Goal: Transaction & Acquisition: Purchase product/service

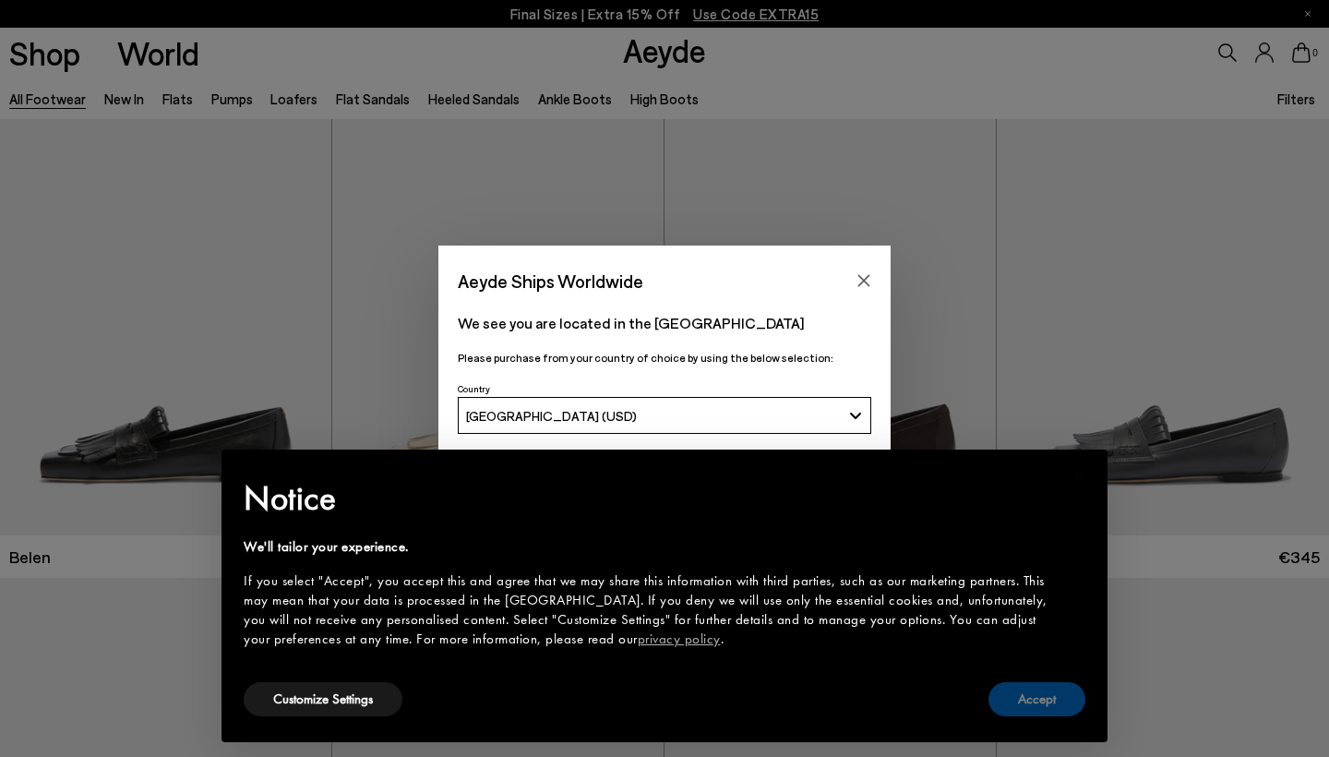
click at [1039, 707] on button "Accept" at bounding box center [1036, 699] width 97 height 34
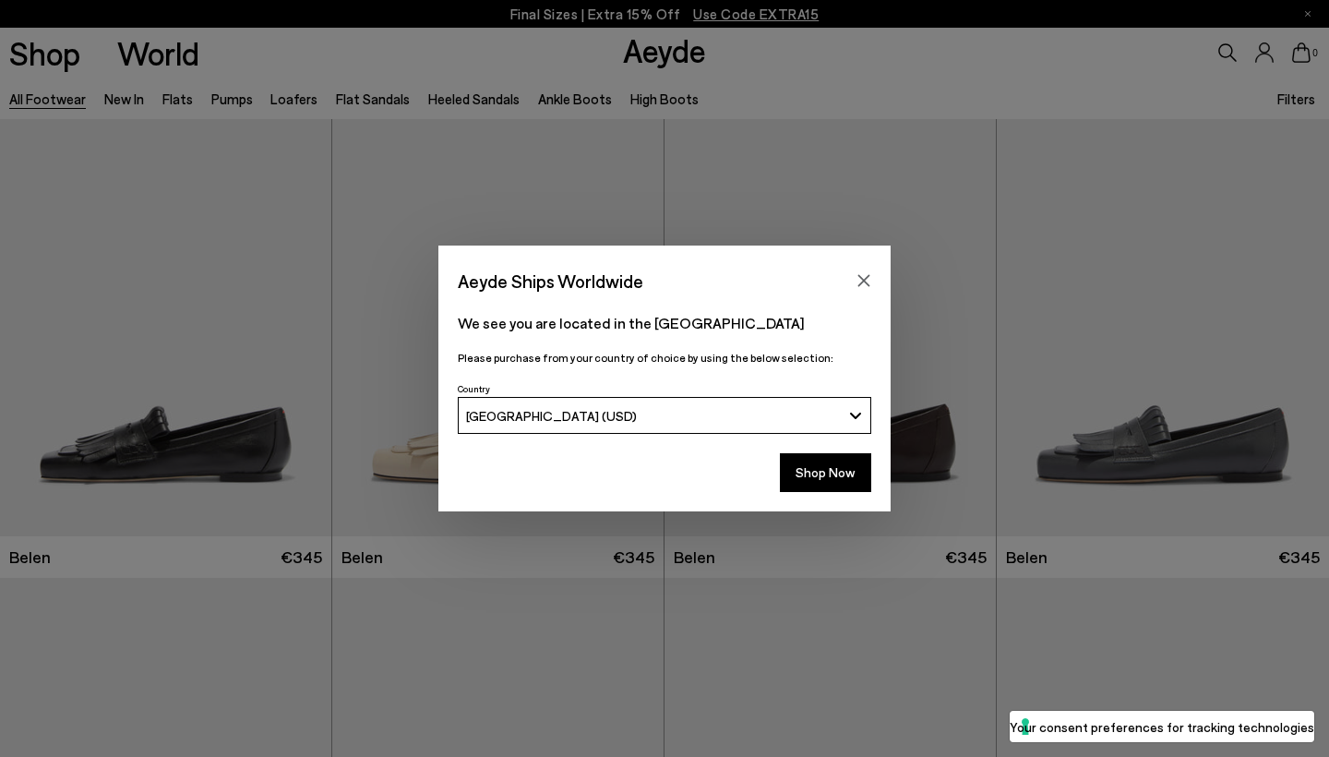
scroll to position [54, 0]
click at [836, 480] on button "Shop Now" at bounding box center [825, 472] width 91 height 39
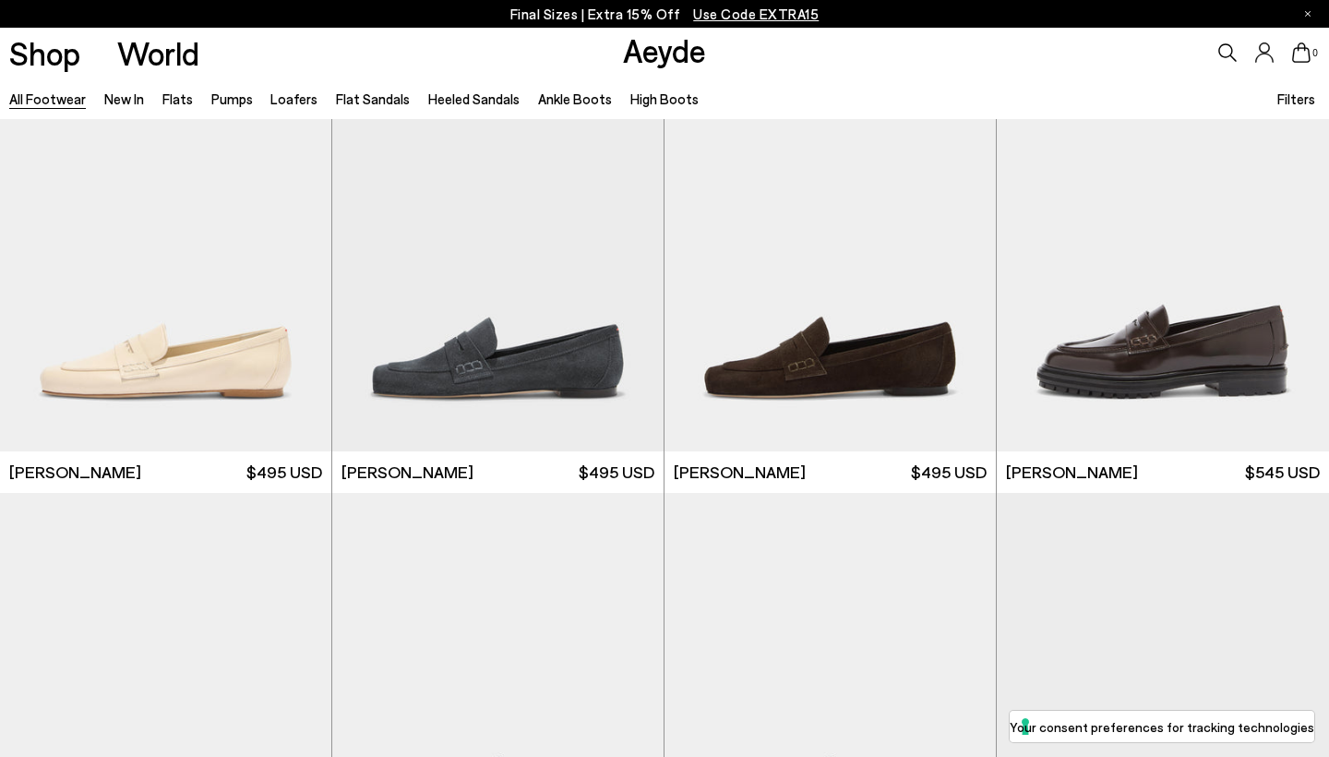
scroll to position [1001, 0]
click at [625, 247] on div "Next slide" at bounding box center [626, 249] width 55 height 55
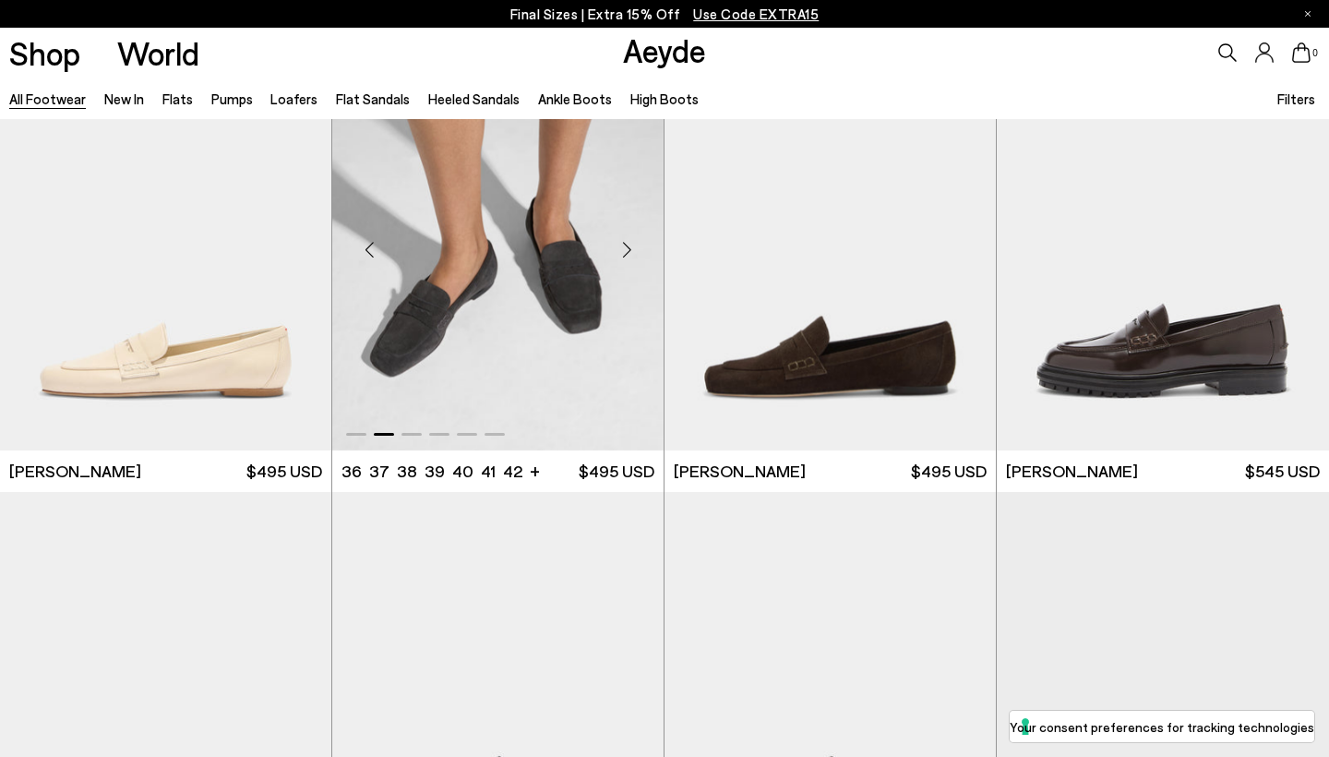
click at [625, 247] on div "Next slide" at bounding box center [626, 249] width 55 height 55
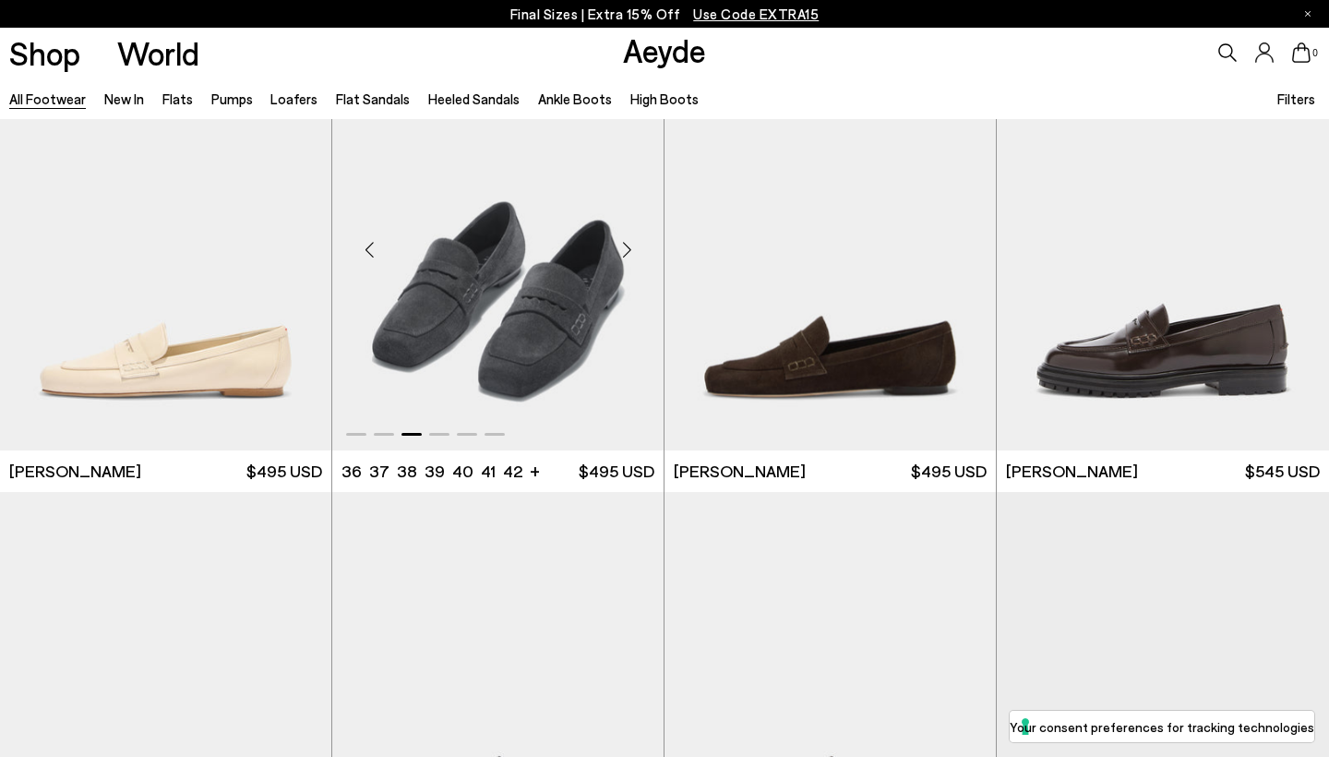
click at [625, 247] on div "Next slide" at bounding box center [626, 249] width 55 height 55
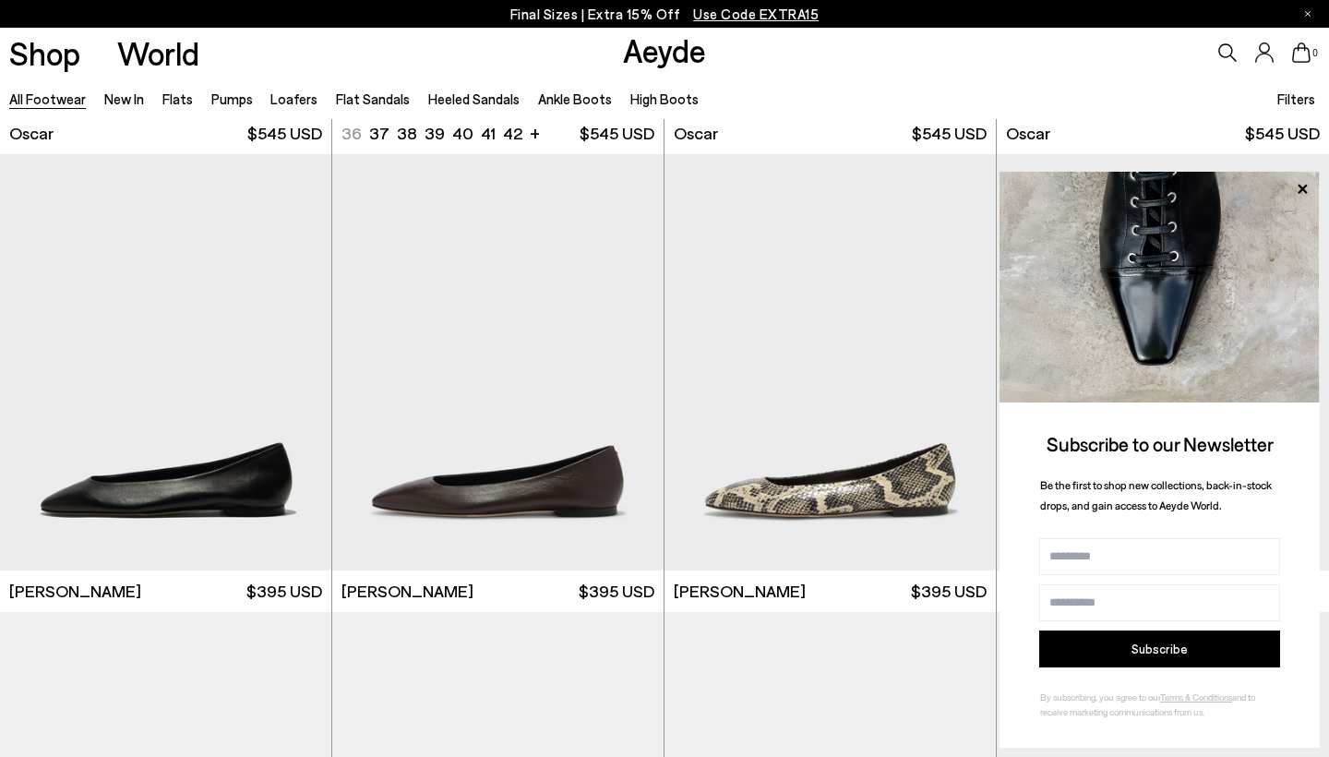
scroll to position [2721, 0]
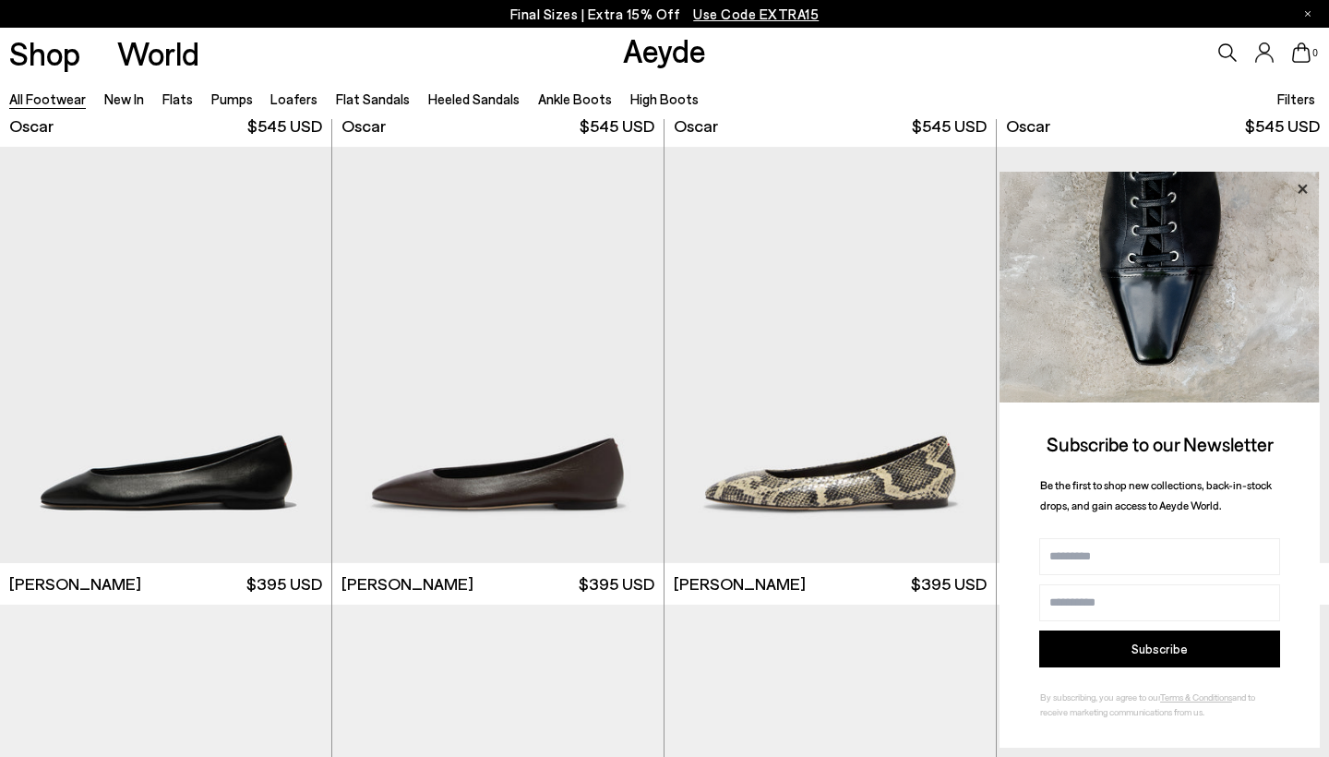
click at [1305, 185] on icon at bounding box center [1302, 189] width 24 height 24
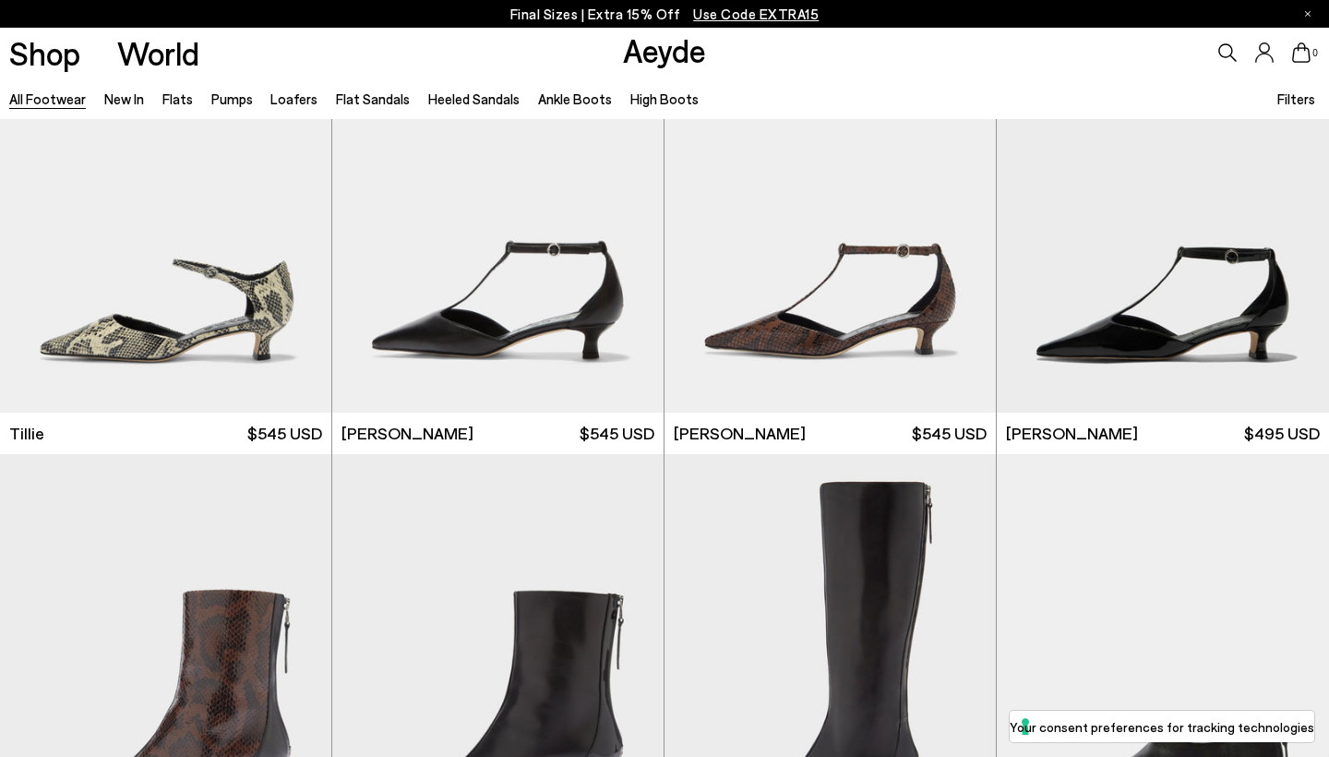
scroll to position [5182, 0]
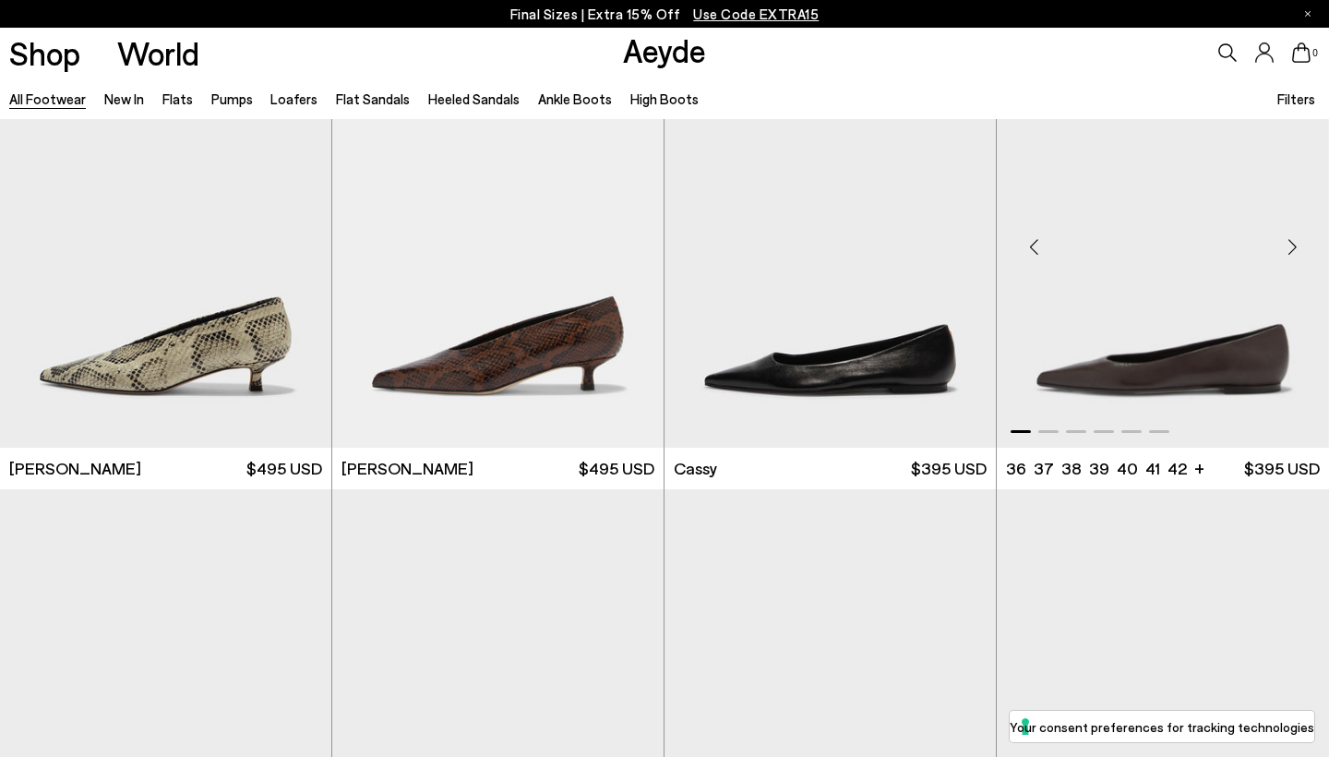
scroll to position [6484, 0]
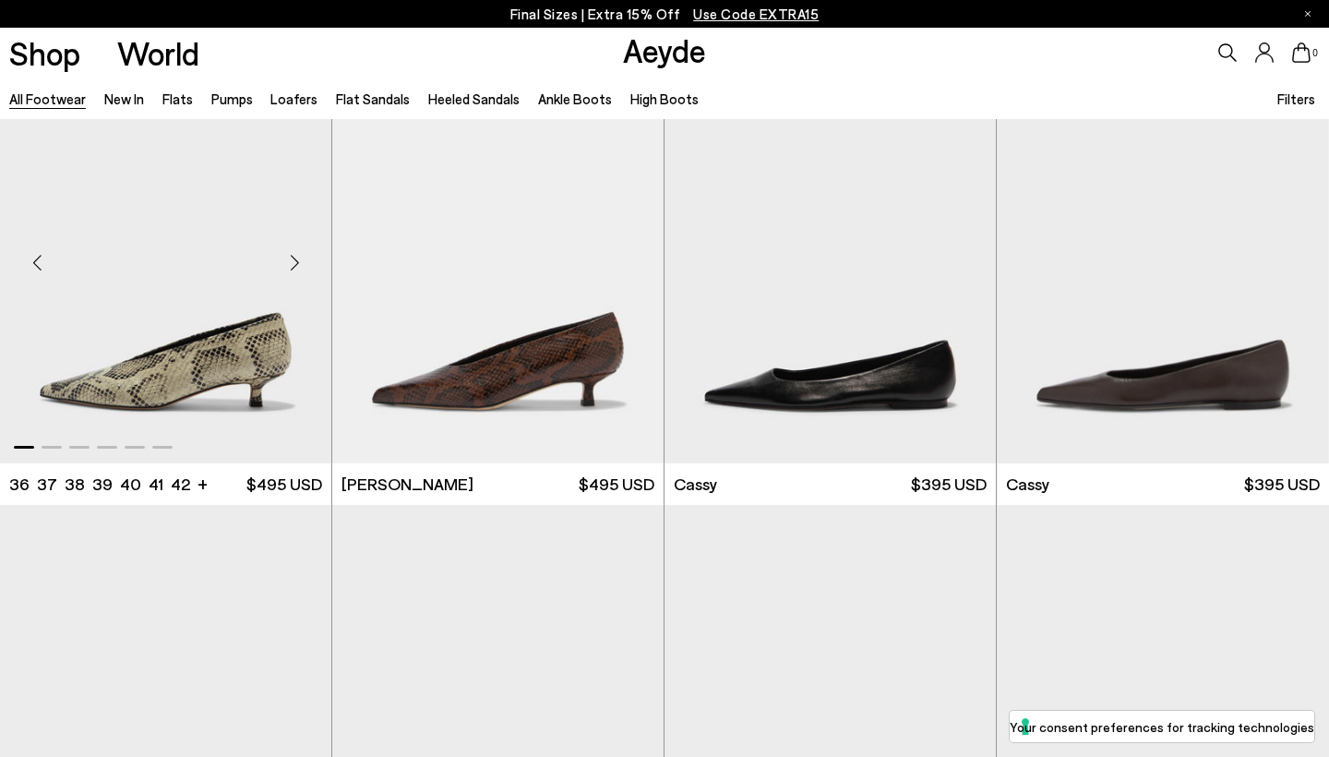
click at [297, 254] on div "Next slide" at bounding box center [294, 261] width 55 height 55
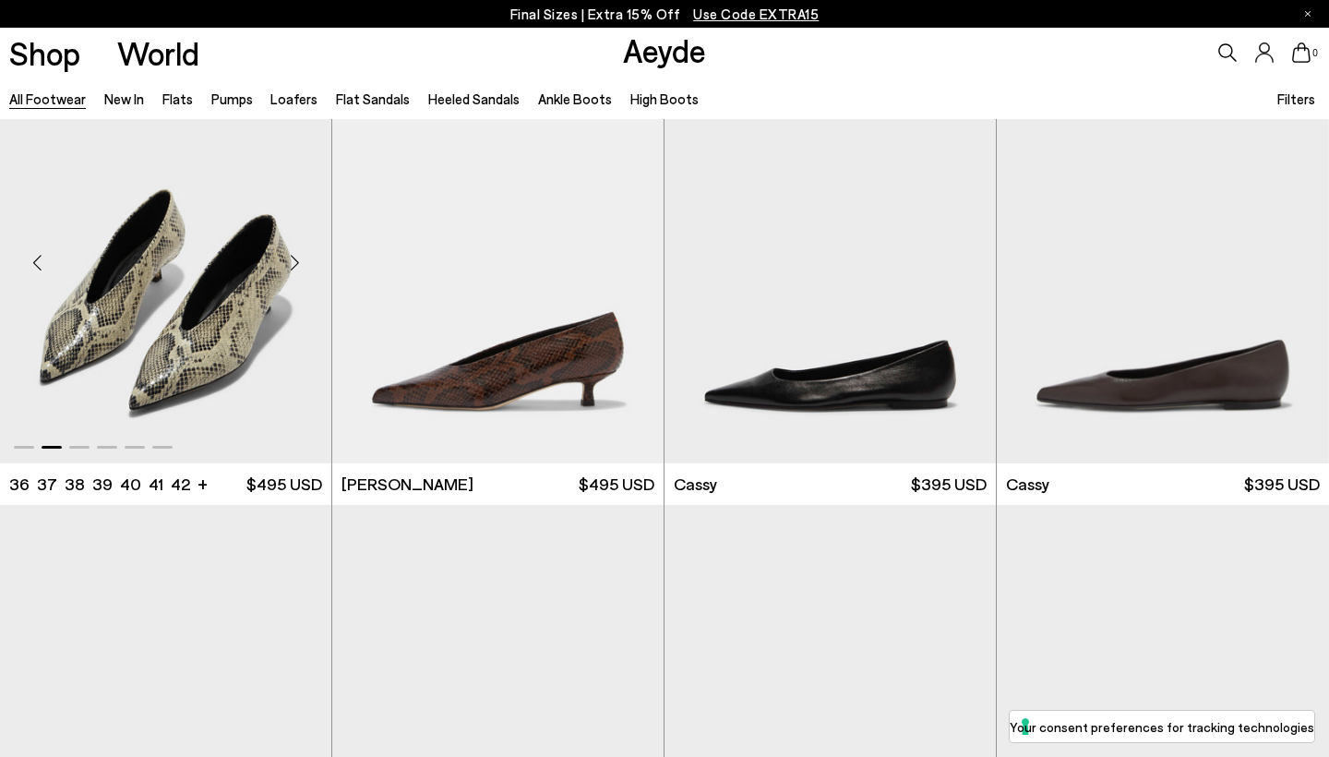
click at [297, 254] on div "Next slide" at bounding box center [294, 261] width 55 height 55
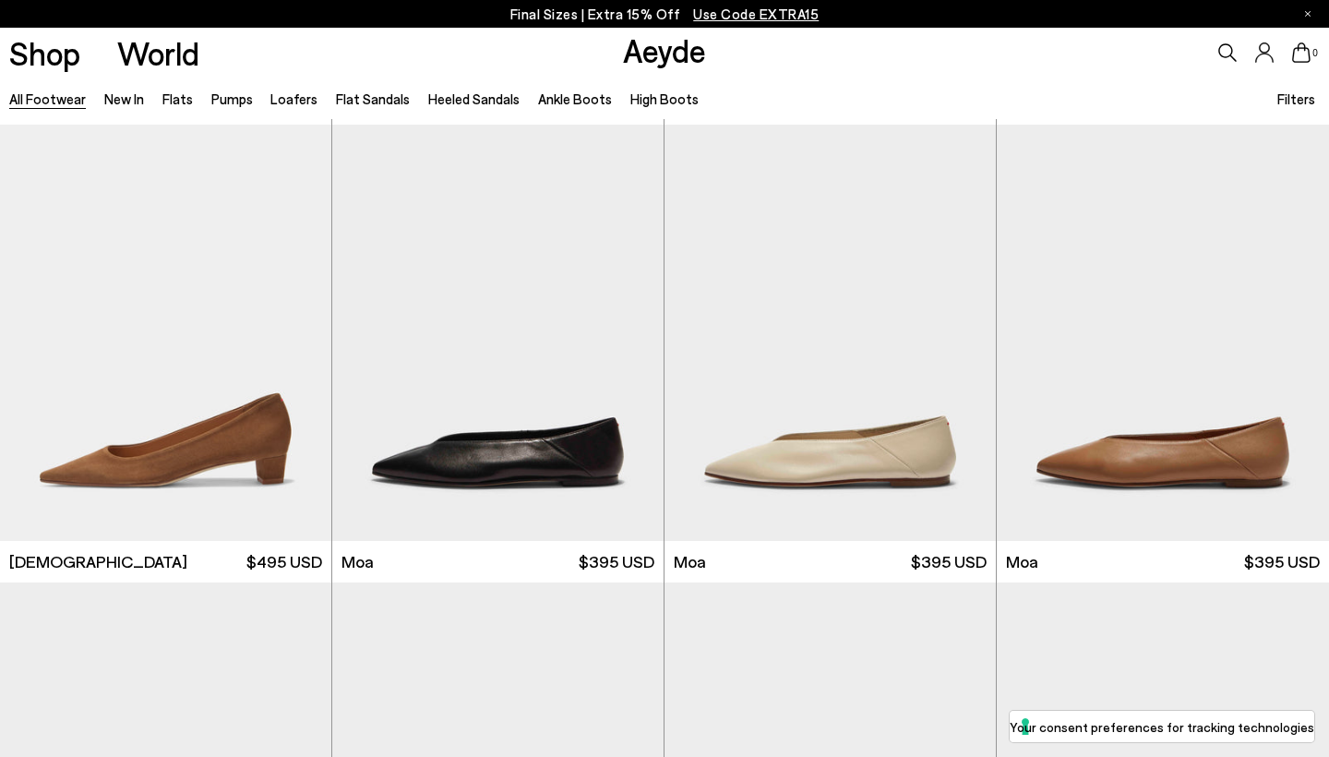
scroll to position [7325, 0]
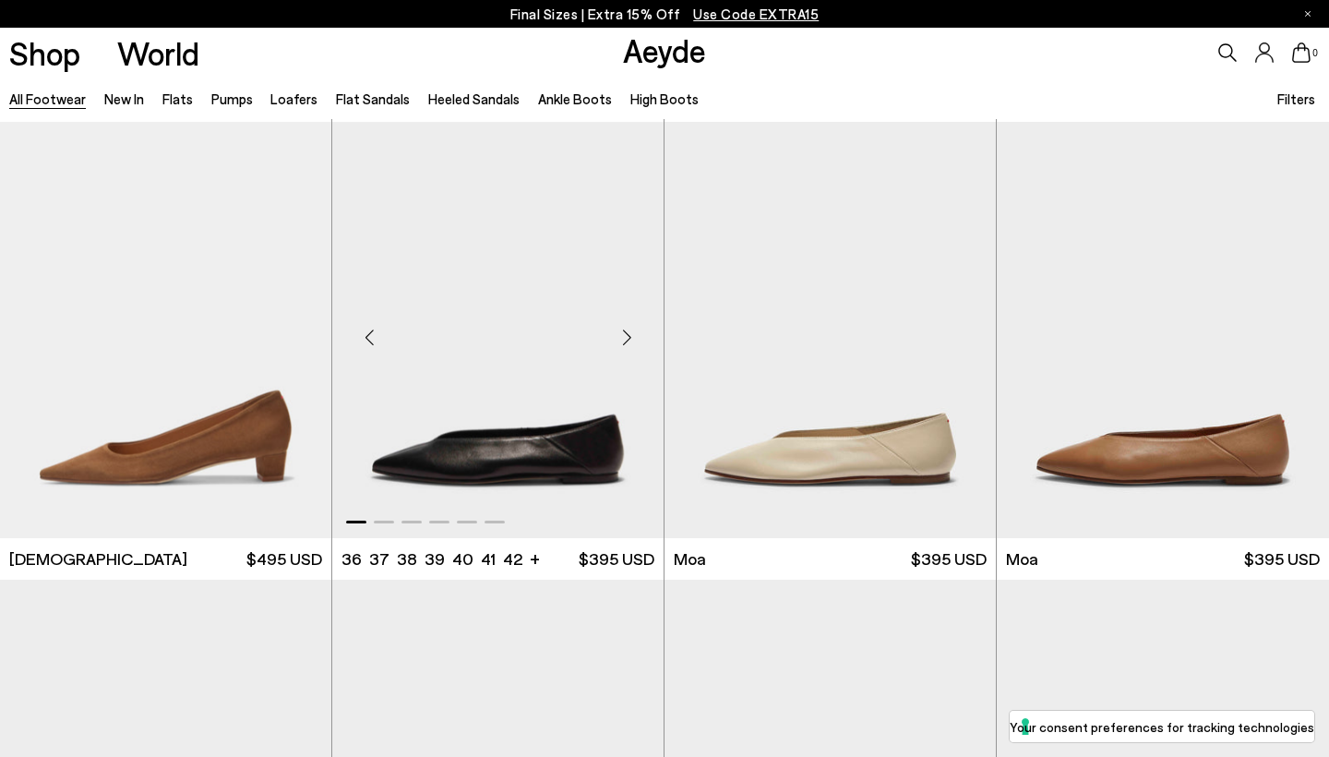
click at [625, 334] on div "Next slide" at bounding box center [626, 336] width 55 height 55
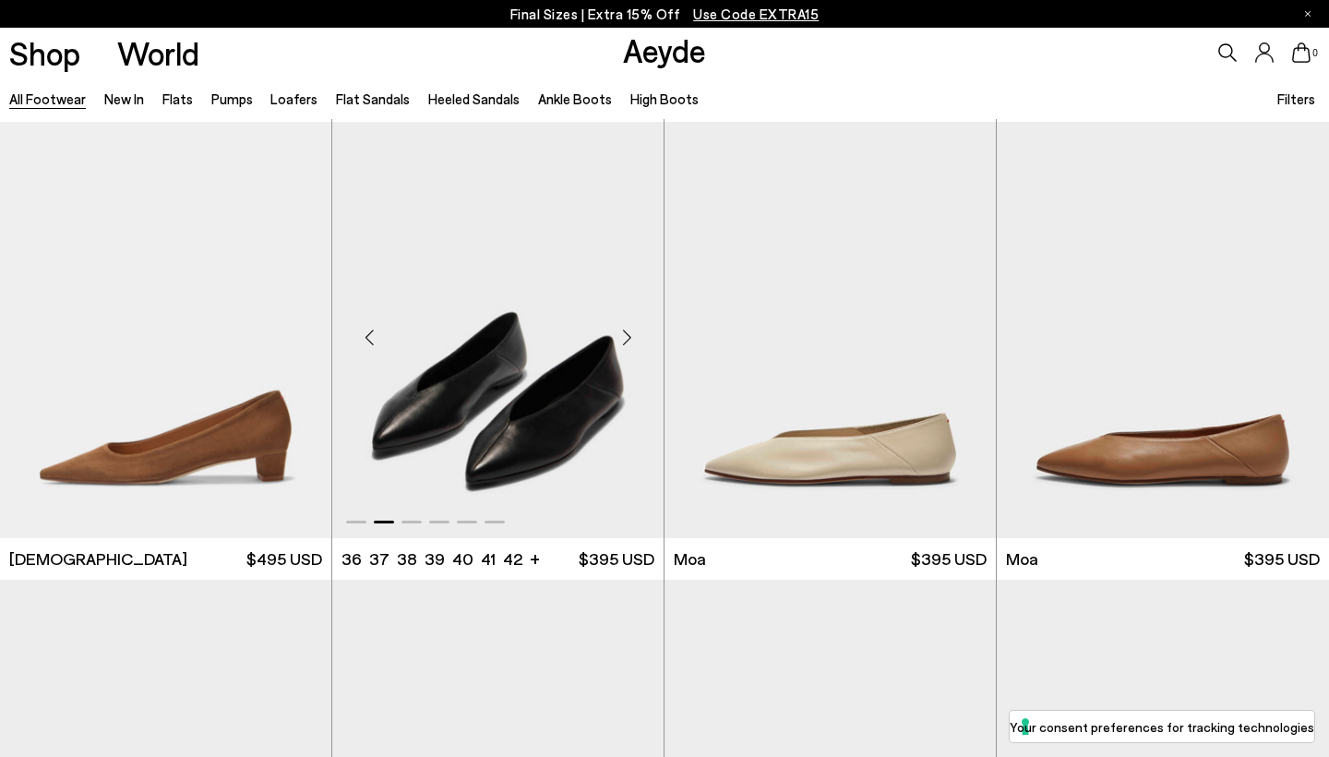
click at [625, 334] on div "Next slide" at bounding box center [626, 336] width 55 height 55
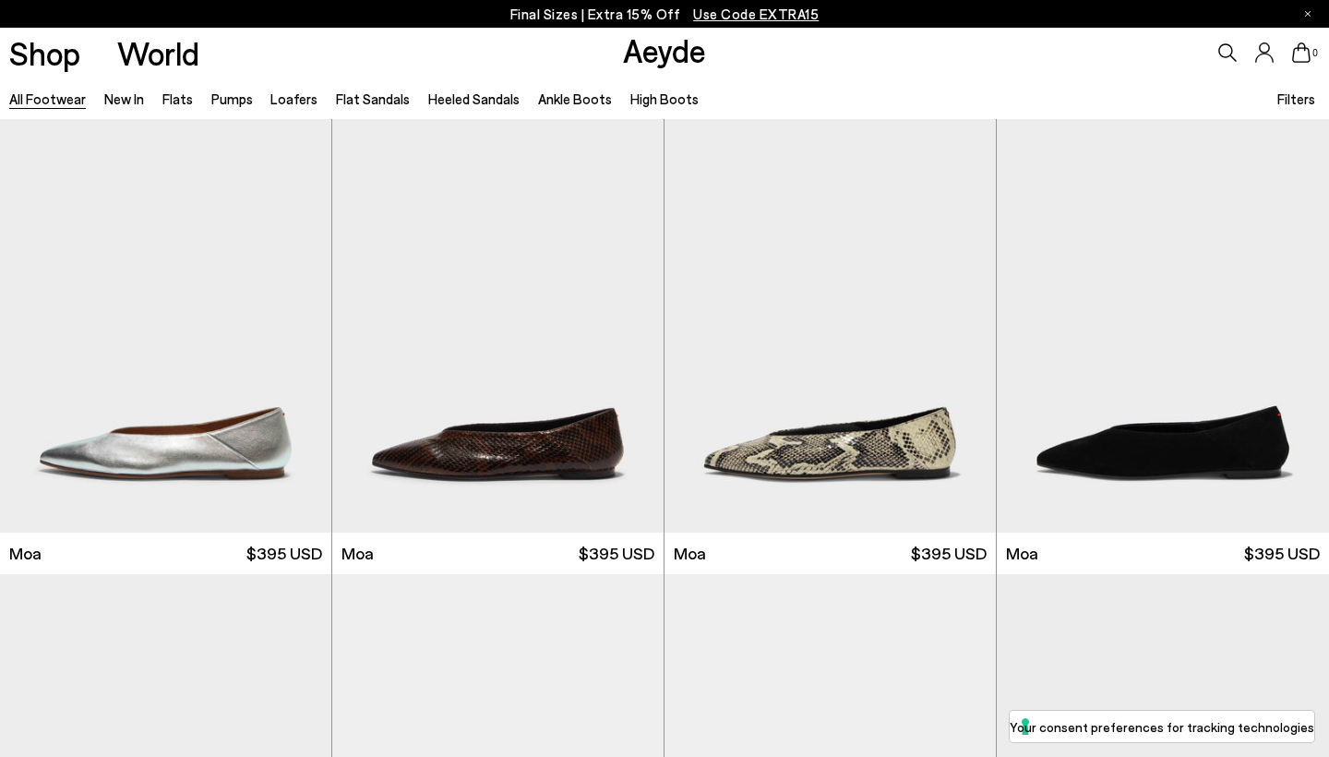
scroll to position [7803, 0]
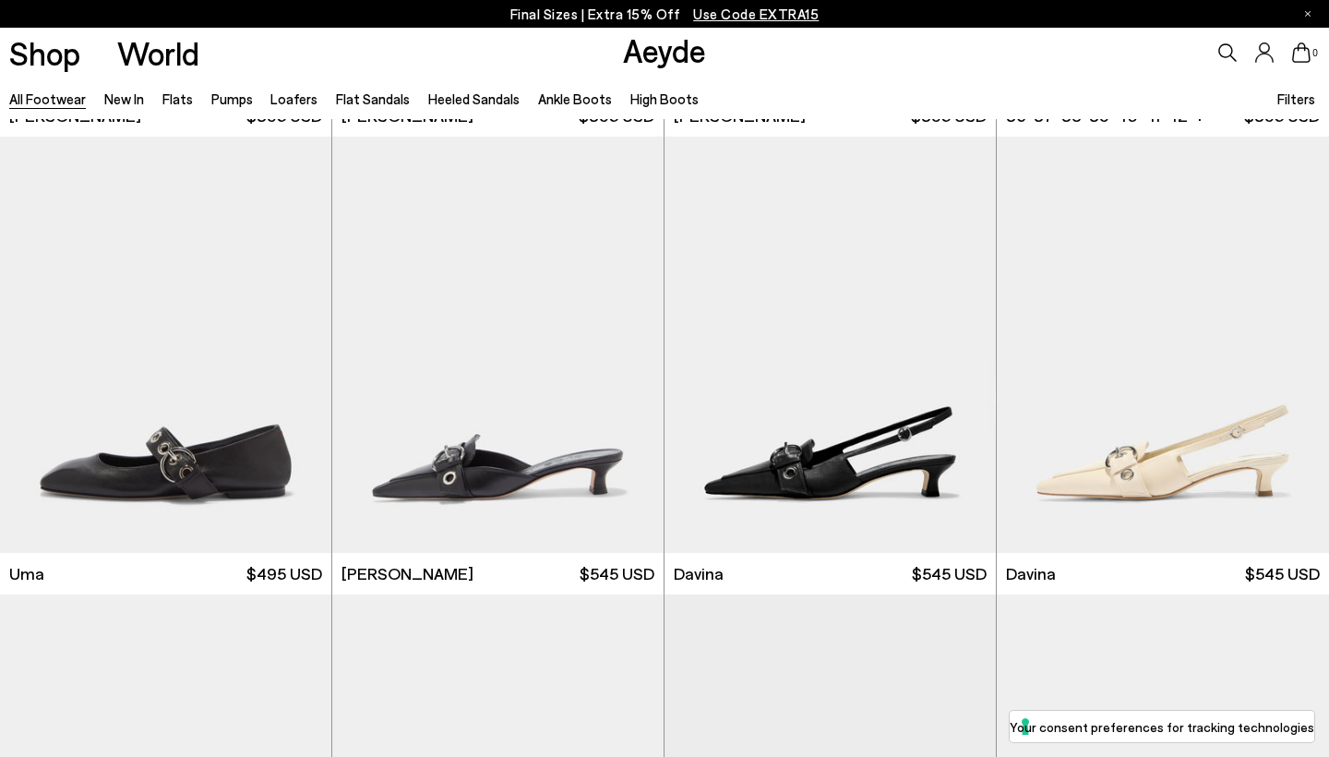
scroll to position [10061, 0]
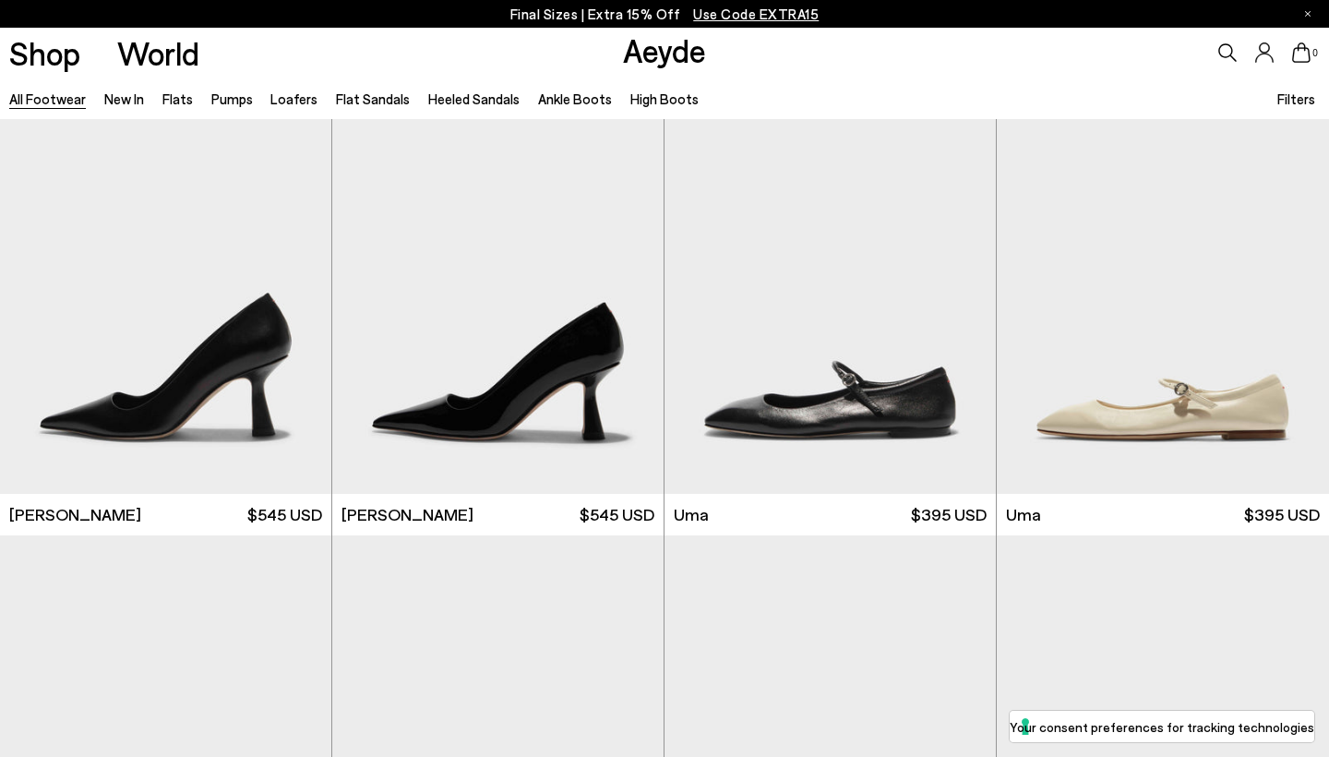
scroll to position [13333, 0]
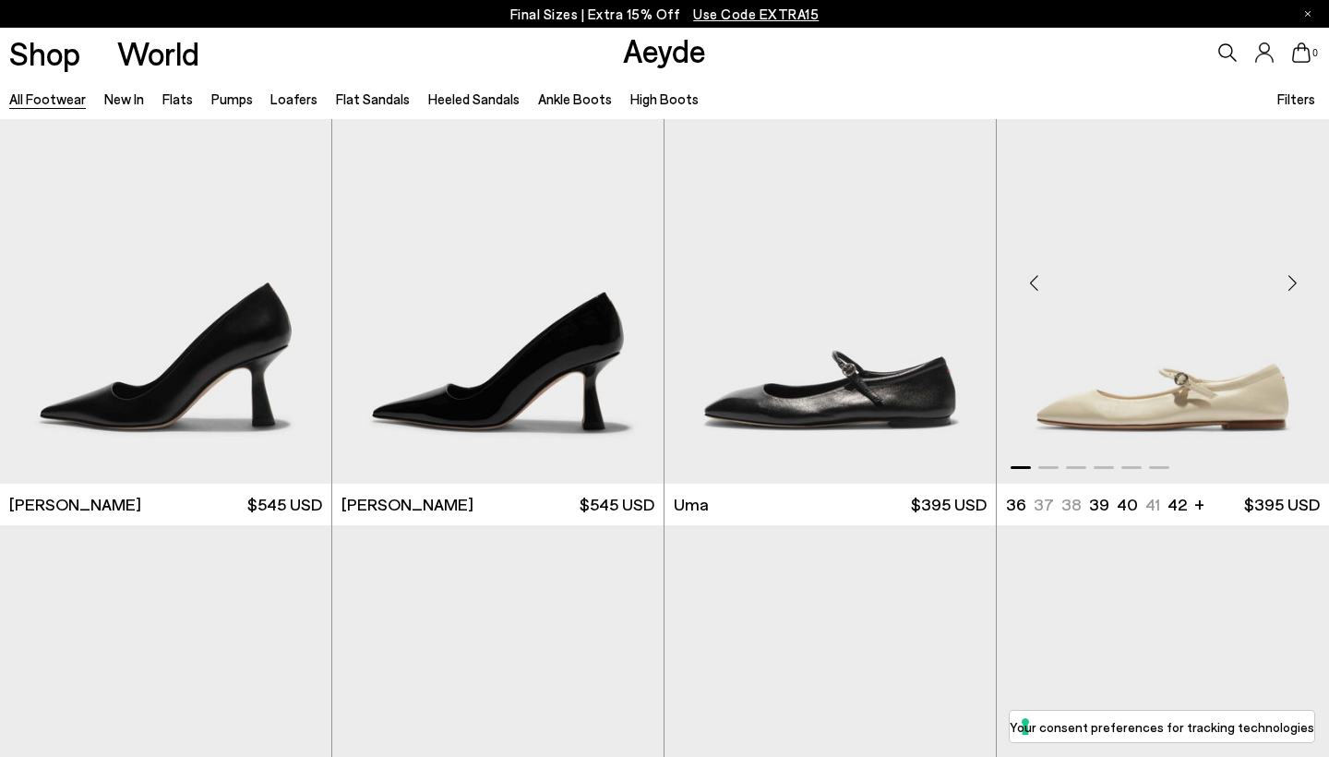
click at [1287, 275] on div "Next slide" at bounding box center [1291, 282] width 55 height 55
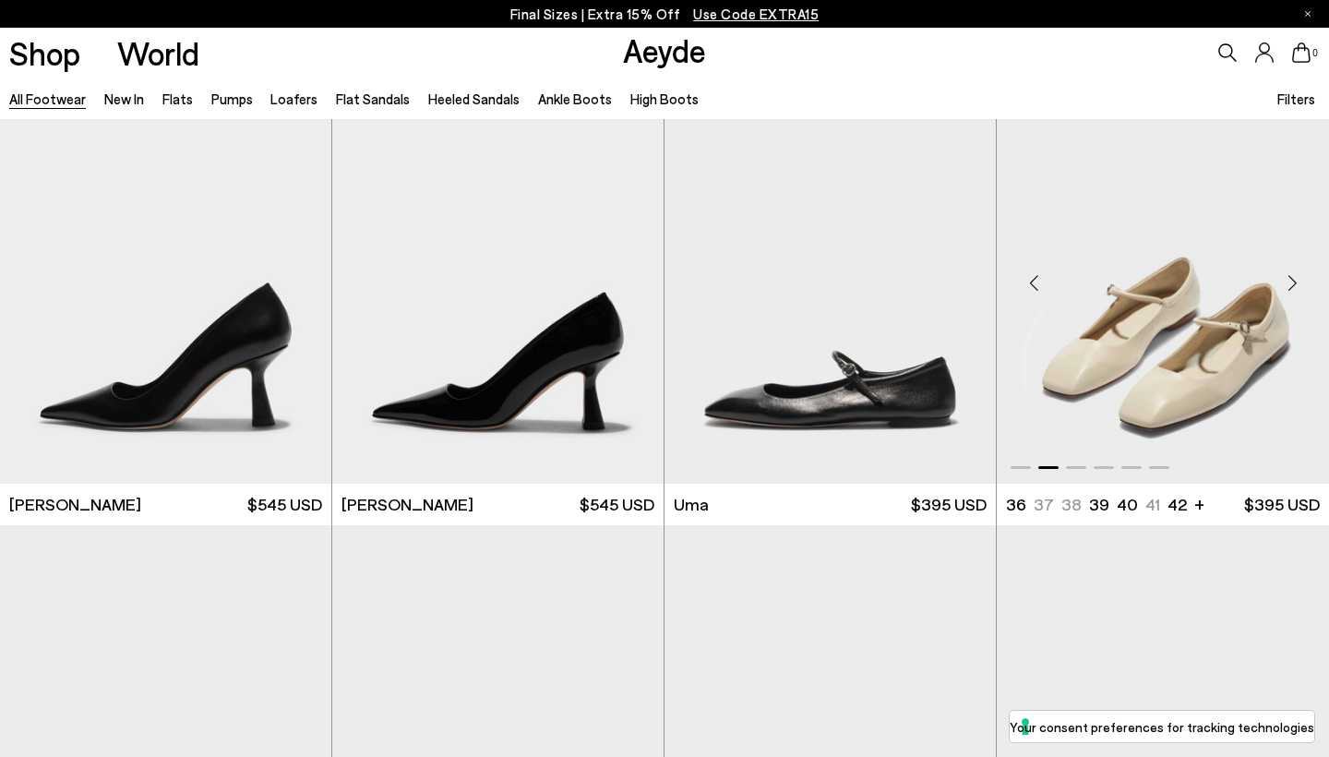
click at [1287, 275] on div "Next slide" at bounding box center [1291, 282] width 55 height 55
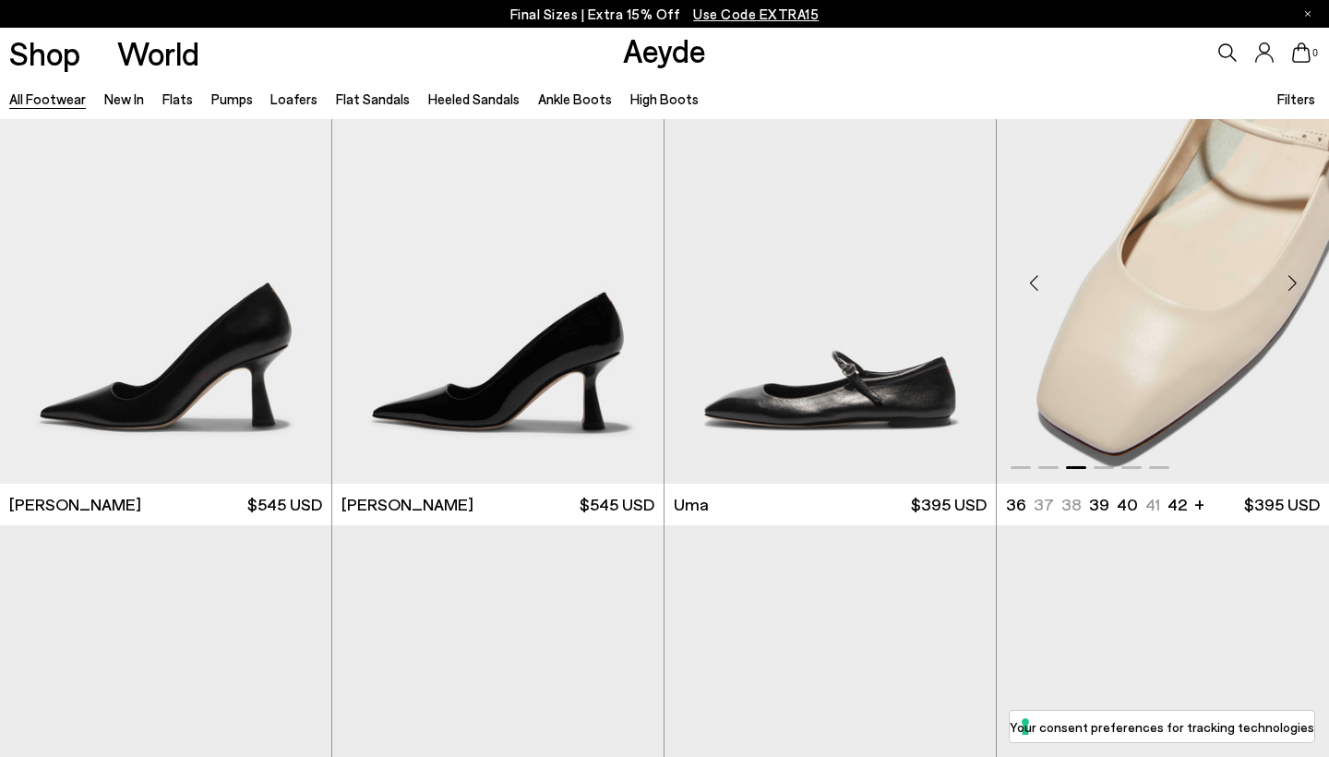
click at [1287, 275] on div "Next slide" at bounding box center [1291, 282] width 55 height 55
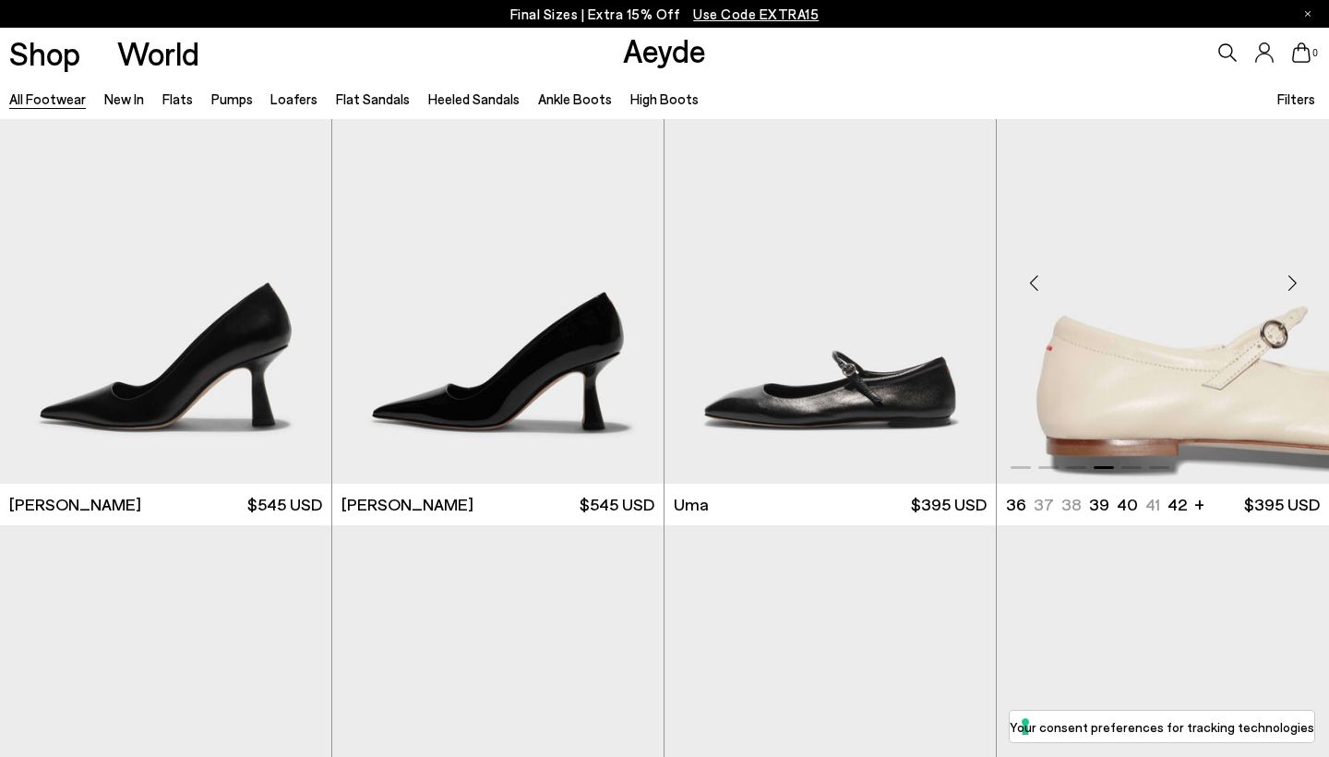
click at [1287, 275] on div "Next slide" at bounding box center [1291, 282] width 55 height 55
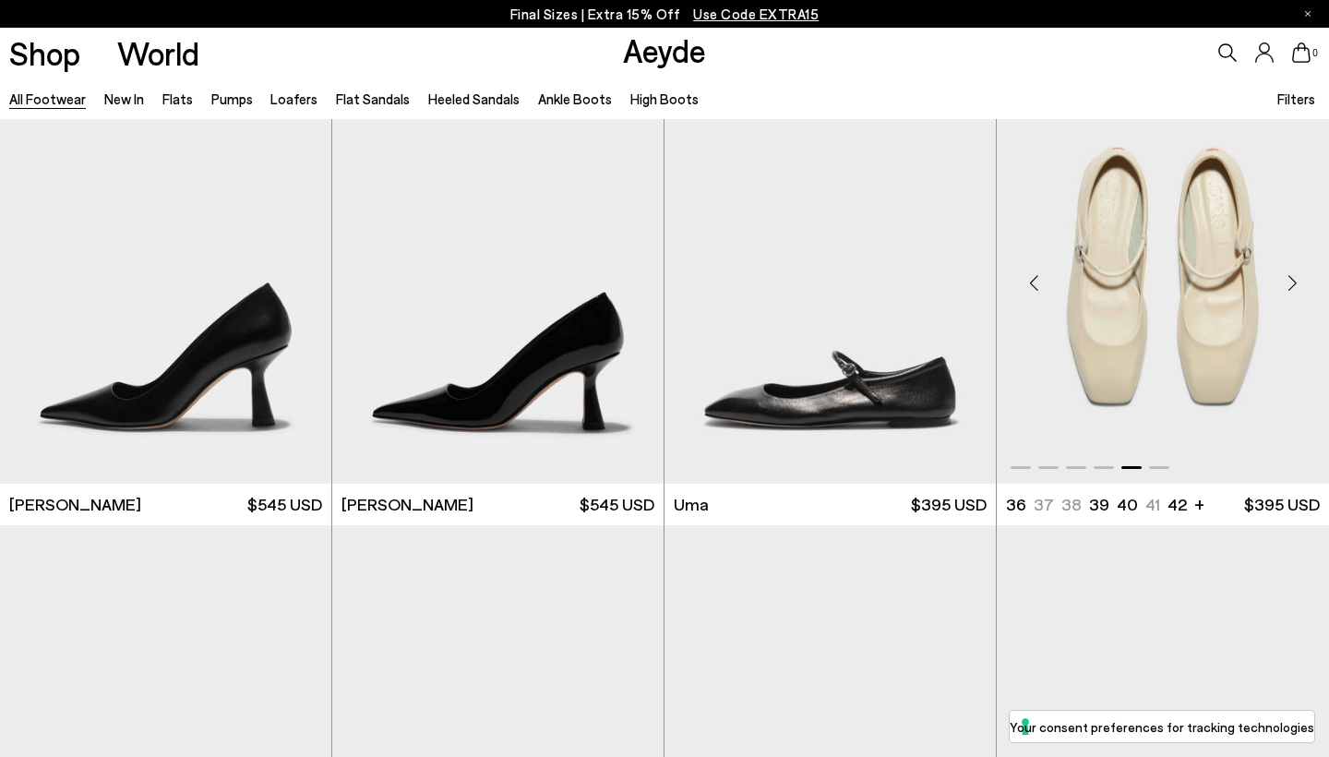
click at [1287, 275] on div "Next slide" at bounding box center [1291, 282] width 55 height 55
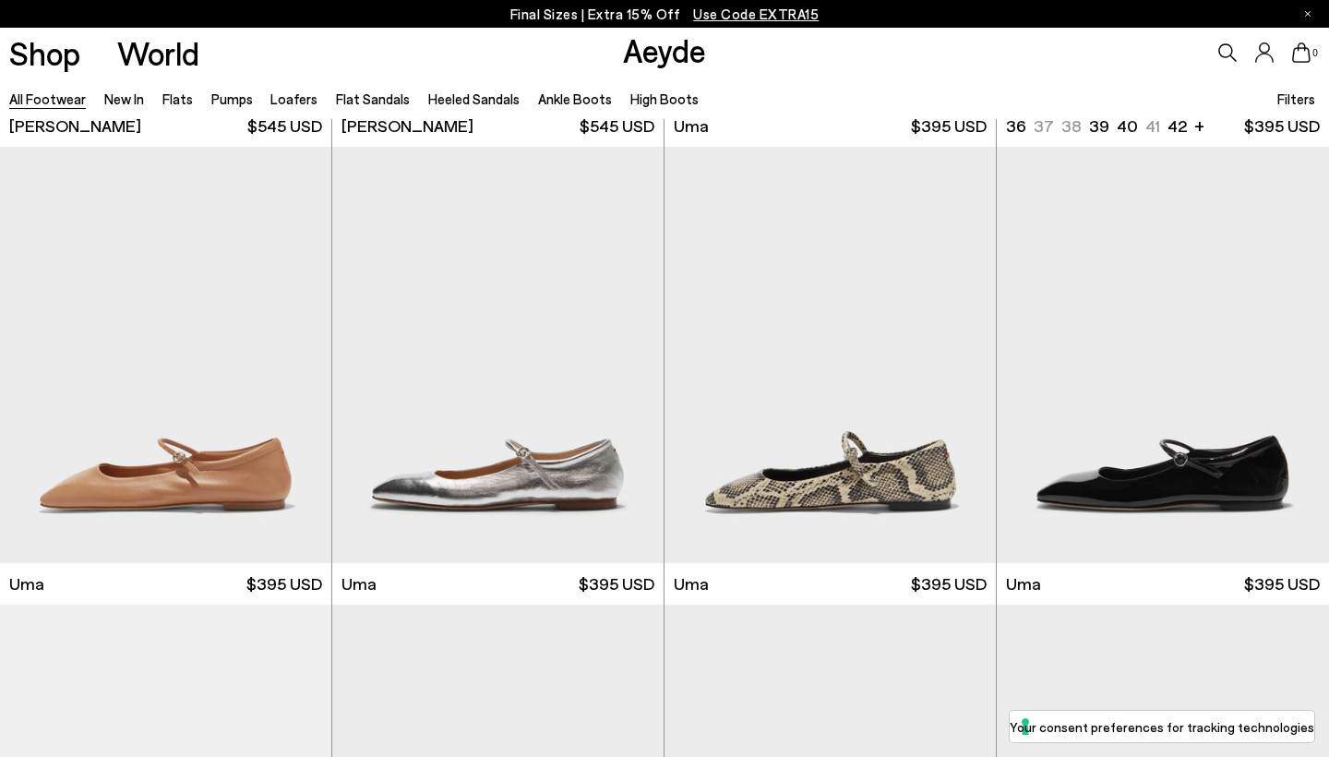
scroll to position [13718, 0]
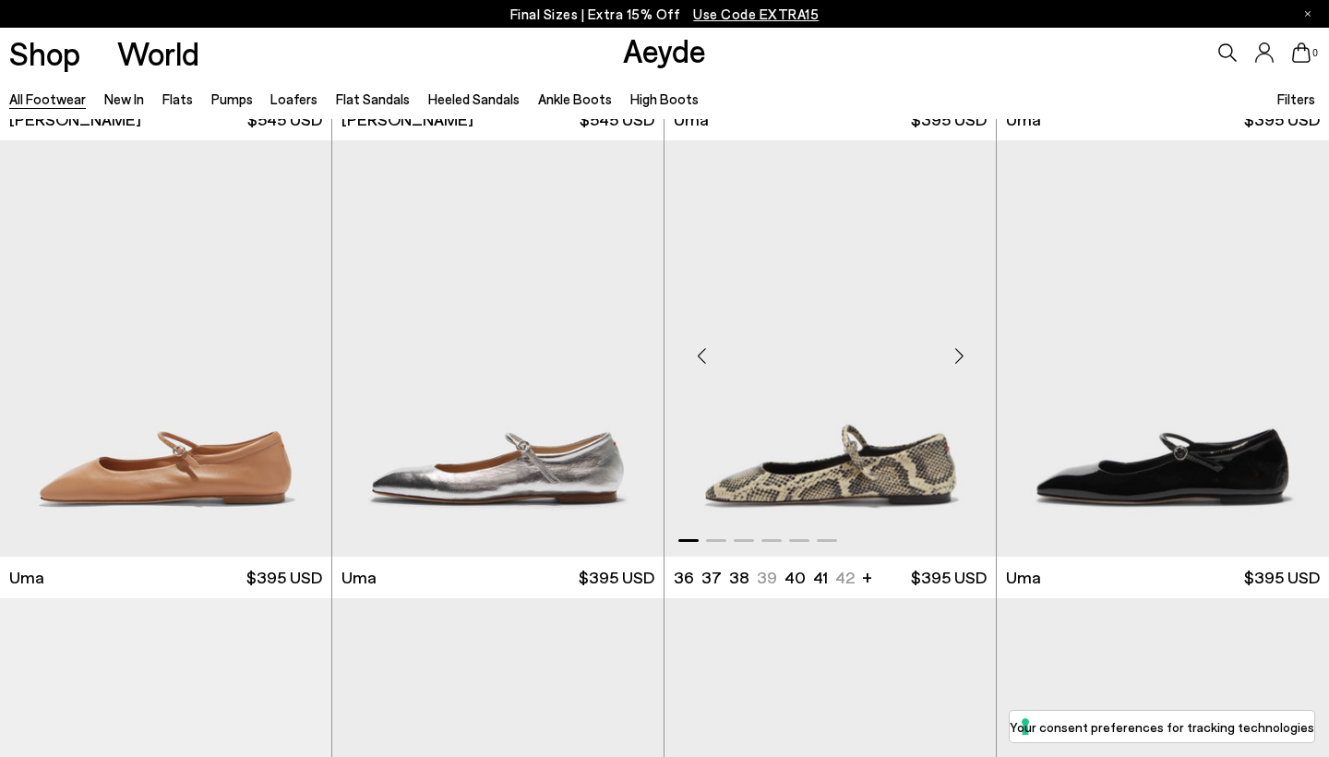
click at [956, 350] on div "Next slide" at bounding box center [958, 355] width 55 height 55
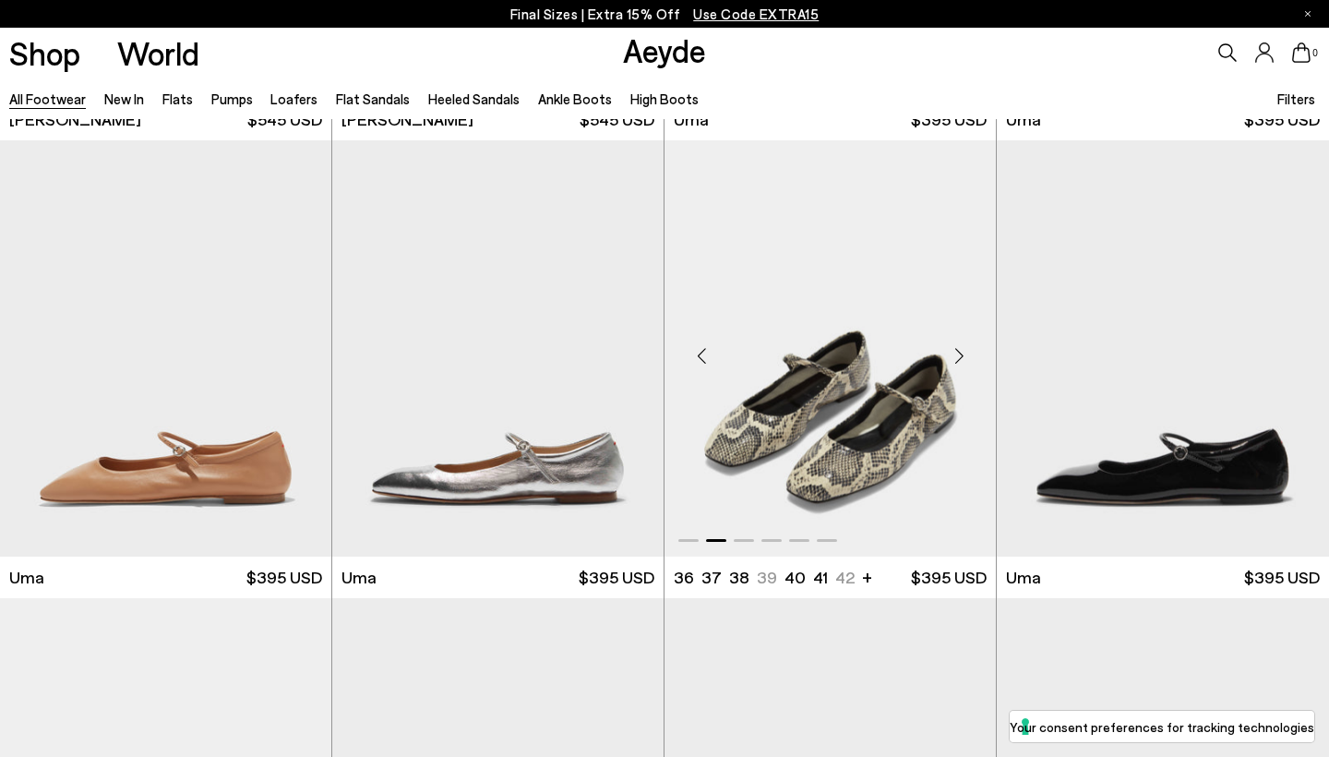
click at [956, 350] on div "Next slide" at bounding box center [958, 355] width 55 height 55
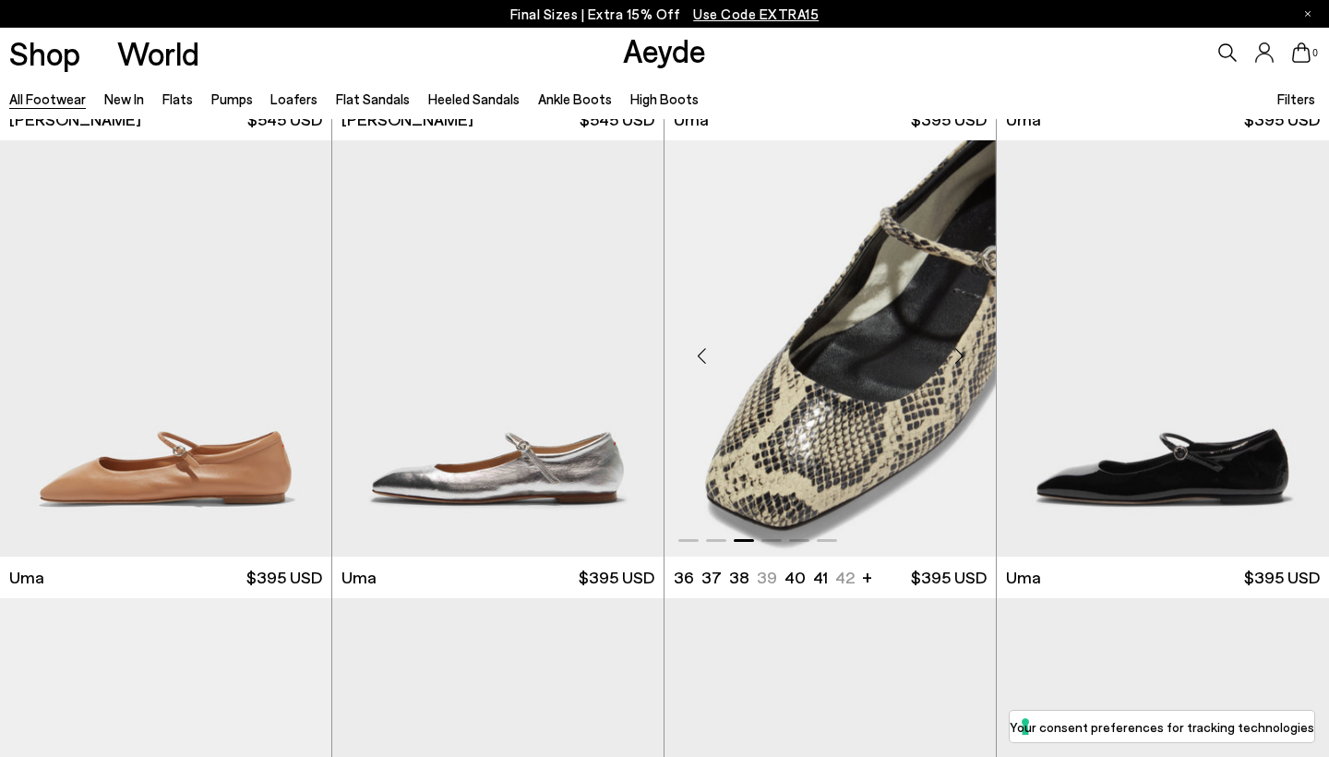
click at [956, 350] on div "Next slide" at bounding box center [958, 355] width 55 height 55
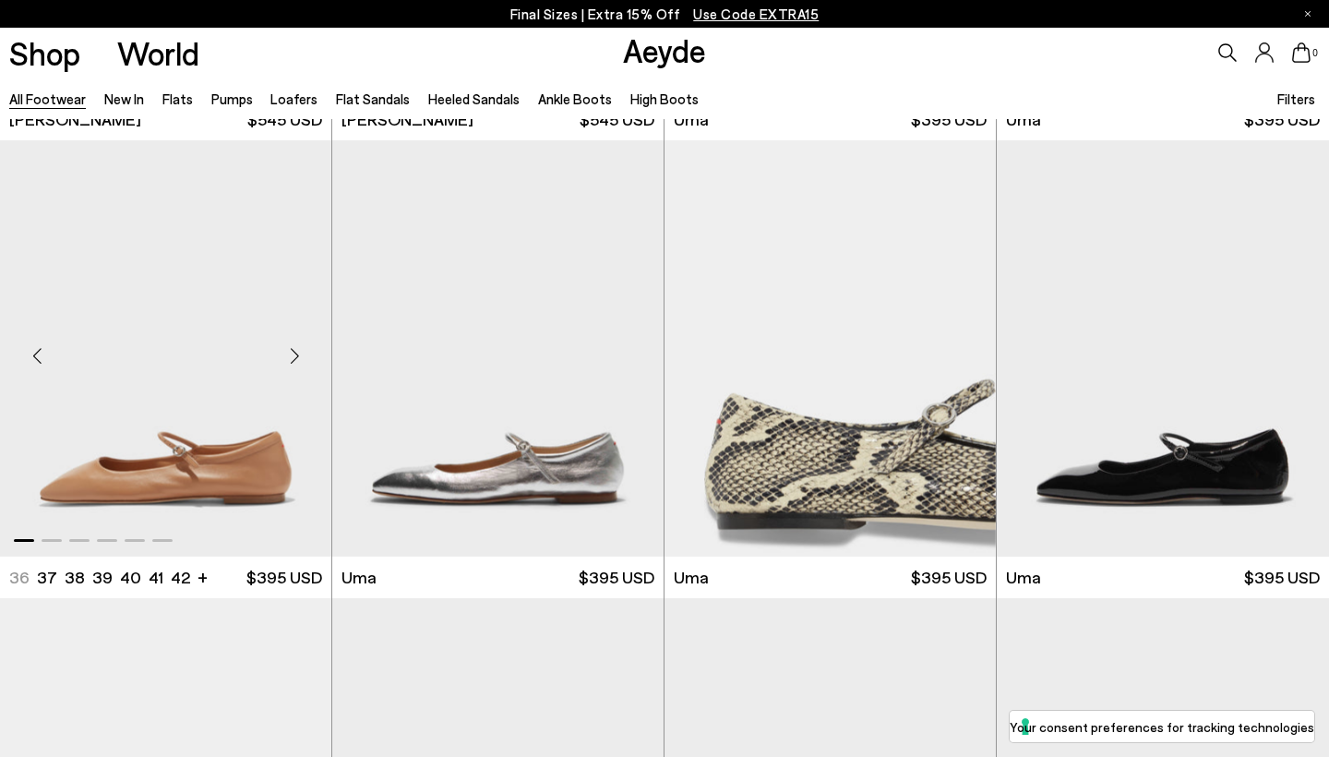
click at [295, 346] on div "Next slide" at bounding box center [294, 355] width 55 height 55
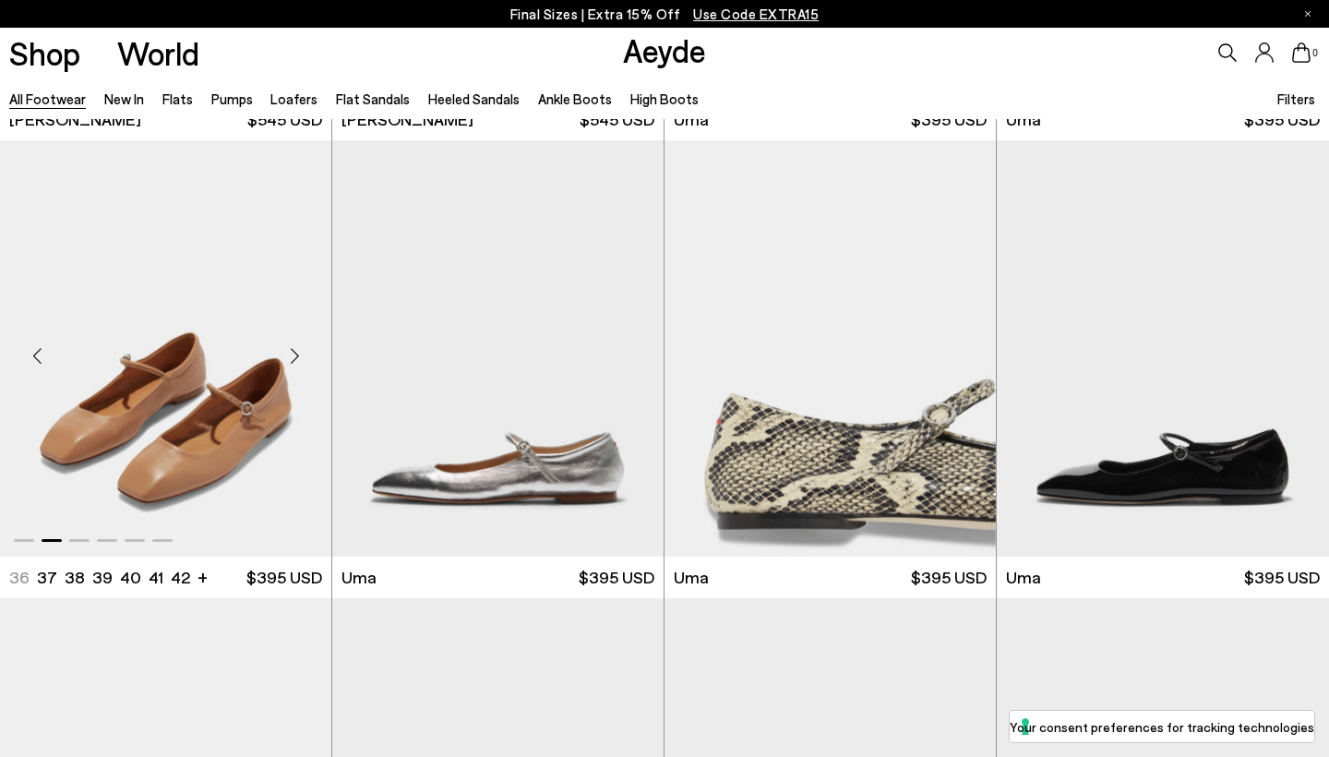
click at [295, 346] on div "Next slide" at bounding box center [294, 355] width 55 height 55
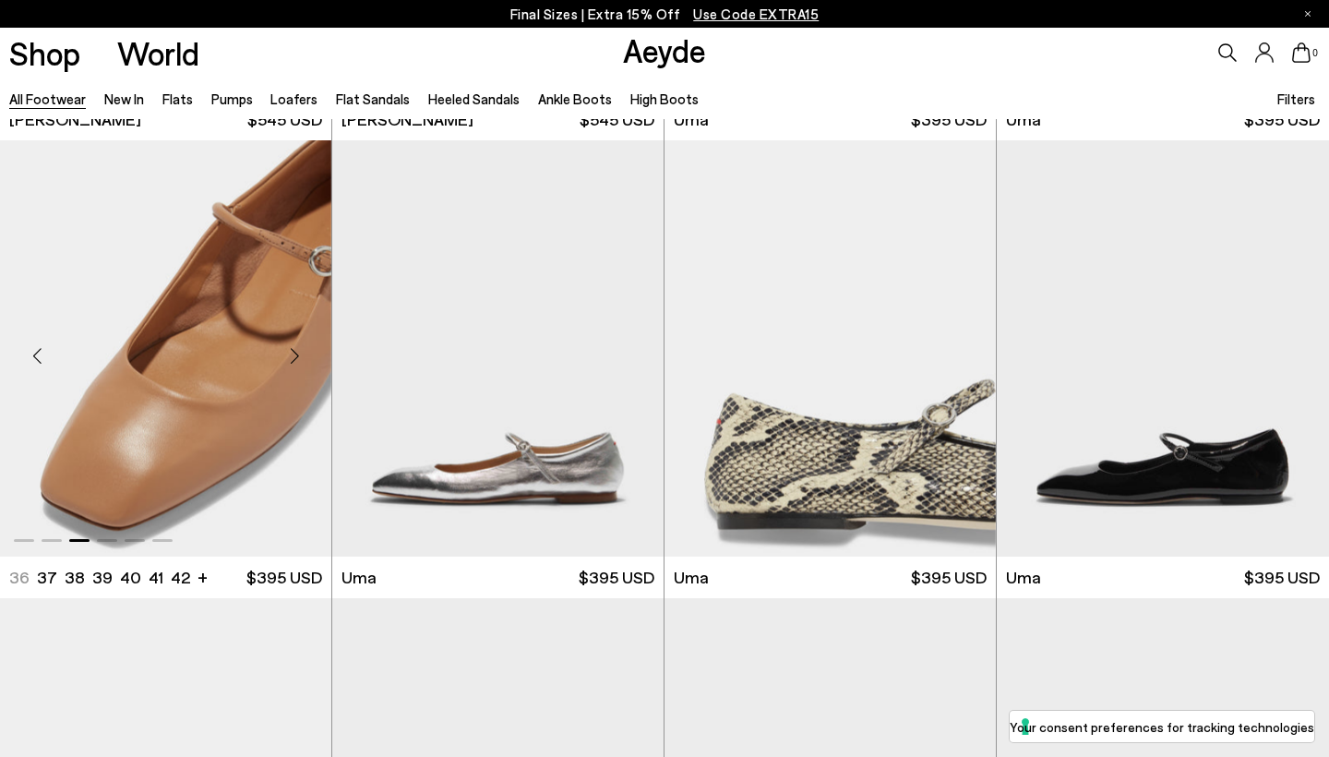
click at [295, 346] on div "Next slide" at bounding box center [294, 355] width 55 height 55
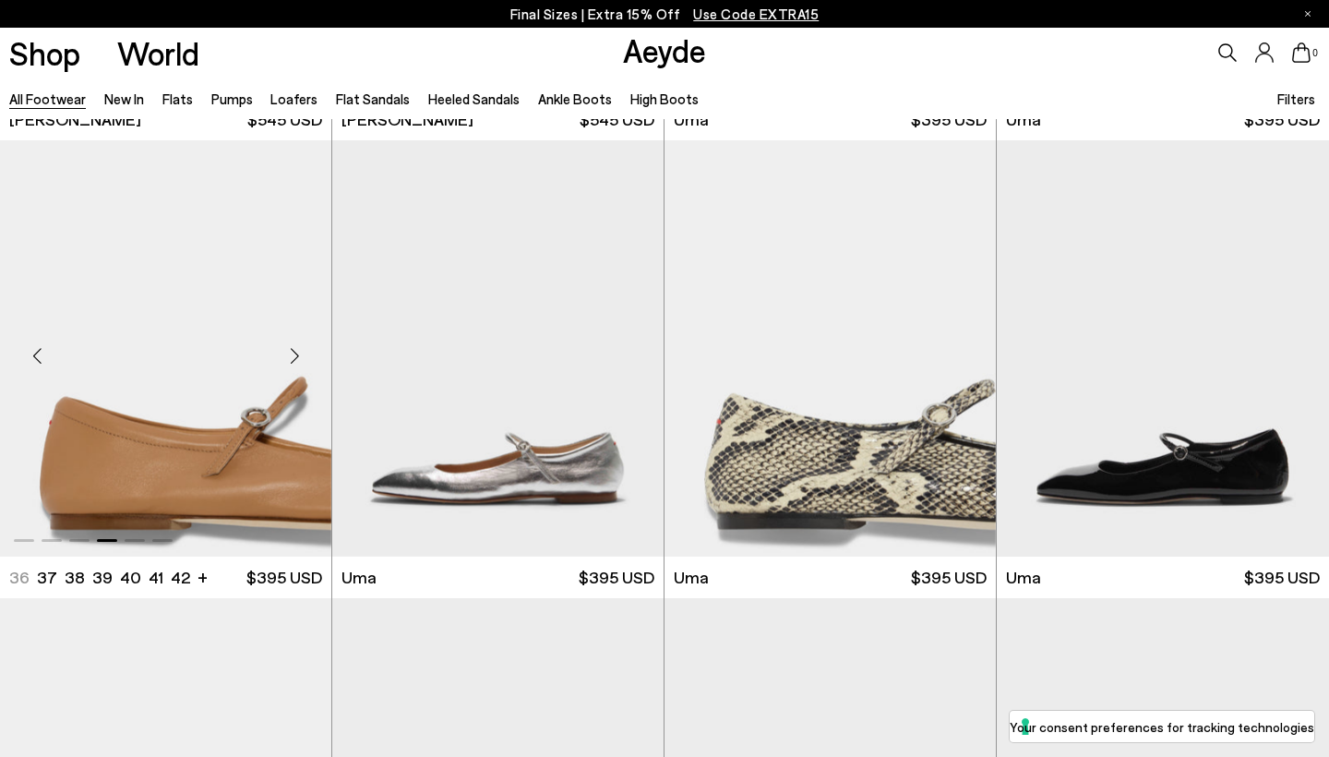
click at [295, 346] on div "Next slide" at bounding box center [294, 355] width 55 height 55
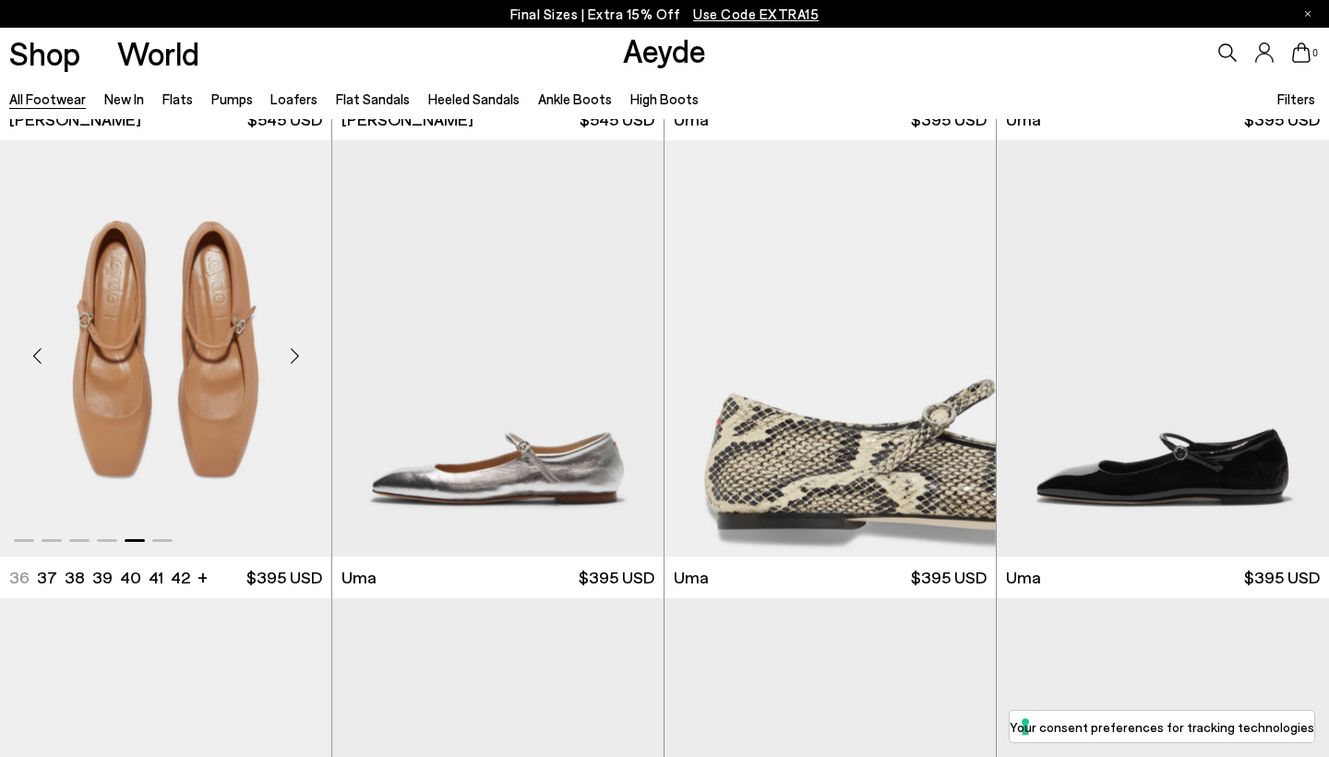
click at [295, 346] on div "Next slide" at bounding box center [294, 355] width 55 height 55
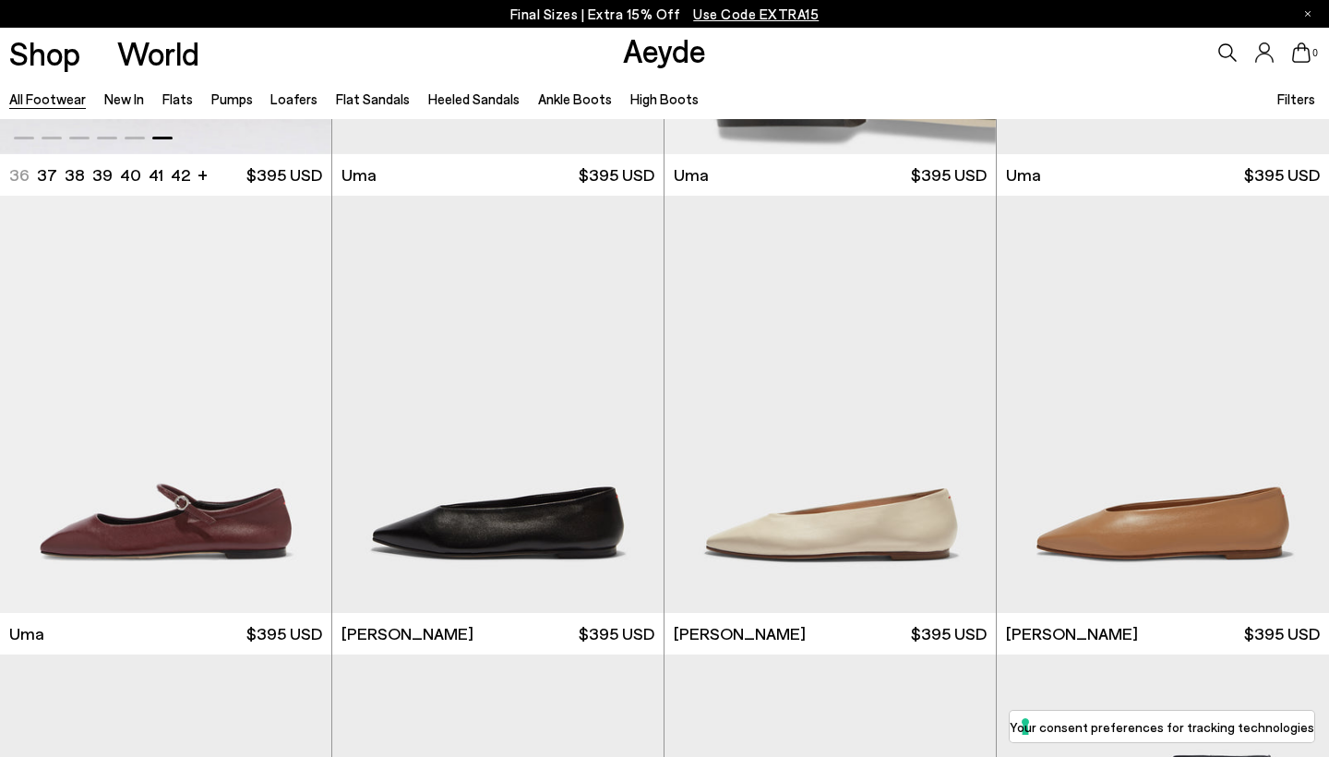
scroll to position [14125, 0]
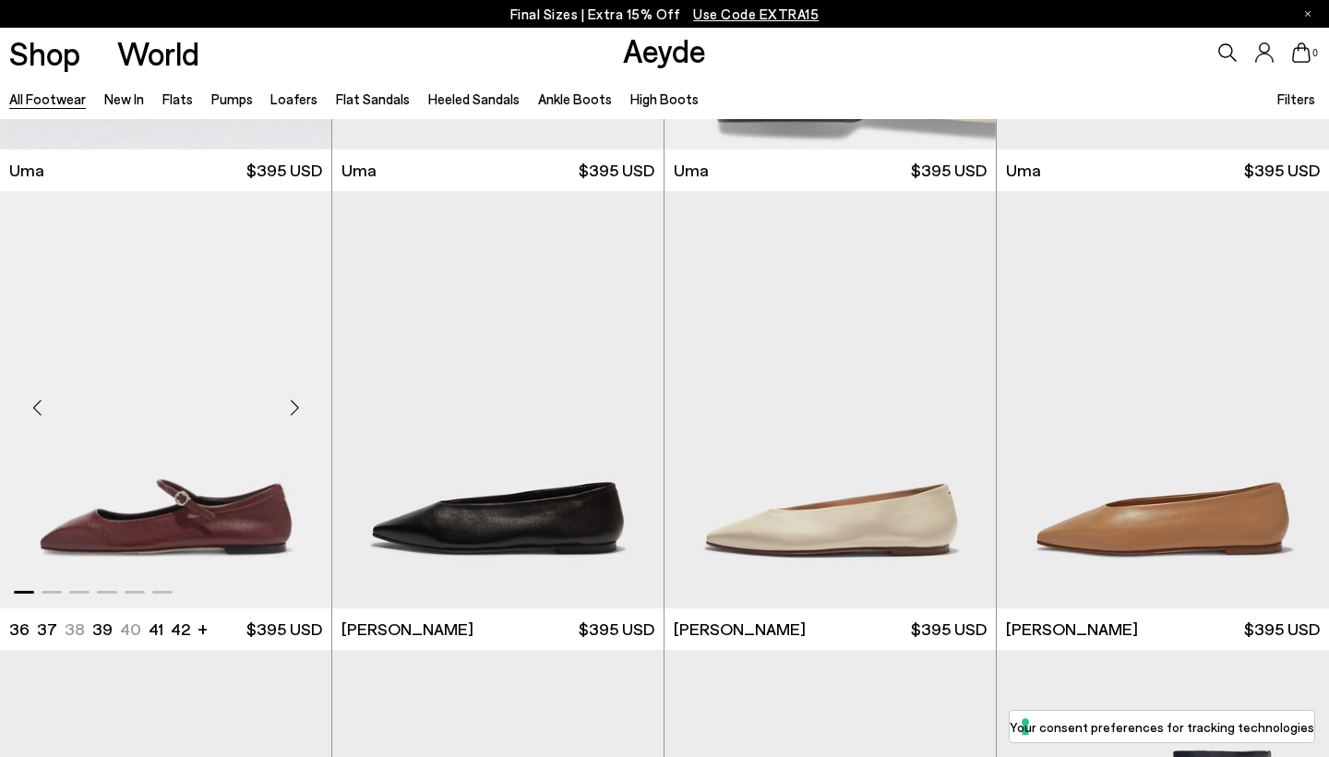
click at [294, 390] on div "Next slide" at bounding box center [294, 406] width 55 height 55
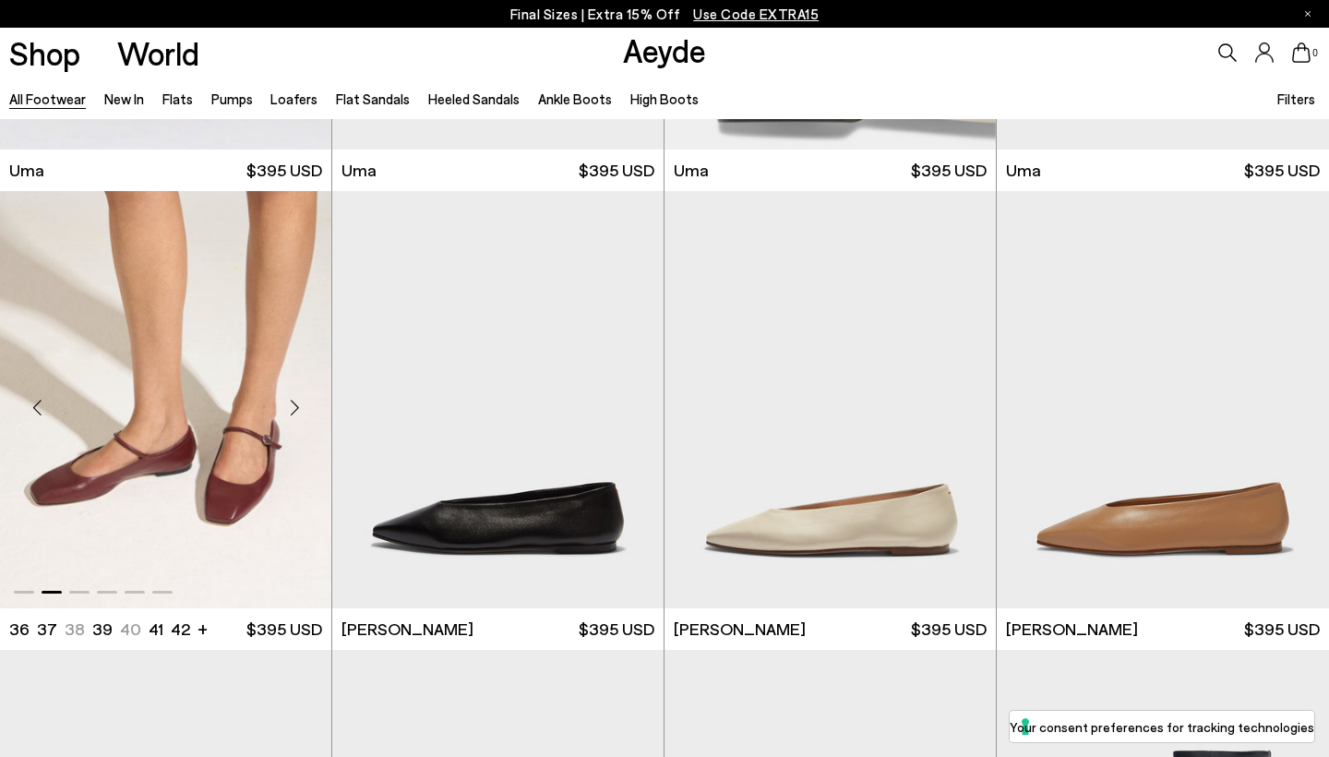
click at [294, 390] on div "Next slide" at bounding box center [294, 406] width 55 height 55
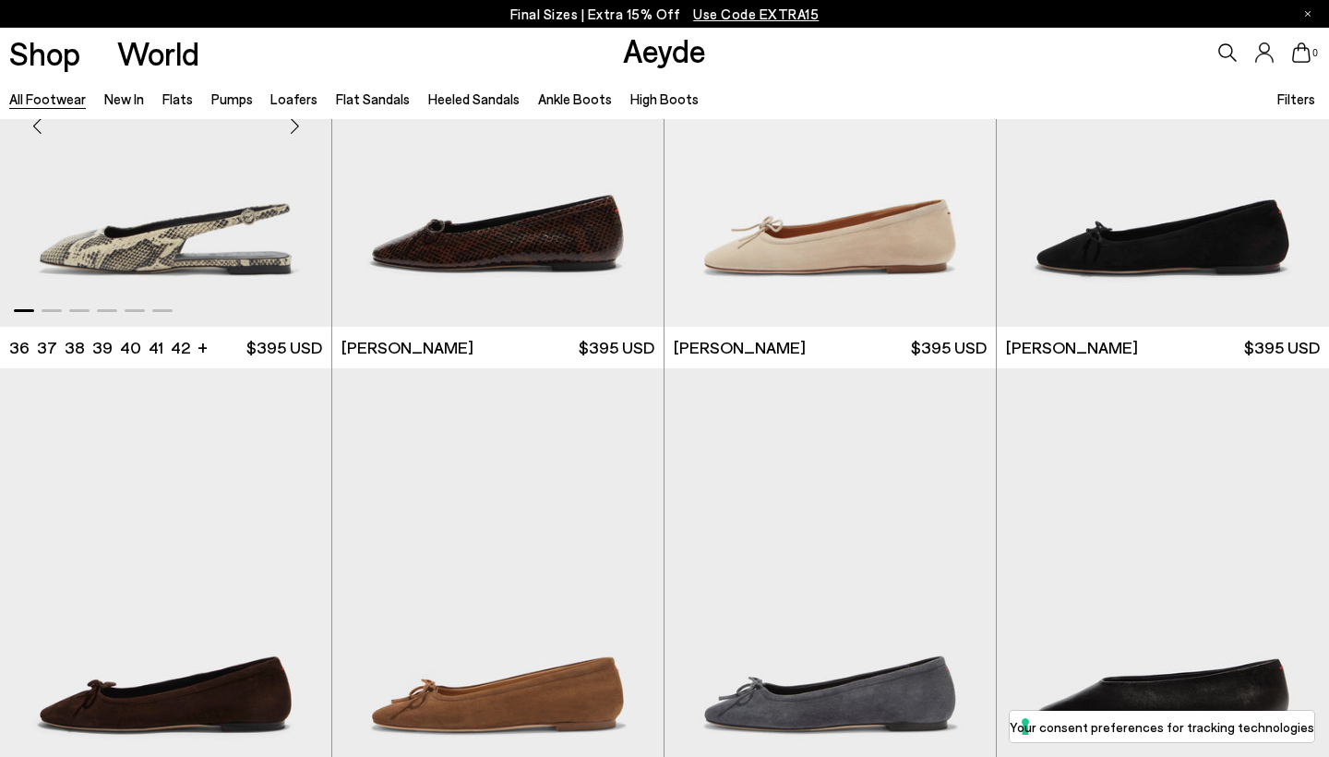
scroll to position [16244, 0]
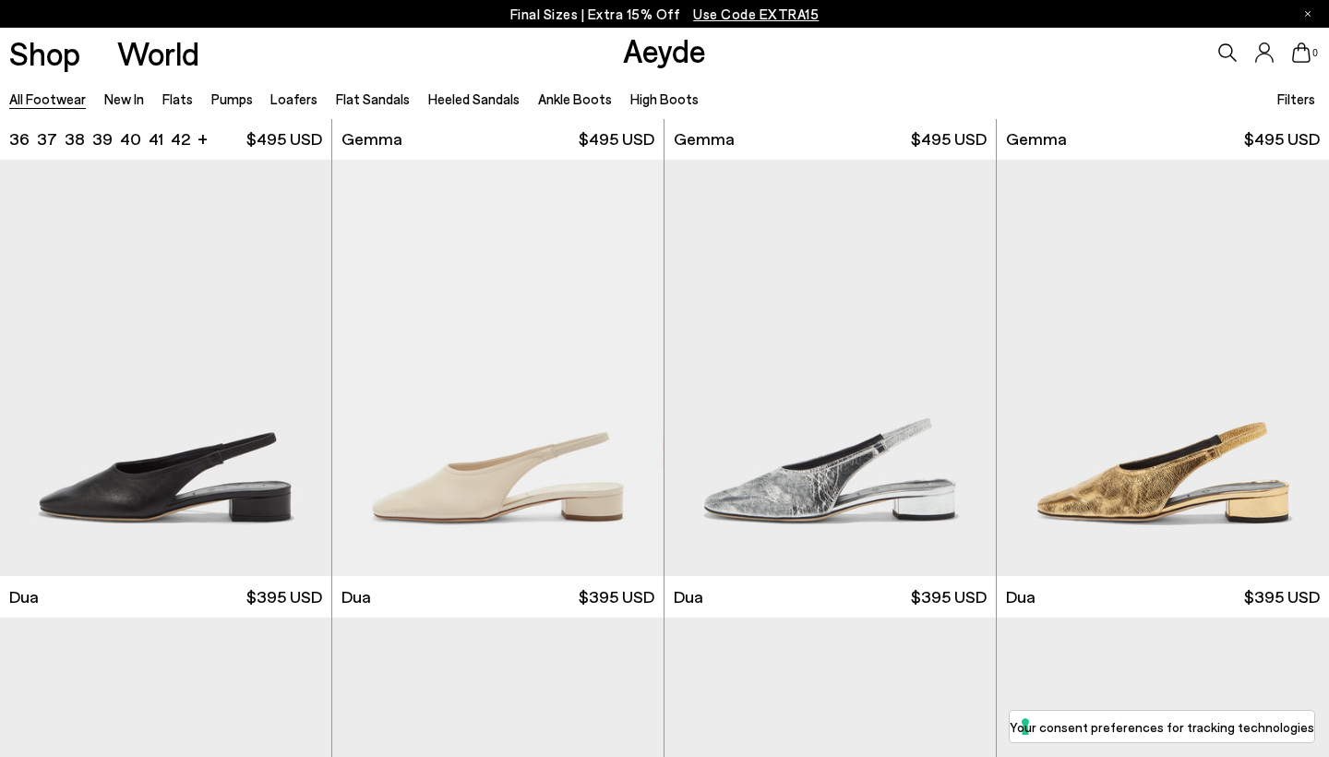
scroll to position [17834, 0]
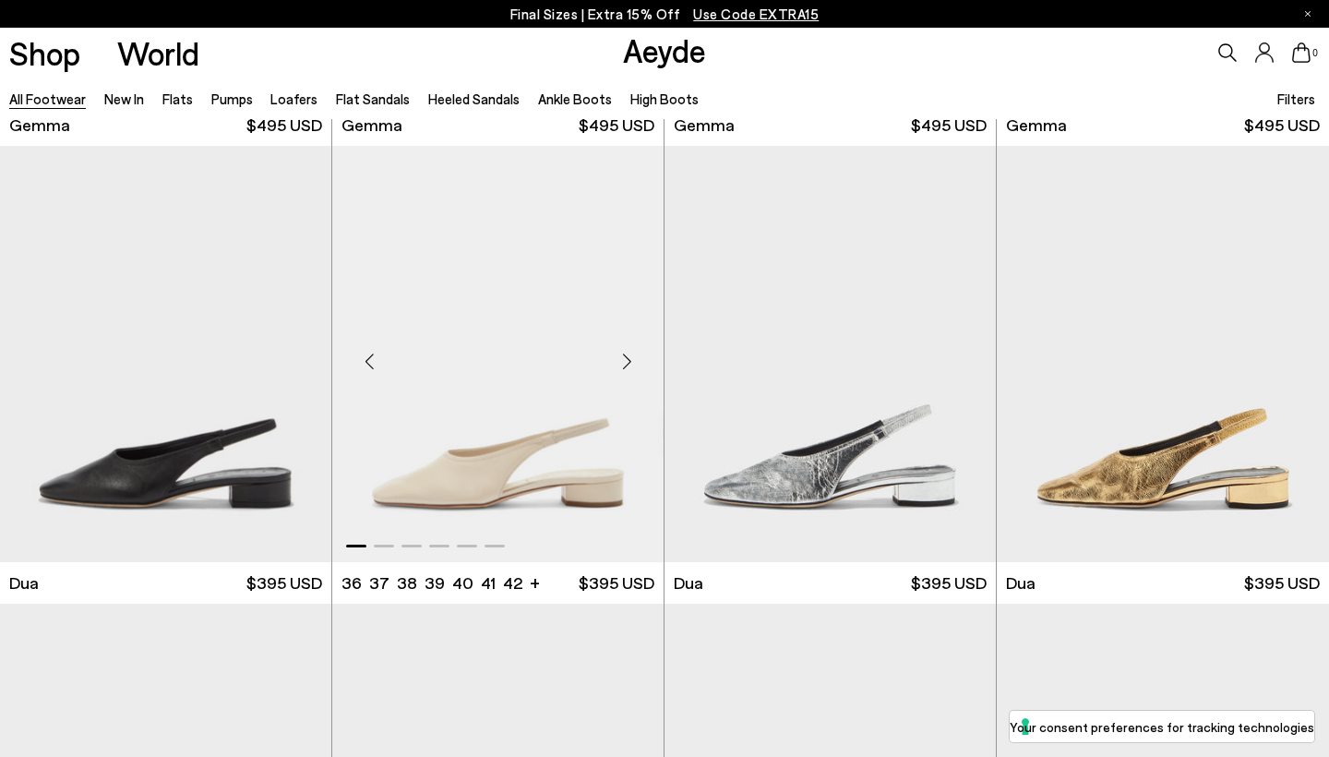
click at [626, 342] on div "Next slide" at bounding box center [626, 360] width 55 height 55
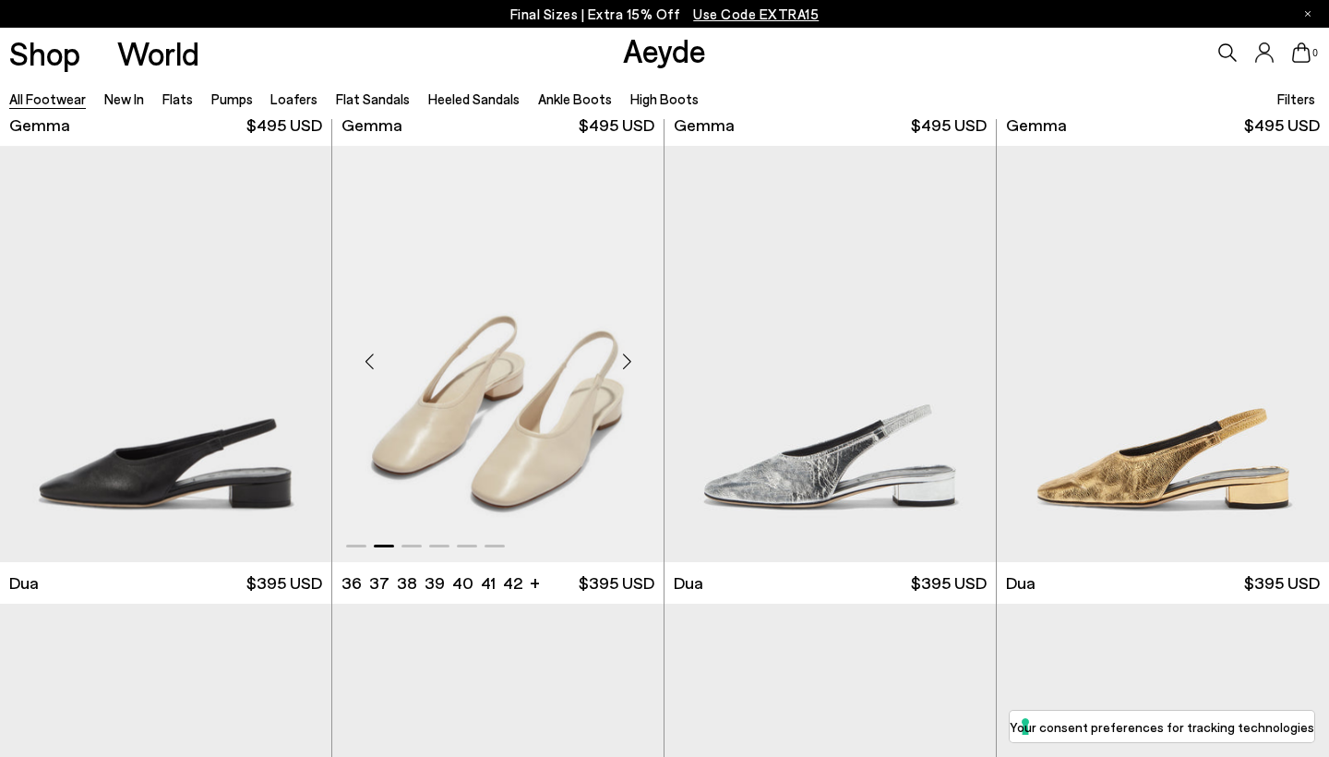
click at [626, 342] on div "Next slide" at bounding box center [626, 360] width 55 height 55
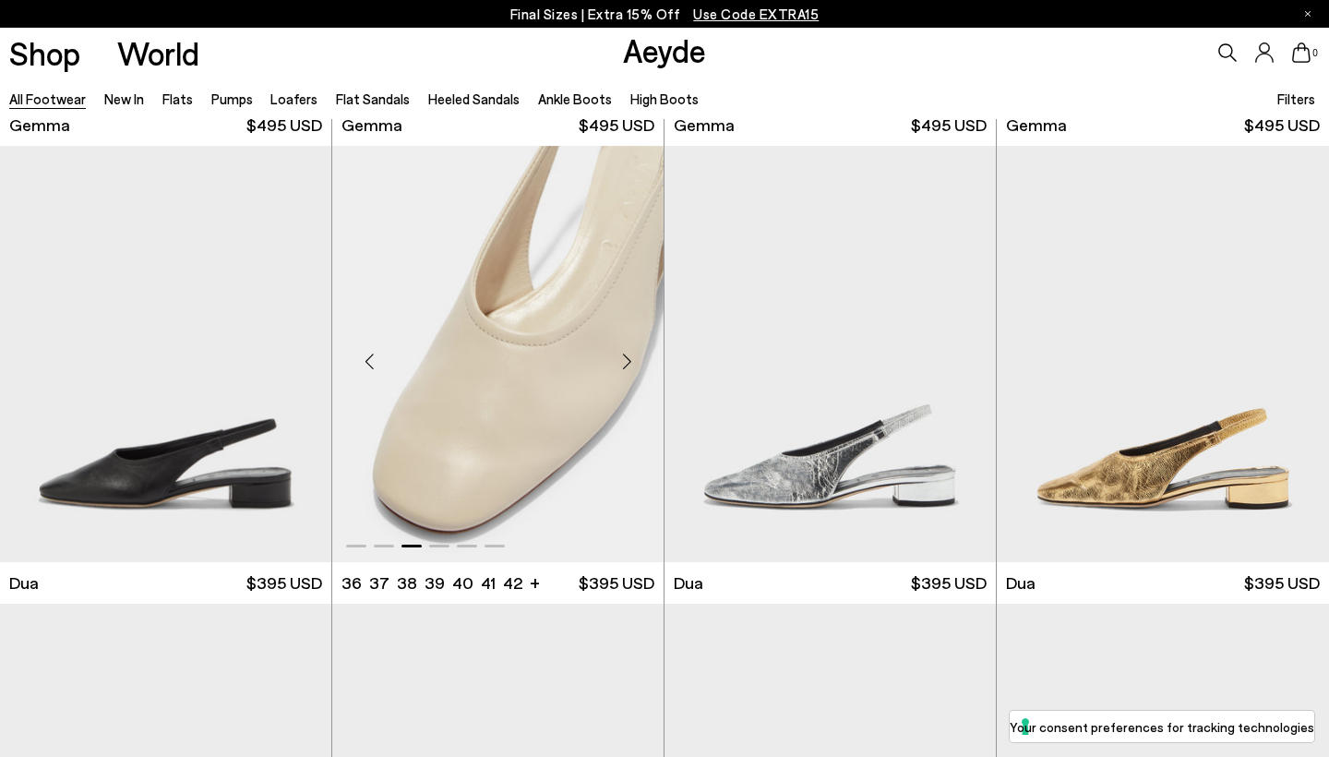
click at [626, 342] on div "Next slide" at bounding box center [626, 360] width 55 height 55
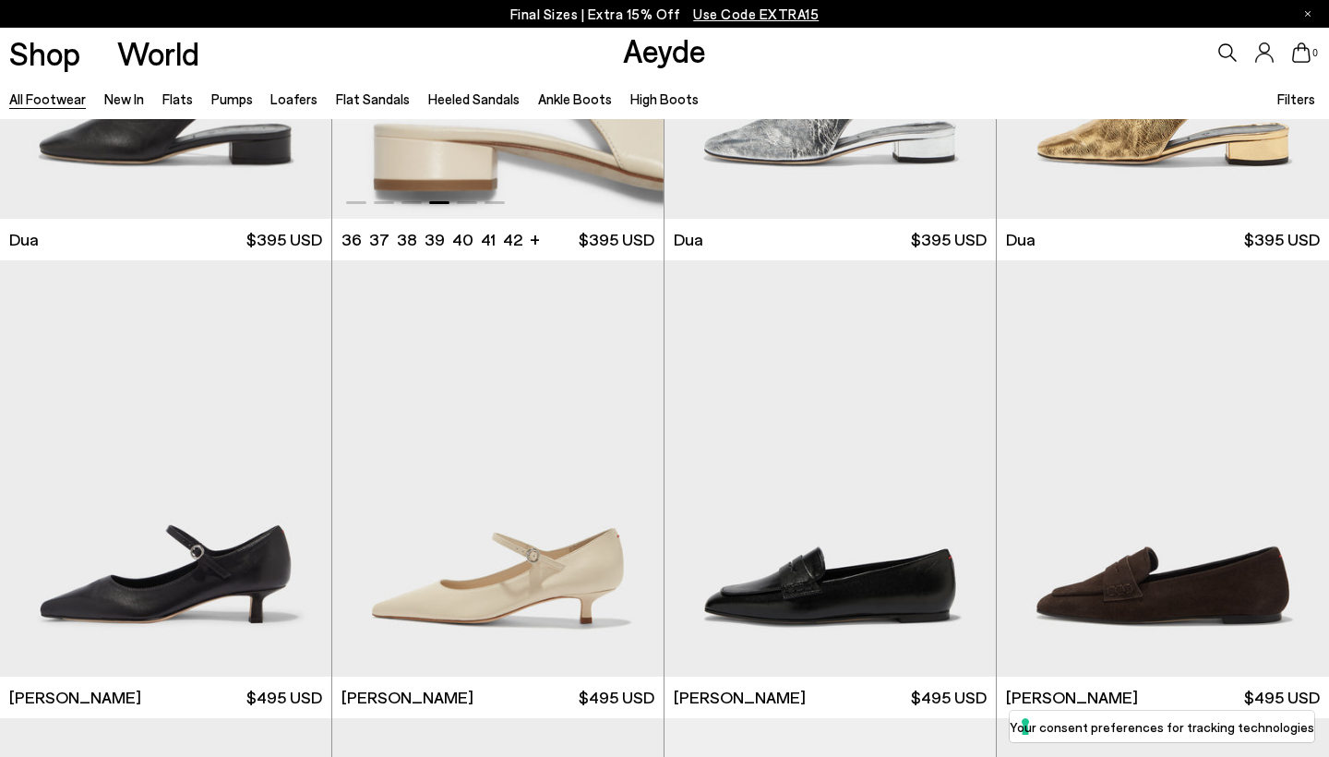
scroll to position [18215, 0]
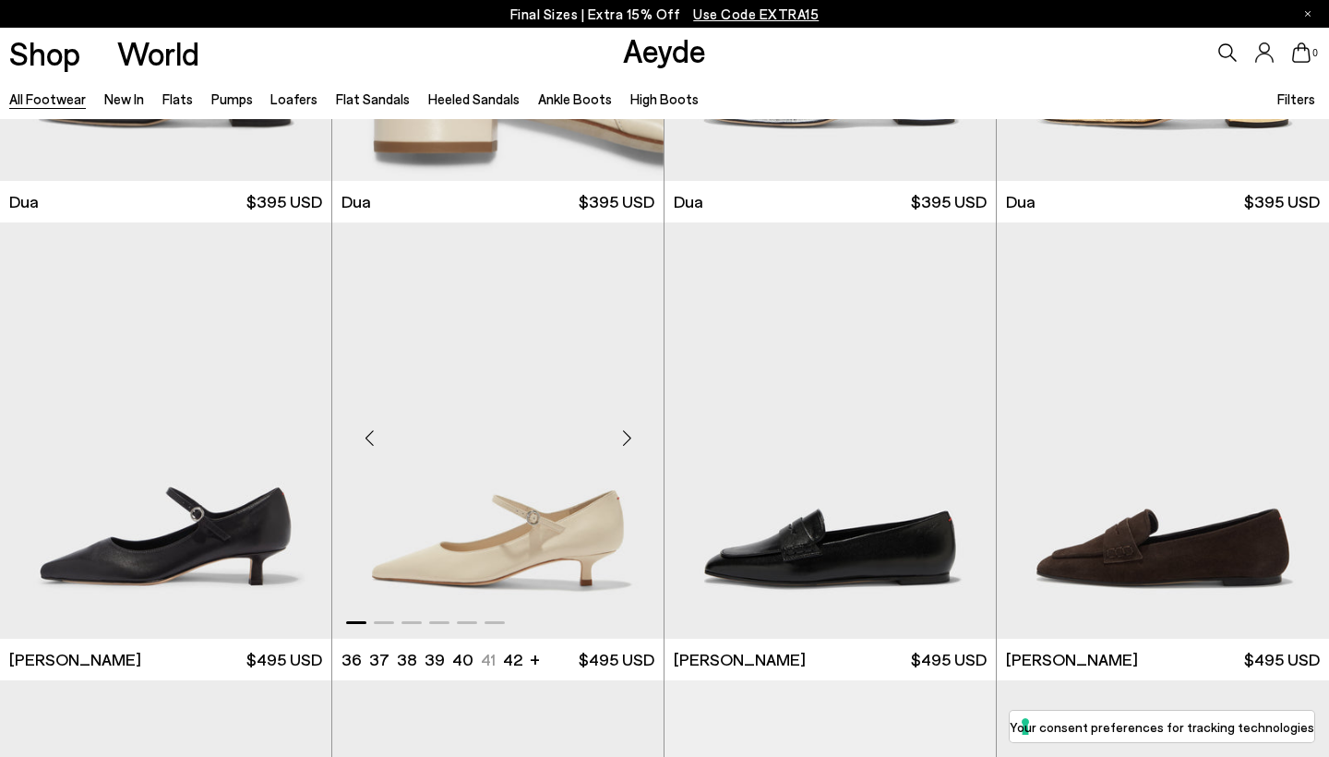
click at [623, 421] on div "Next slide" at bounding box center [626, 438] width 55 height 55
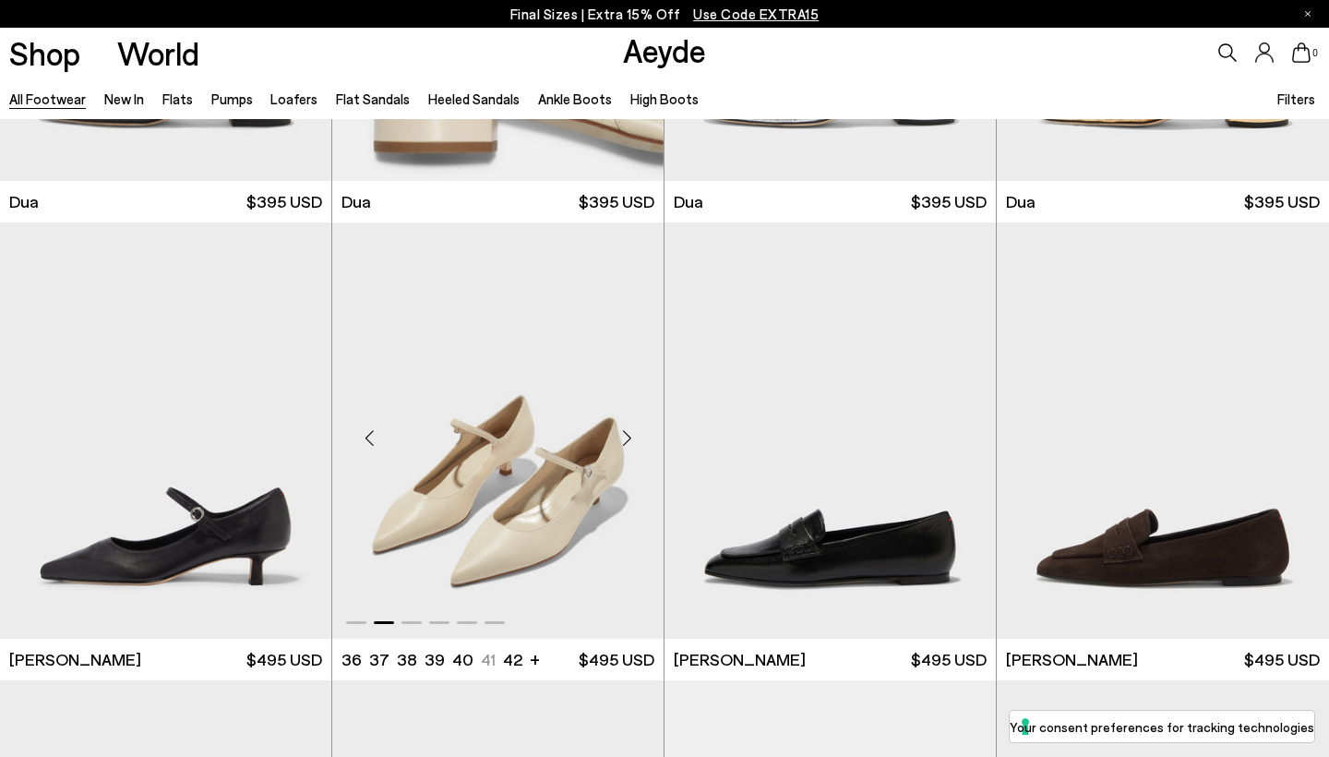
click at [623, 421] on div "Next slide" at bounding box center [626, 438] width 55 height 55
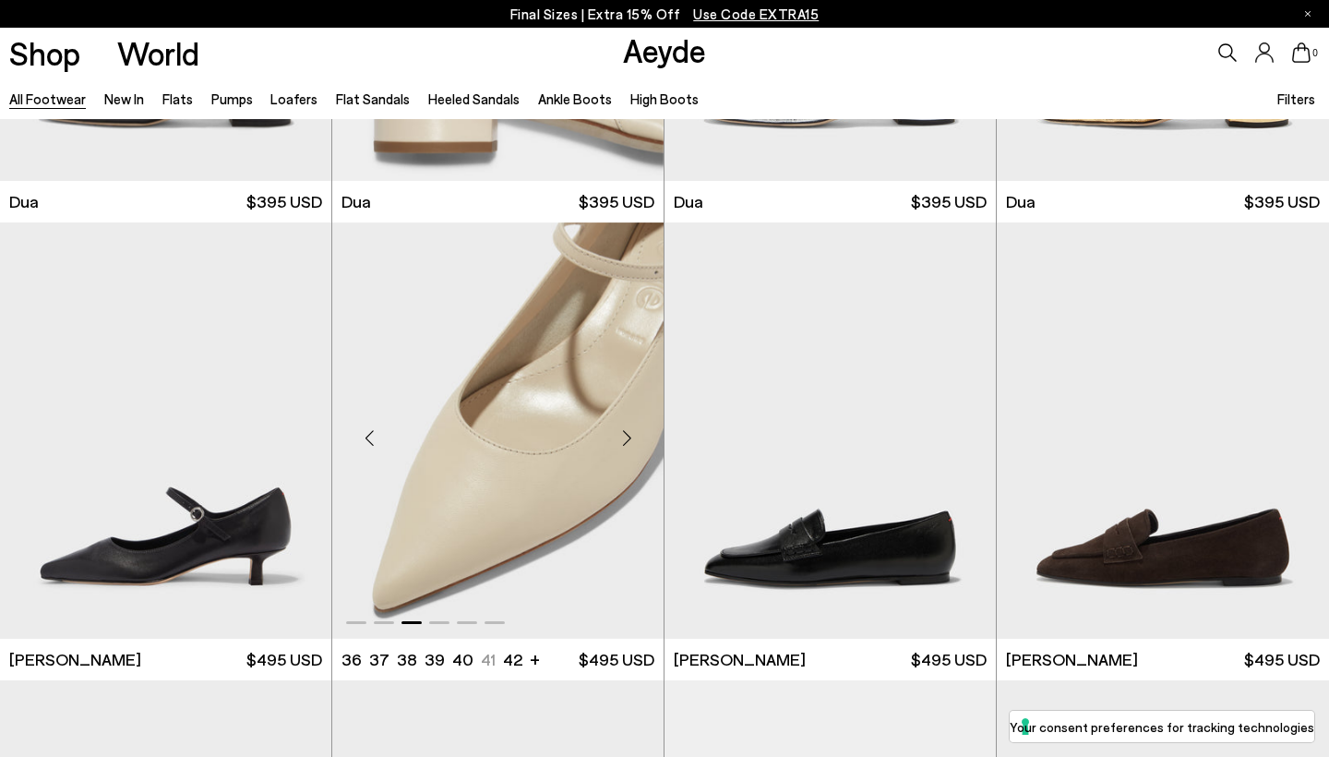
click at [623, 421] on div "Next slide" at bounding box center [626, 438] width 55 height 55
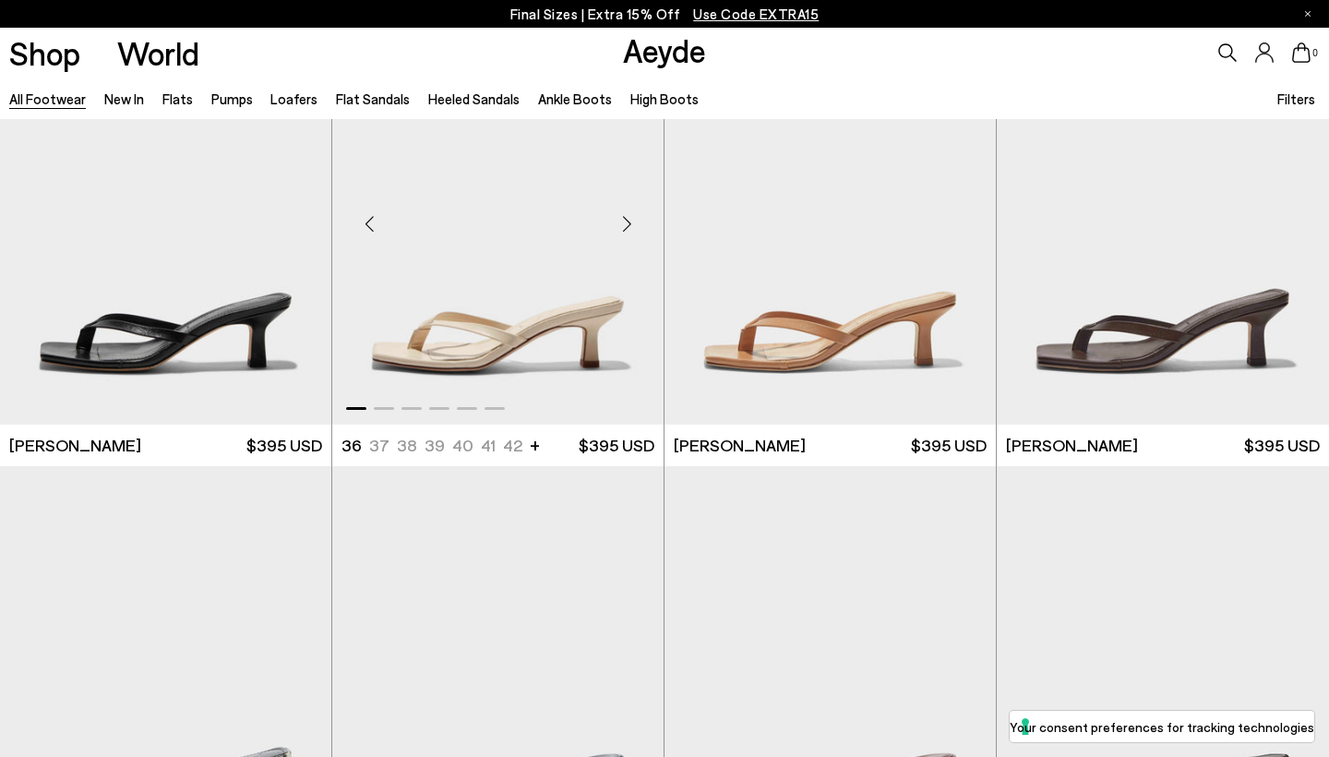
scroll to position [19350, 0]
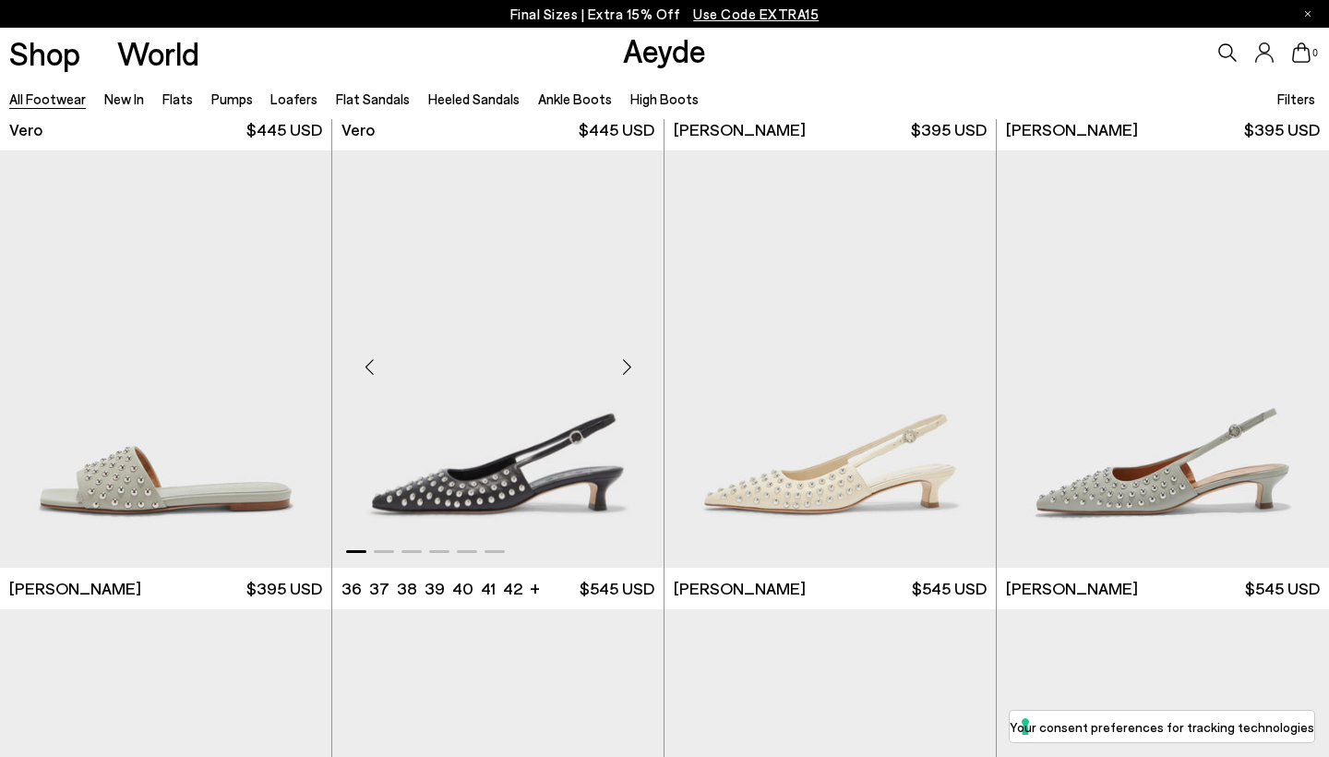
scroll to position [22483, 0]
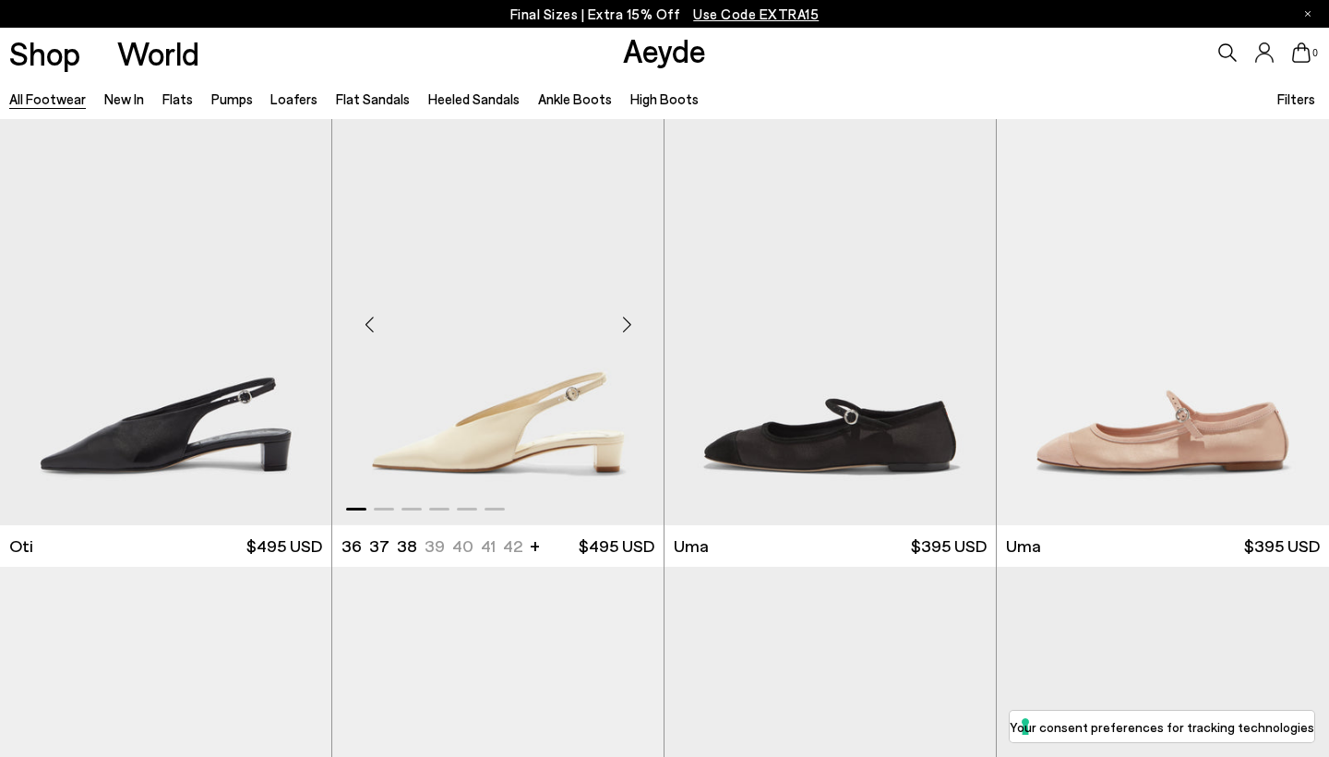
scroll to position [27489, 0]
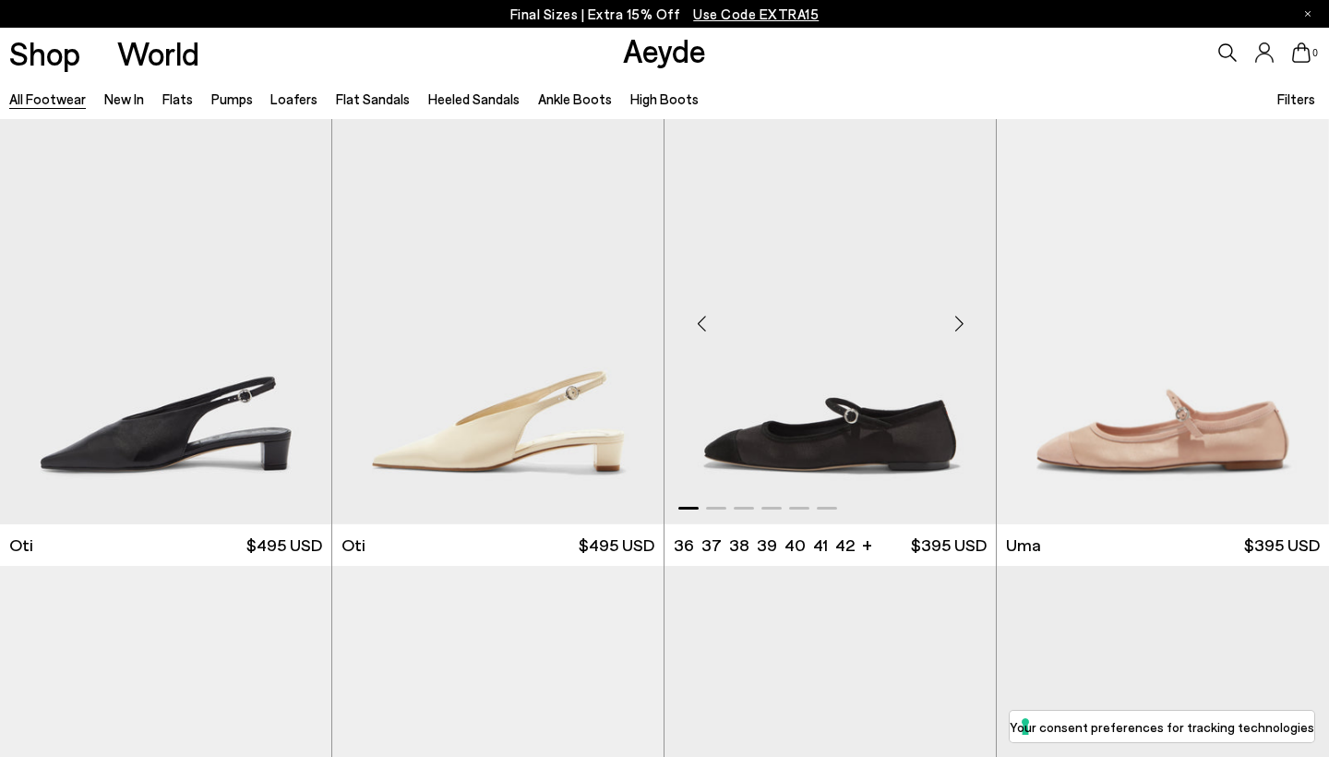
click at [951, 307] on div "Next slide" at bounding box center [958, 322] width 55 height 55
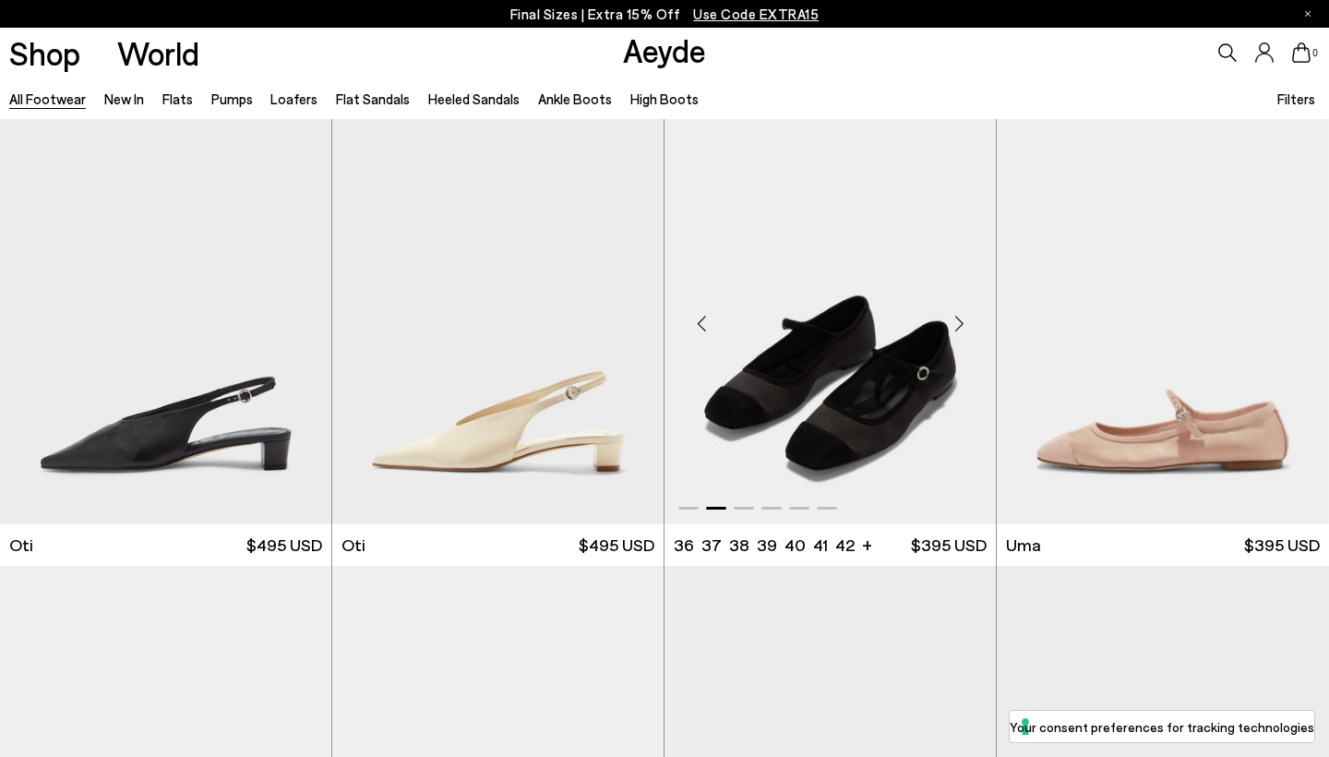
click at [951, 307] on div "Next slide" at bounding box center [958, 322] width 55 height 55
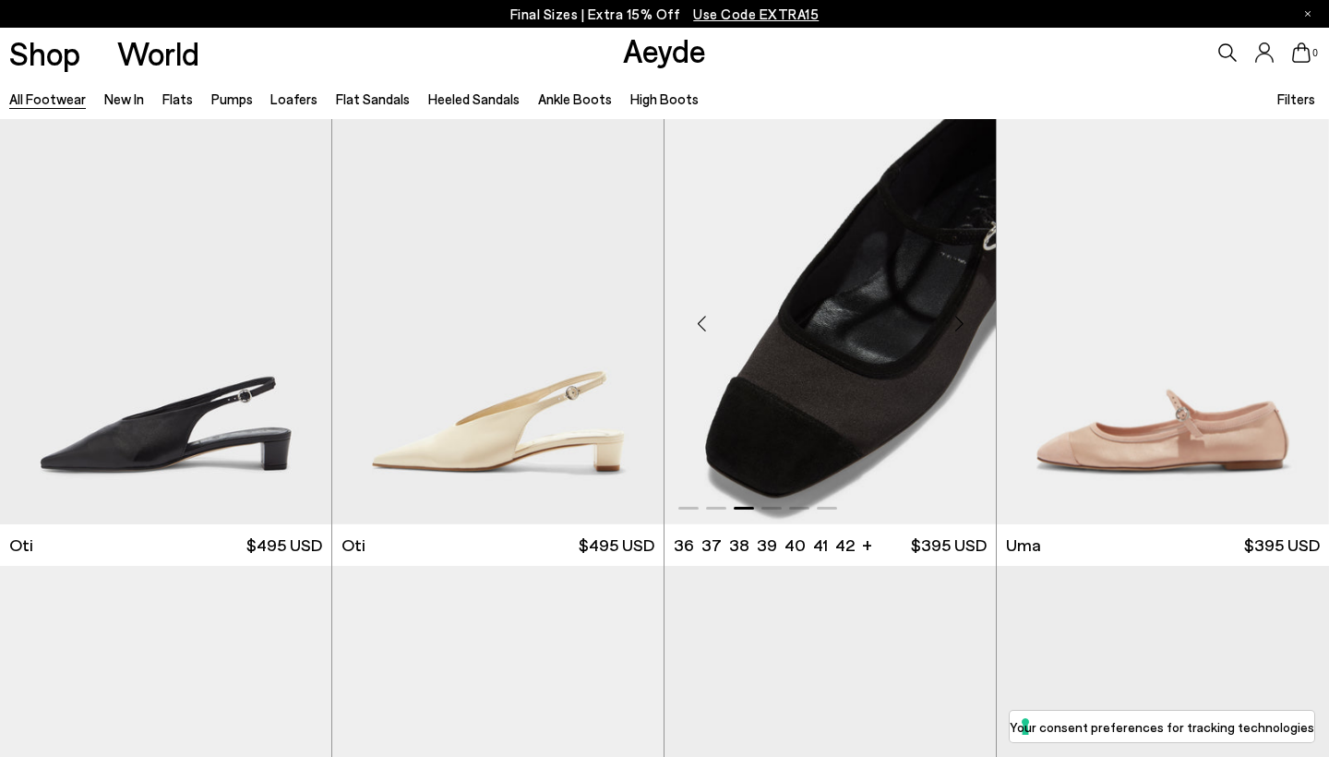
click at [951, 307] on div "Next slide" at bounding box center [958, 322] width 55 height 55
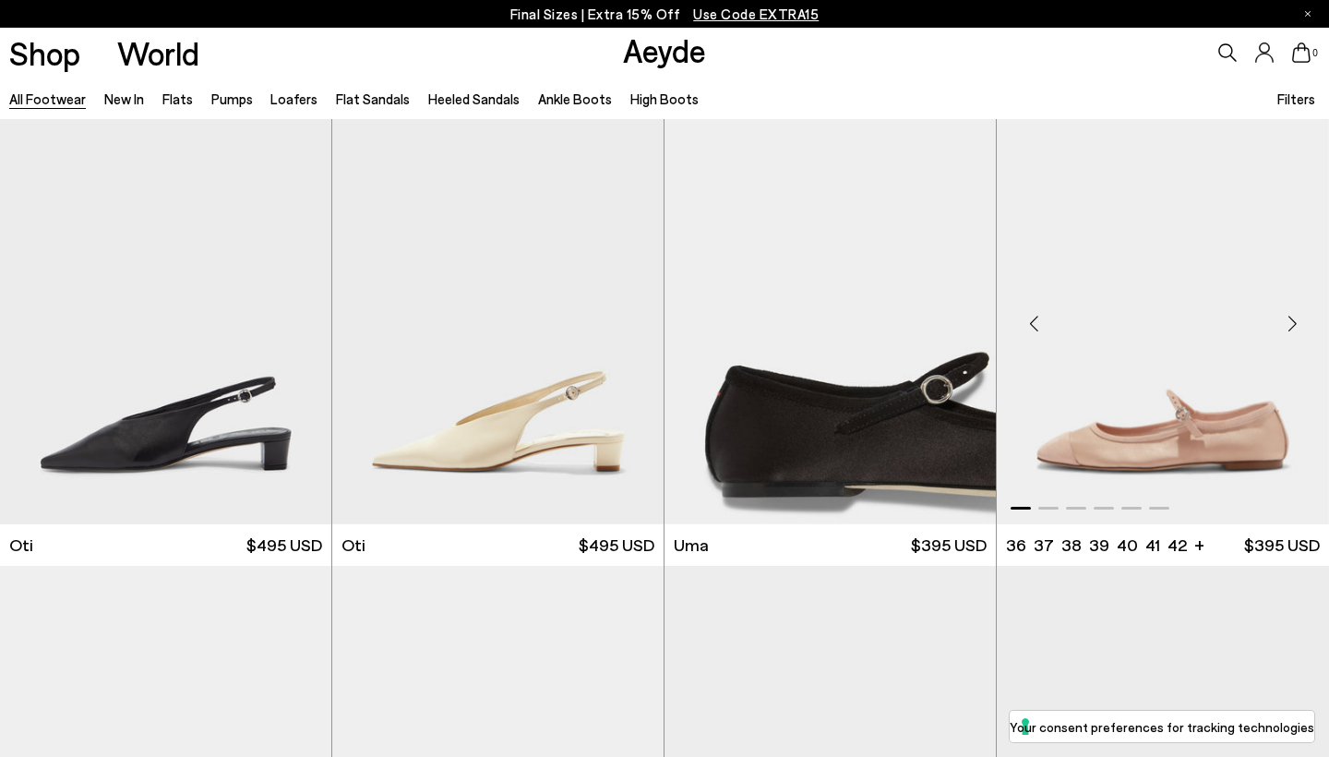
click at [1278, 304] on div "Next slide" at bounding box center [1291, 322] width 55 height 55
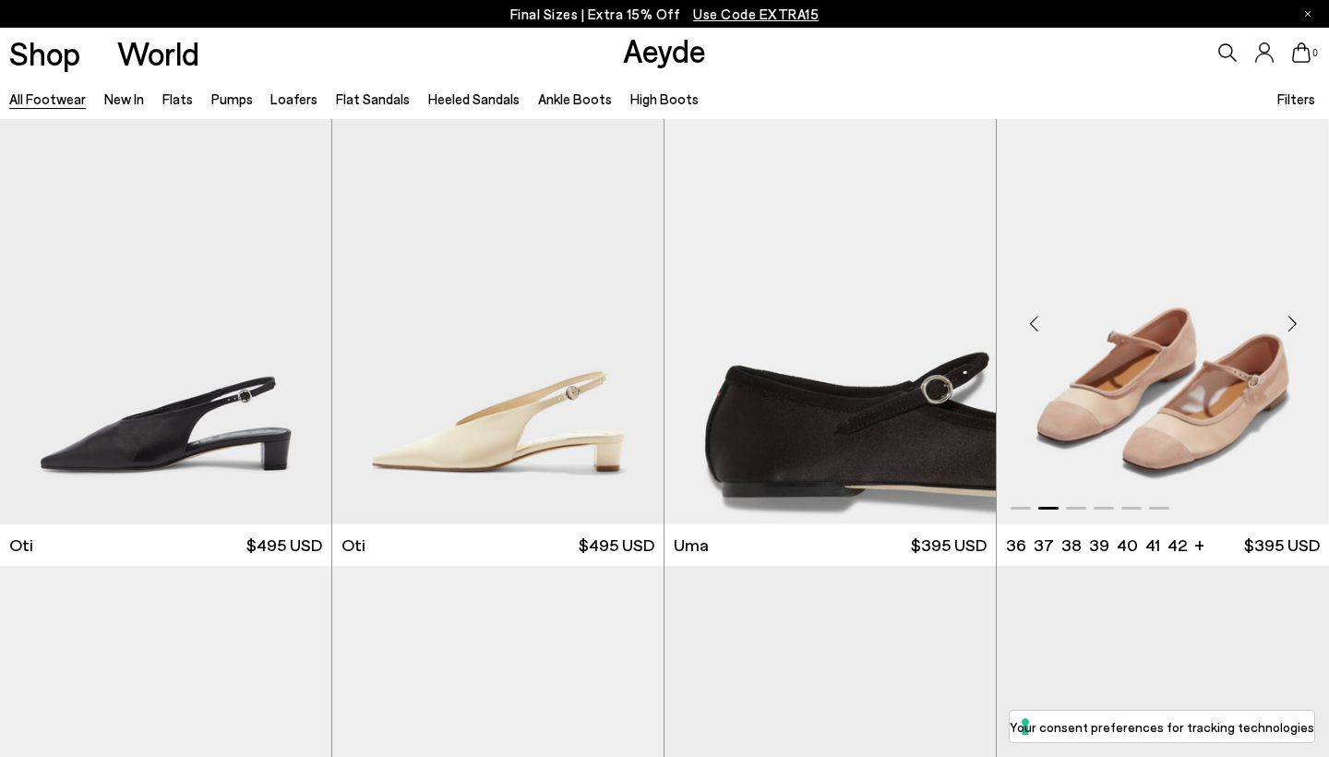
click at [1290, 304] on div "Next slide" at bounding box center [1291, 322] width 55 height 55
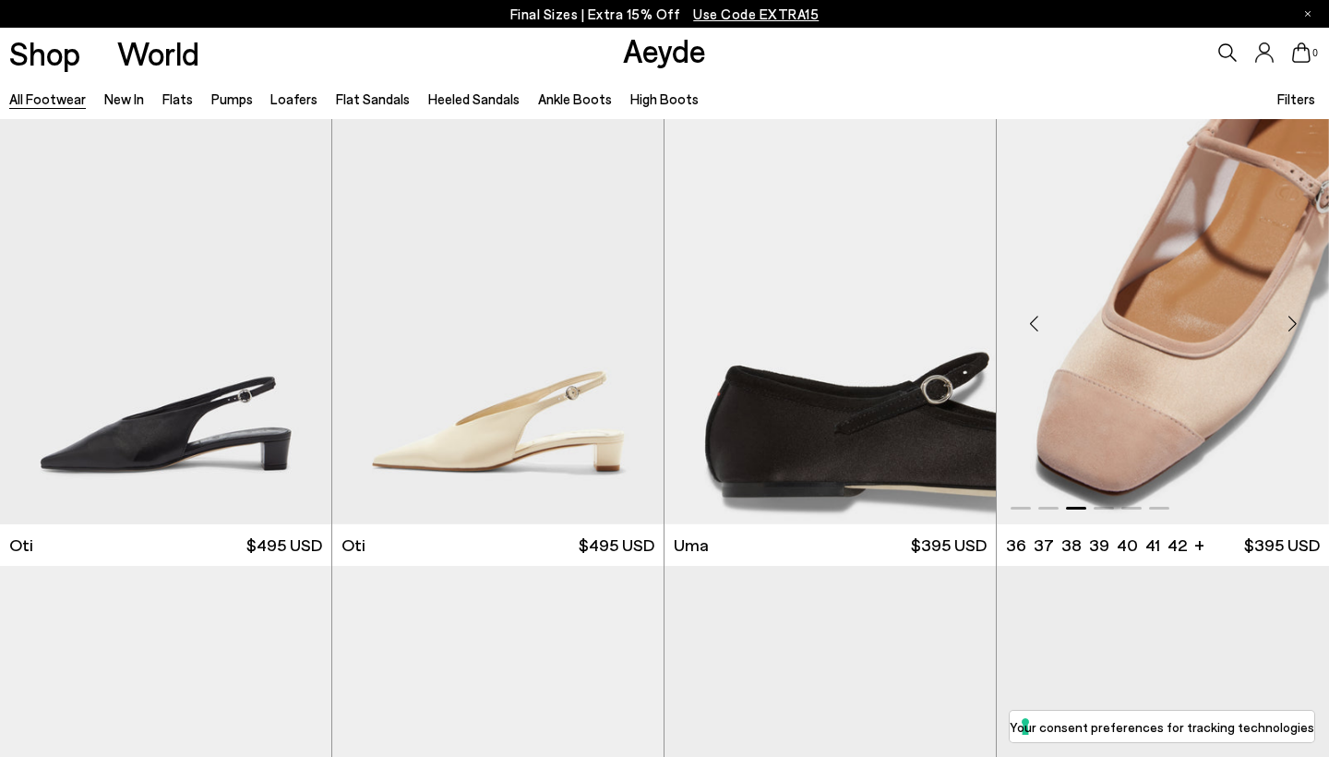
click at [1290, 304] on div "Next slide" at bounding box center [1291, 322] width 55 height 55
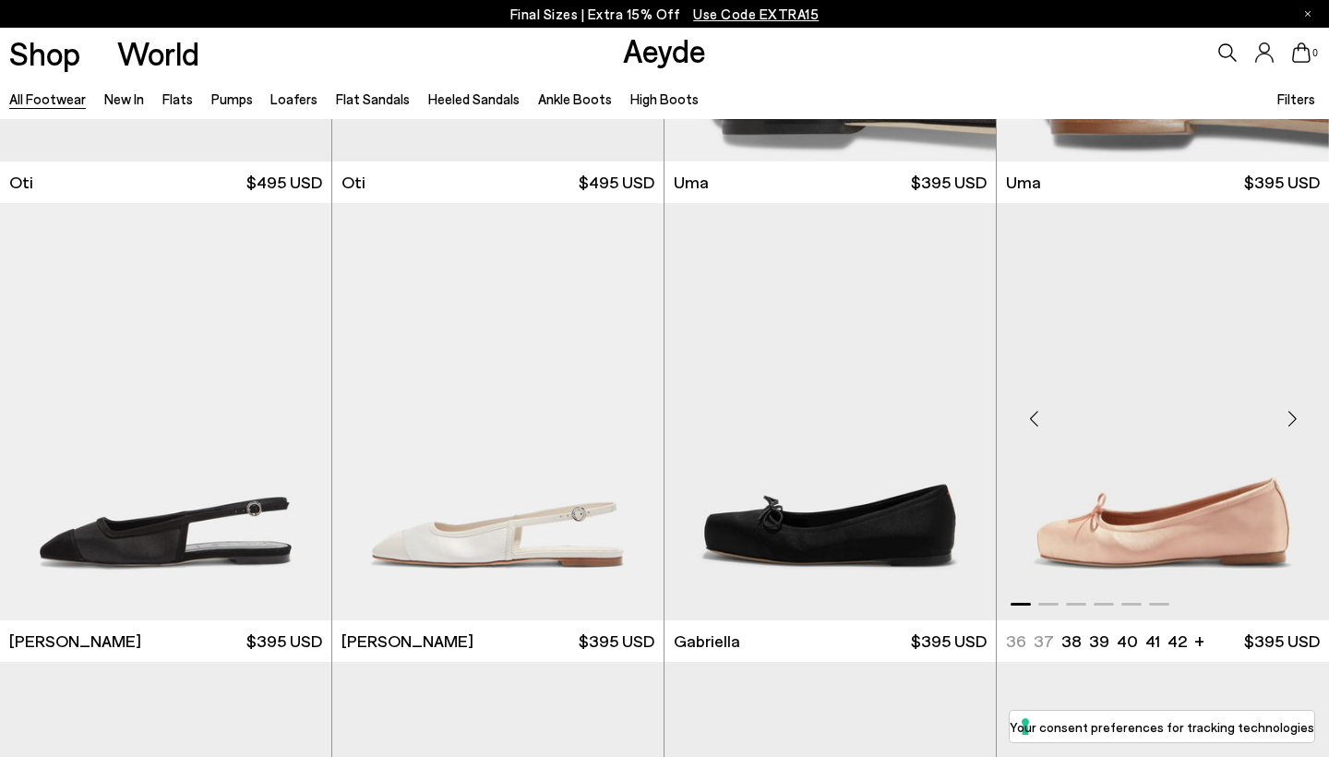
scroll to position [27856, 0]
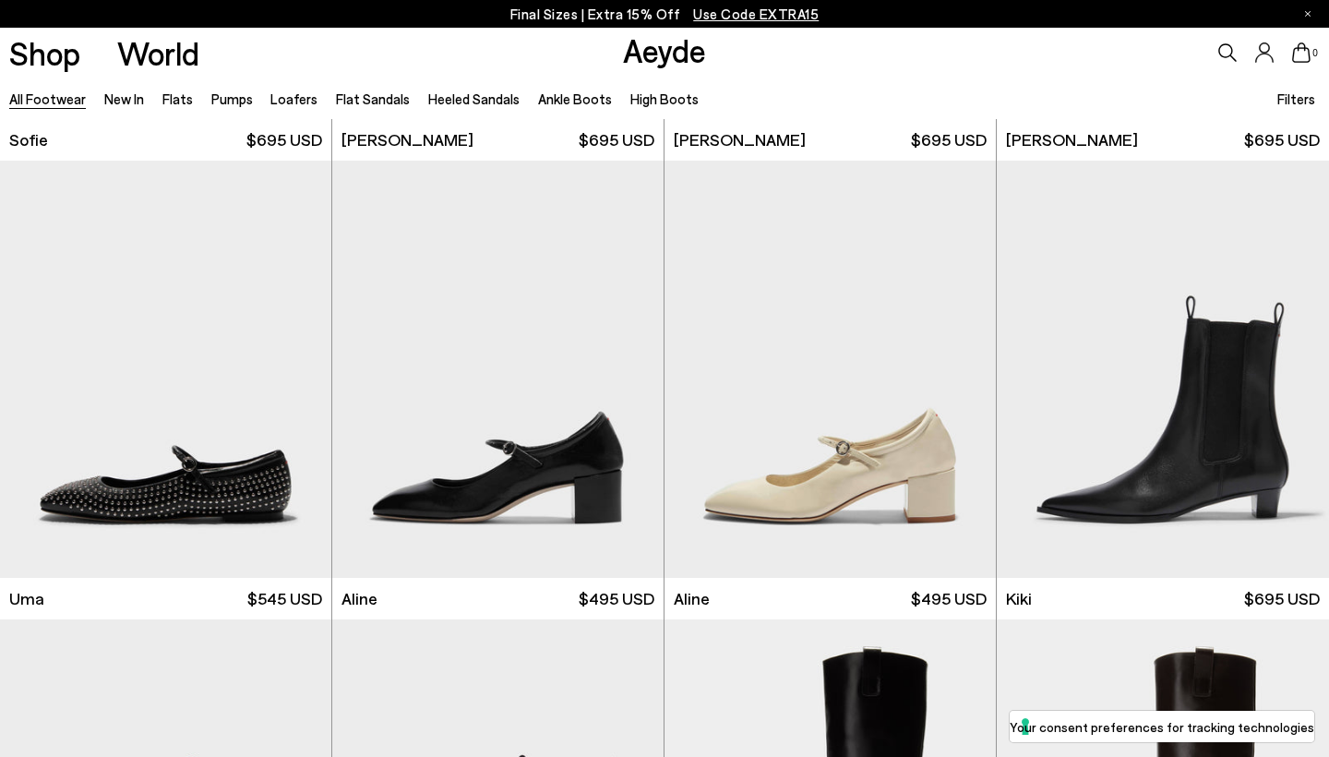
scroll to position [29271, 0]
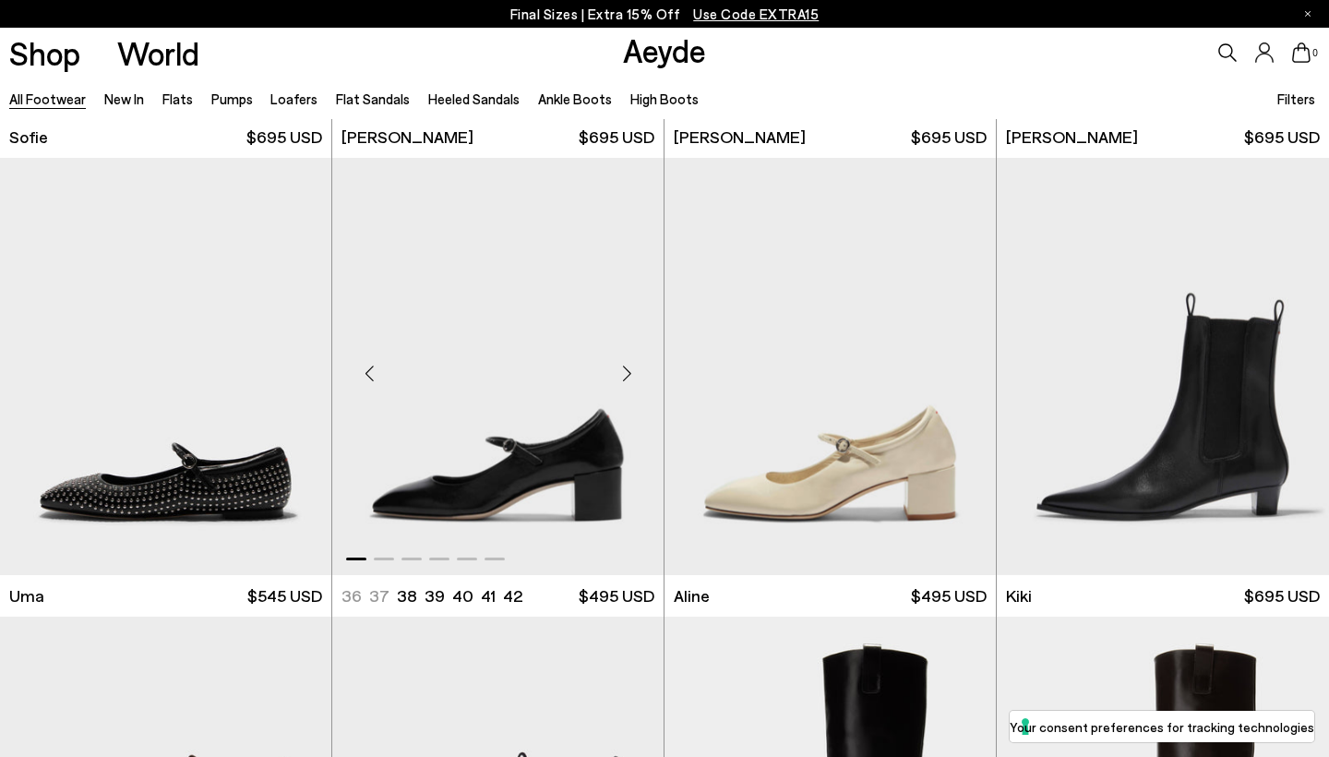
click at [627, 351] on div "Next slide" at bounding box center [626, 373] width 55 height 55
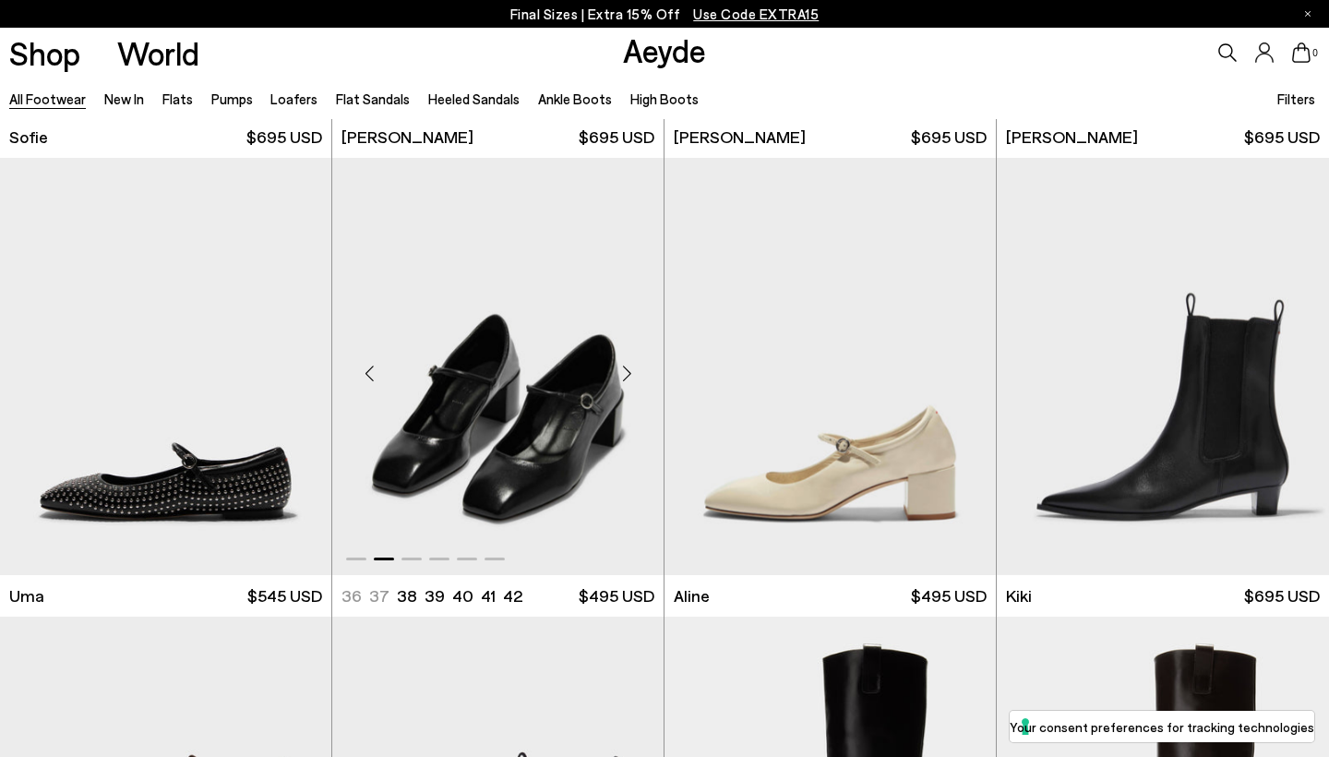
click at [627, 351] on div "Next slide" at bounding box center [626, 373] width 55 height 55
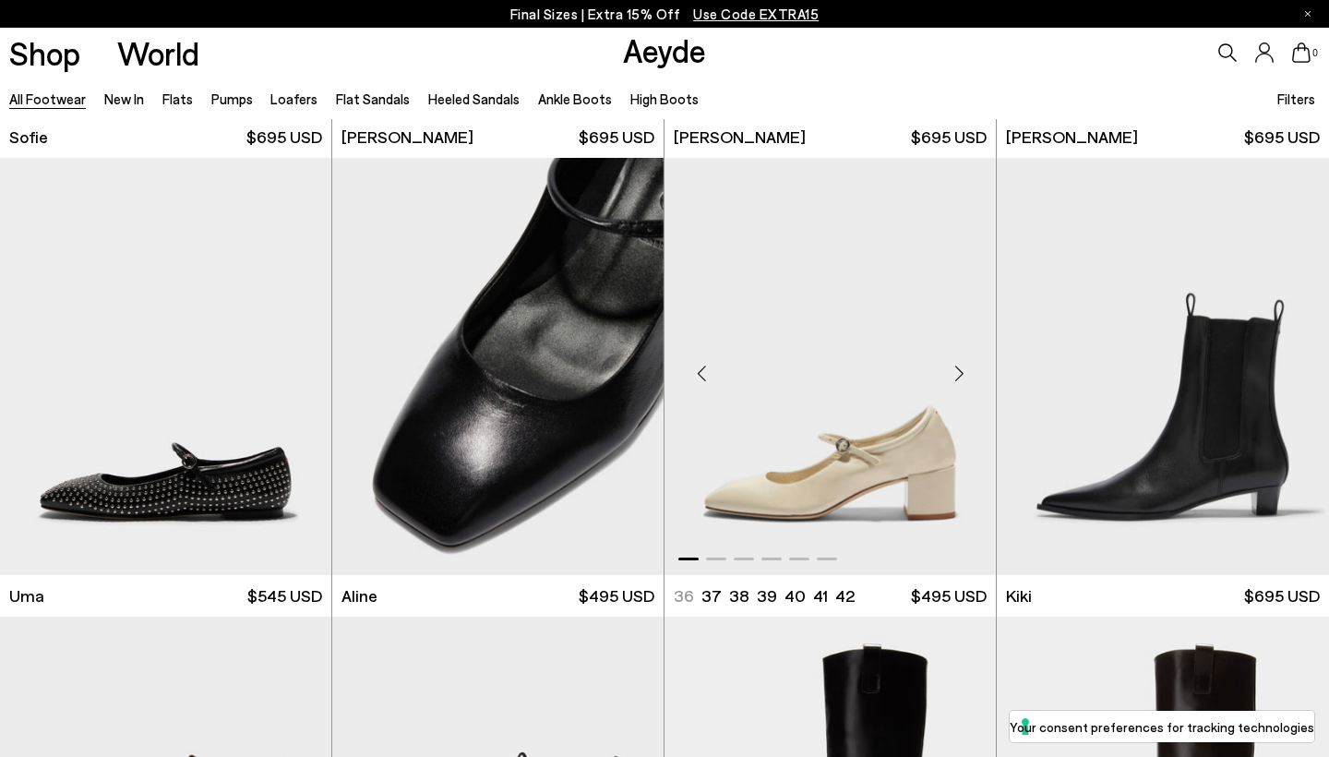
click at [955, 349] on div "Next slide" at bounding box center [958, 373] width 55 height 55
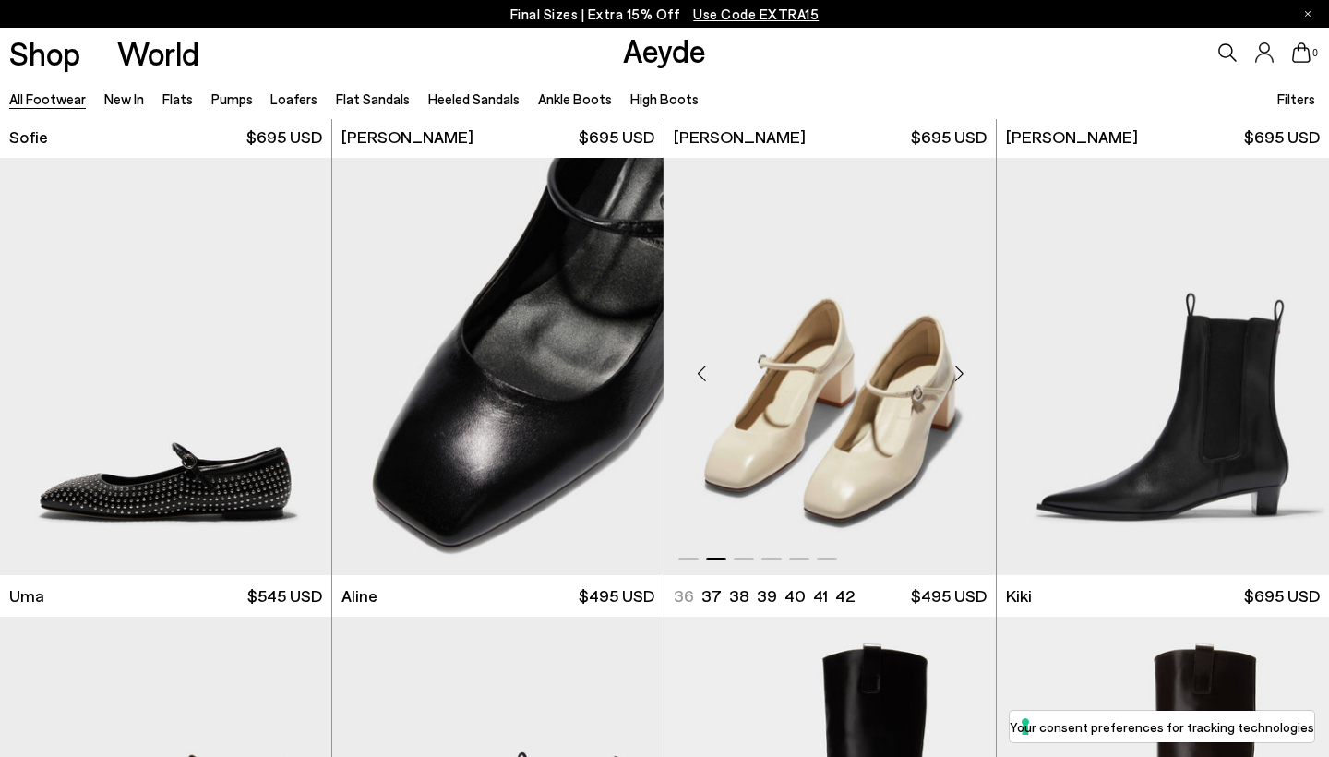
click at [955, 349] on div "Next slide" at bounding box center [958, 373] width 55 height 55
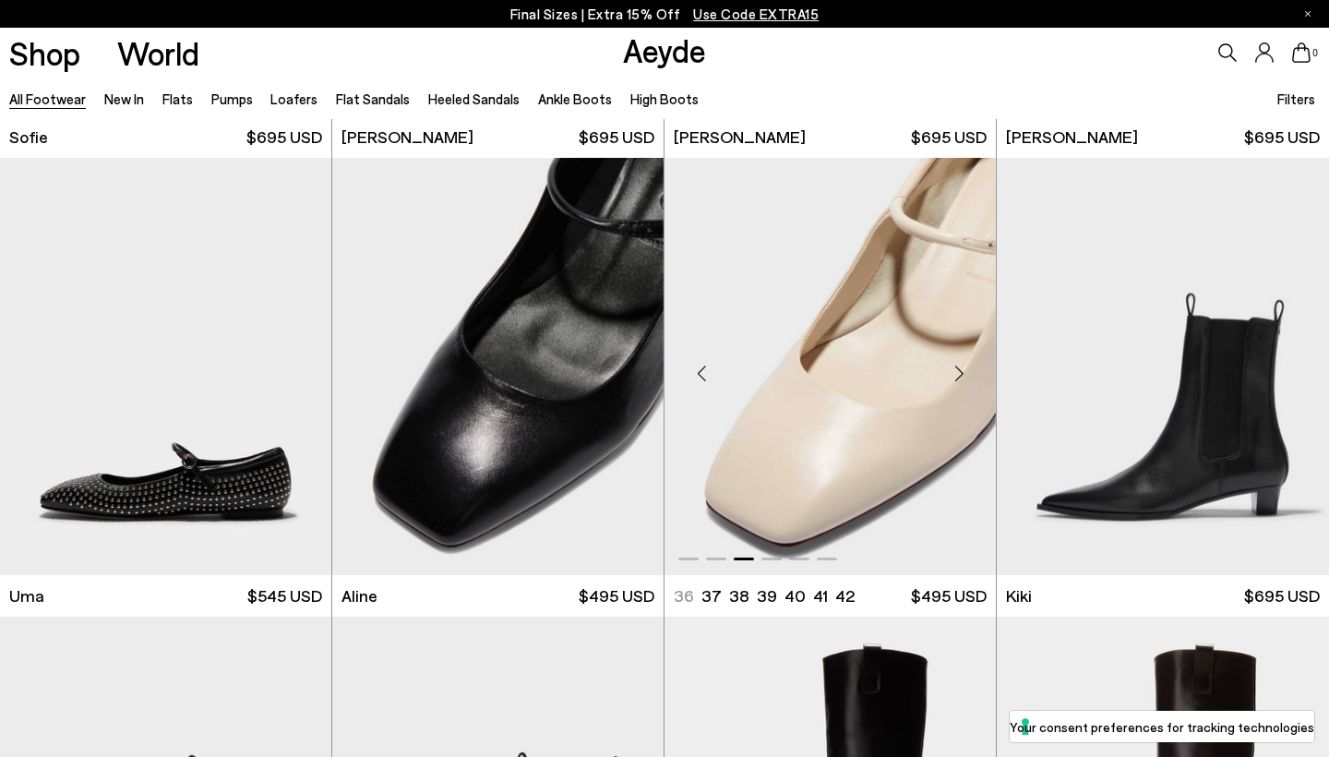
click at [955, 349] on div "Next slide" at bounding box center [958, 373] width 55 height 55
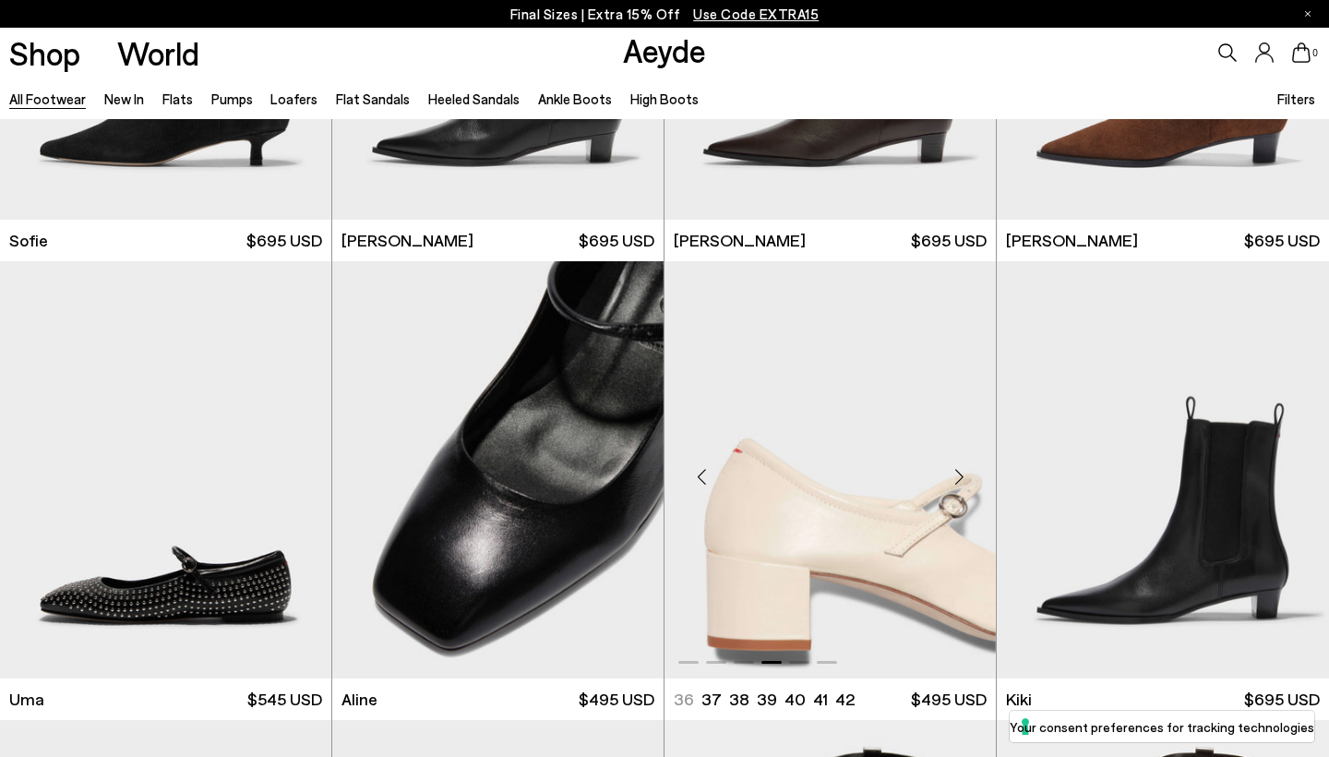
scroll to position [29213, 0]
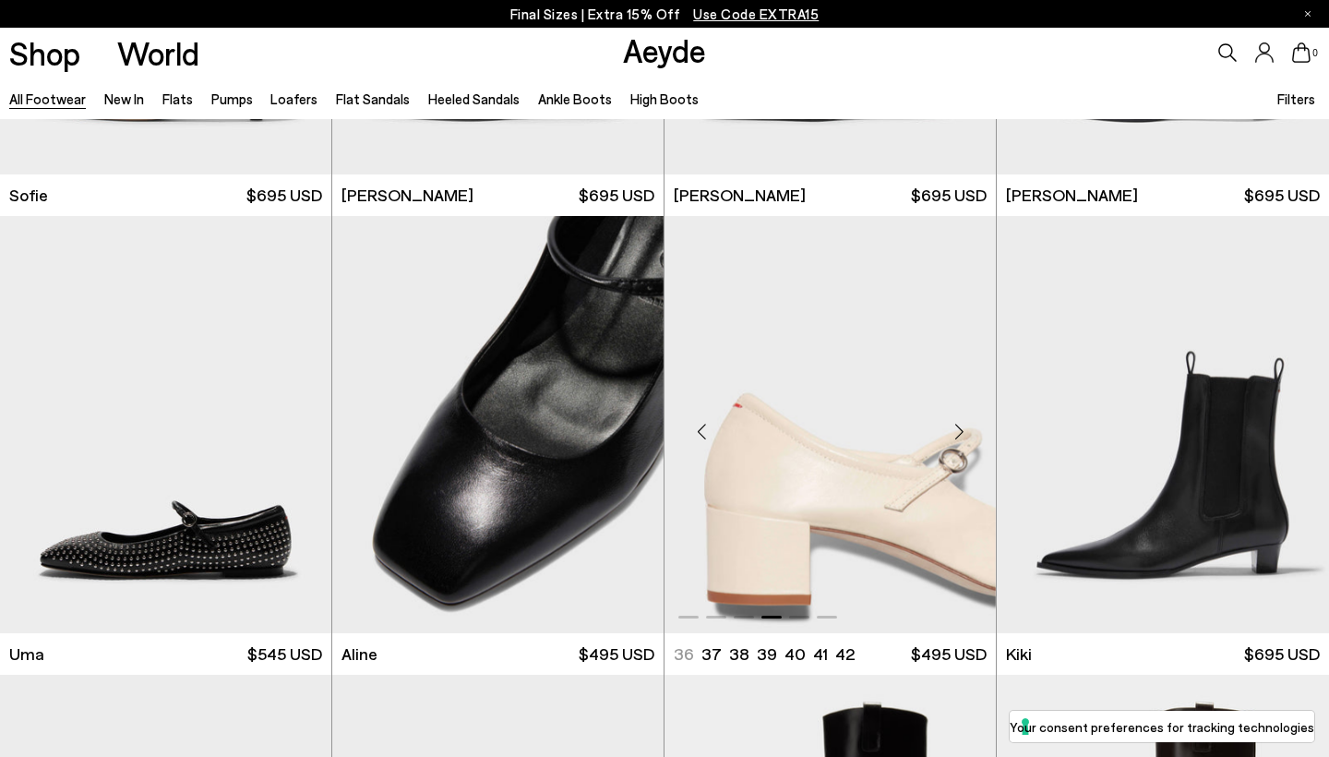
click at [888, 451] on img "4 / 6" at bounding box center [829, 424] width 331 height 416
click at [857, 352] on img "4 / 6" at bounding box center [829, 424] width 331 height 416
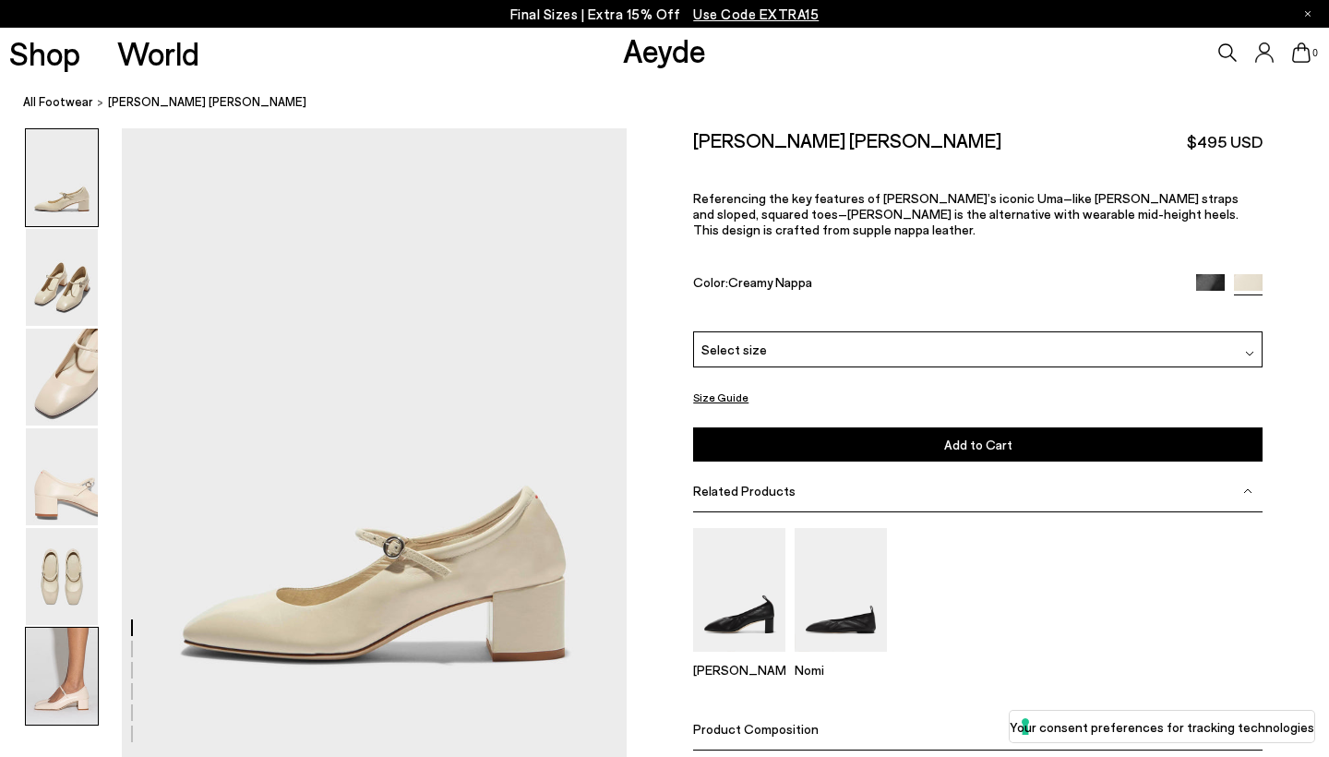
click at [68, 666] on img at bounding box center [62, 675] width 72 height 97
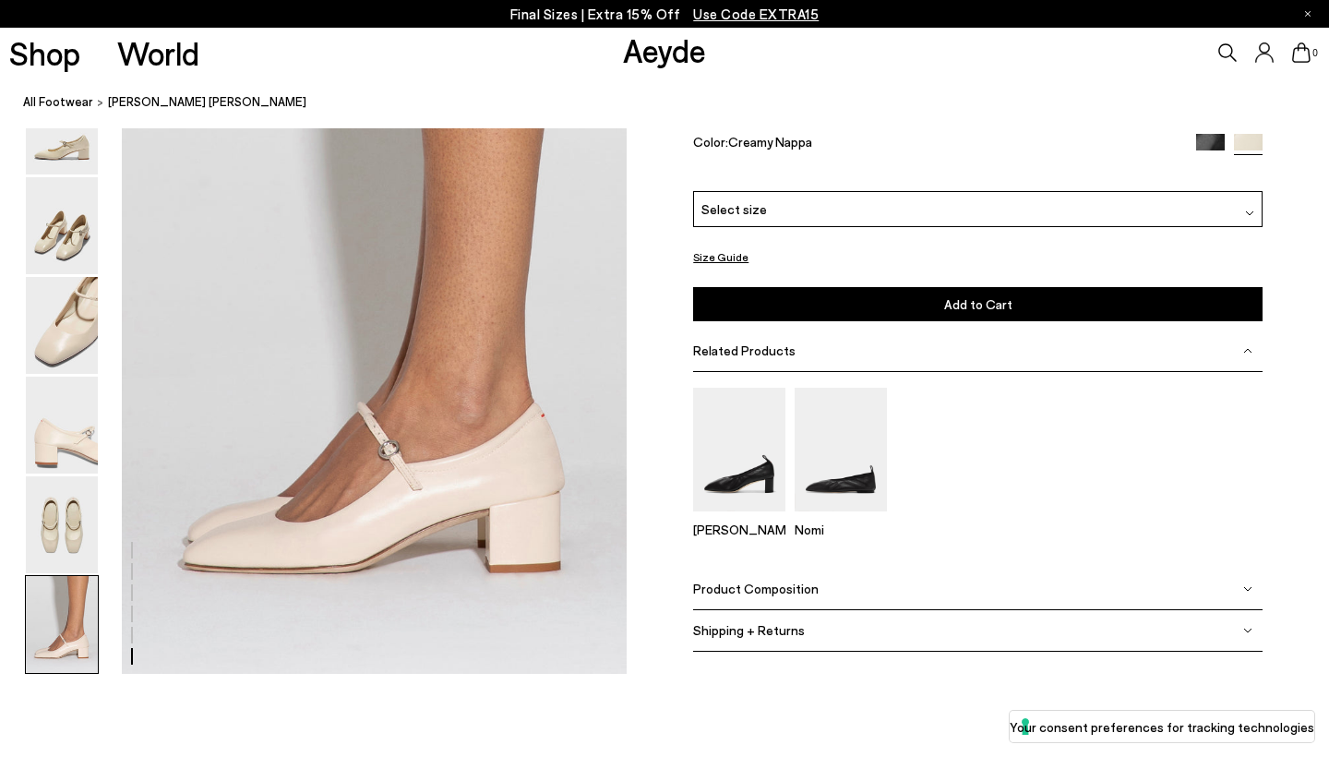
click at [66, 590] on img at bounding box center [62, 624] width 72 height 97
click at [58, 523] on img at bounding box center [62, 524] width 72 height 97
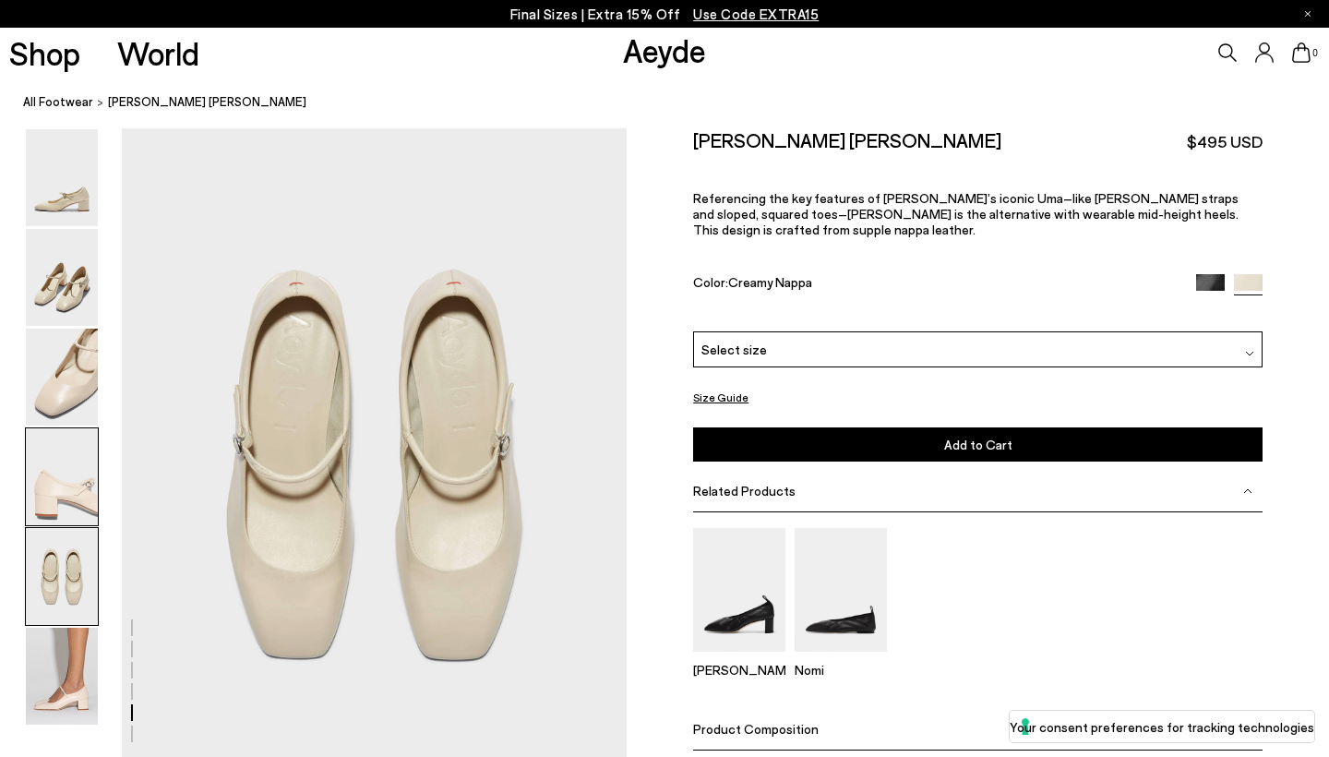
click at [72, 457] on img at bounding box center [62, 476] width 72 height 97
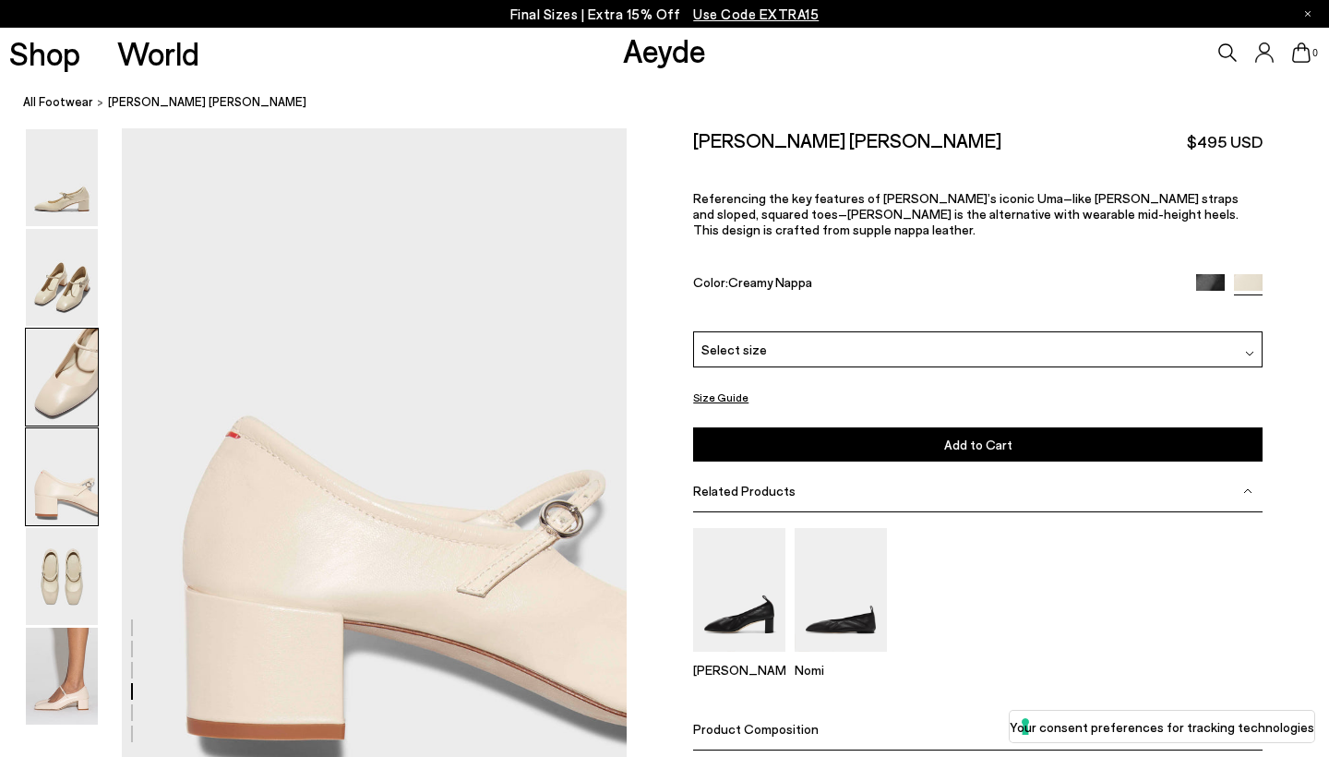
click at [72, 382] on img at bounding box center [62, 376] width 72 height 97
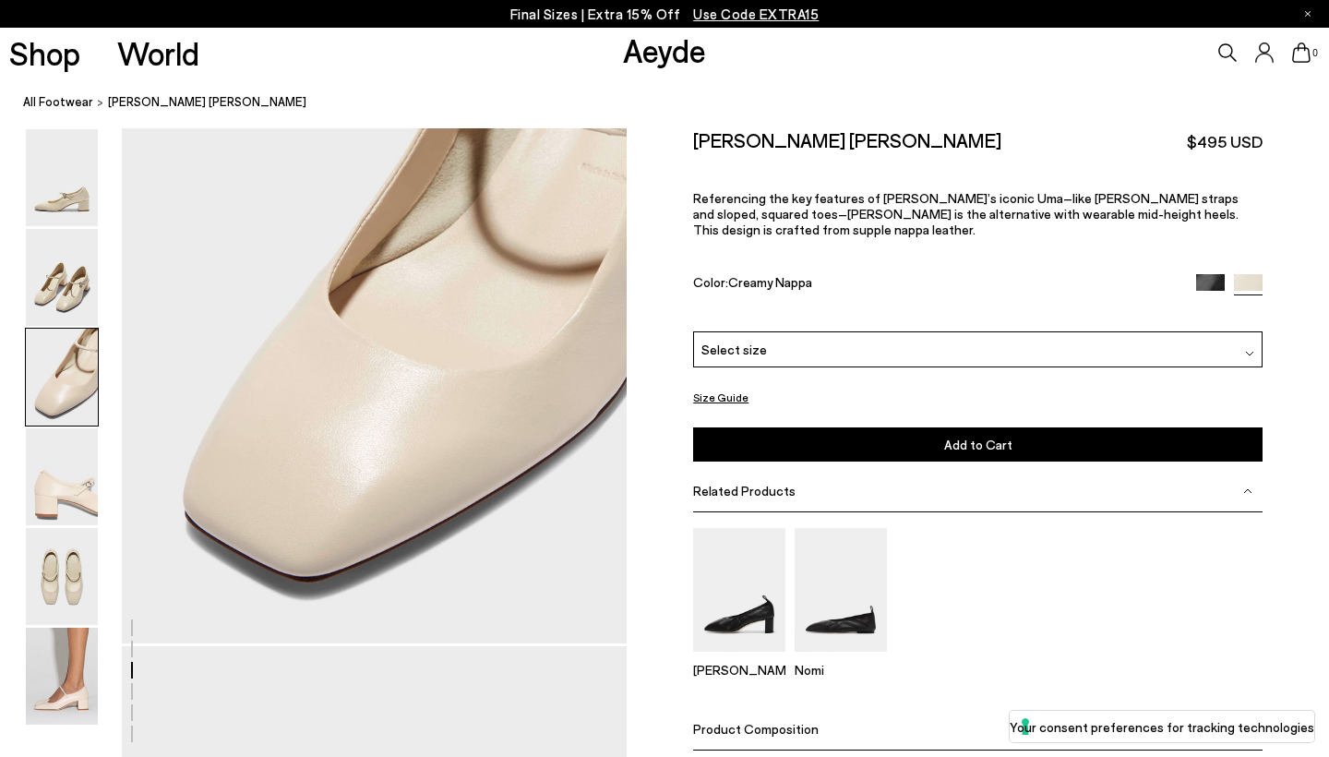
scroll to position [1307, 0]
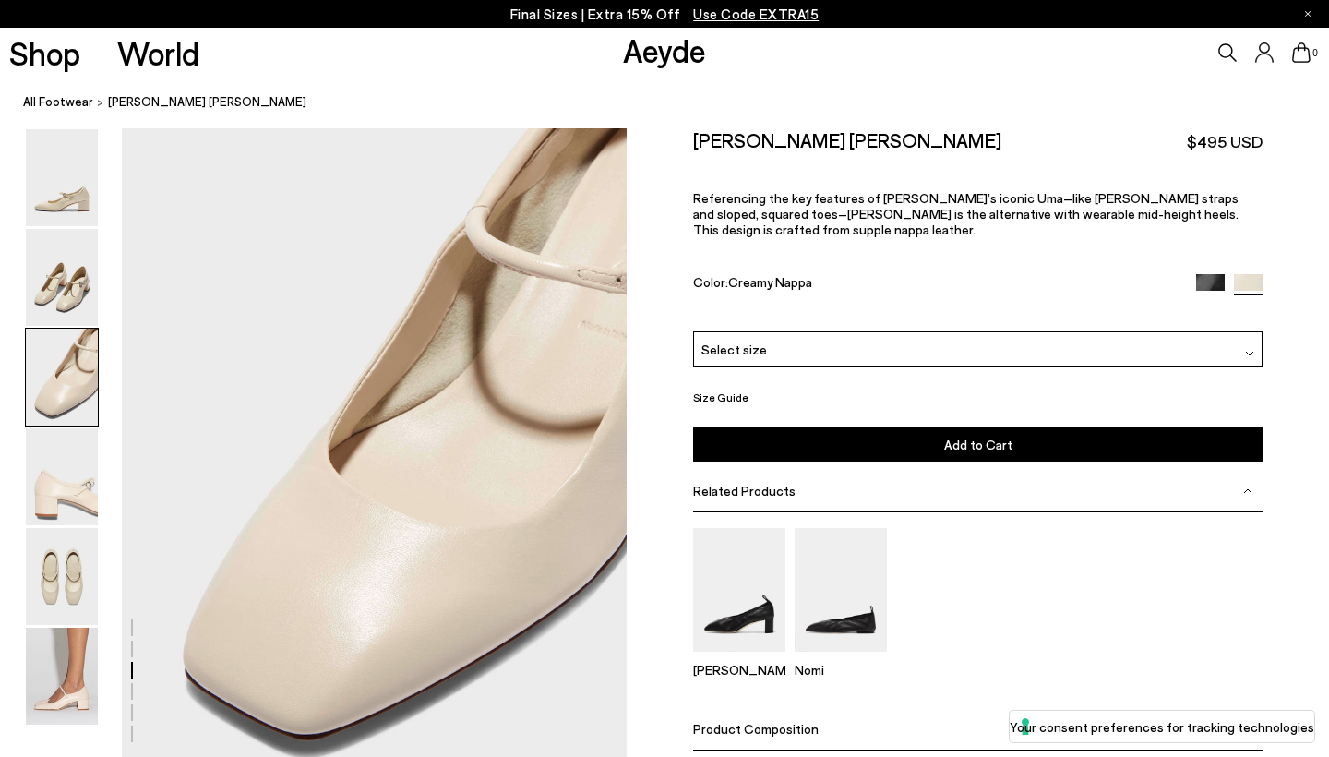
click at [919, 331] on div "Select size" at bounding box center [977, 349] width 569 height 36
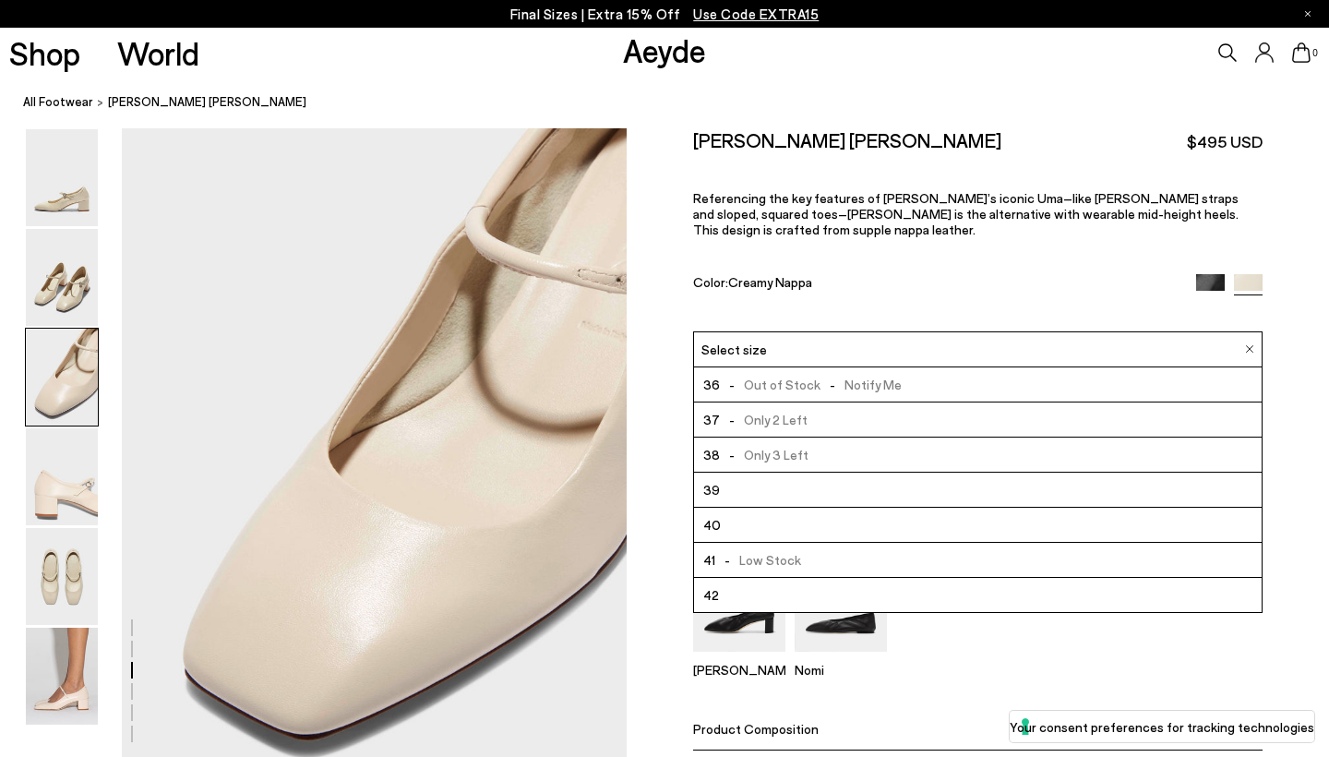
click at [817, 542] on li "41 - Low Stock" at bounding box center [977, 559] width 567 height 35
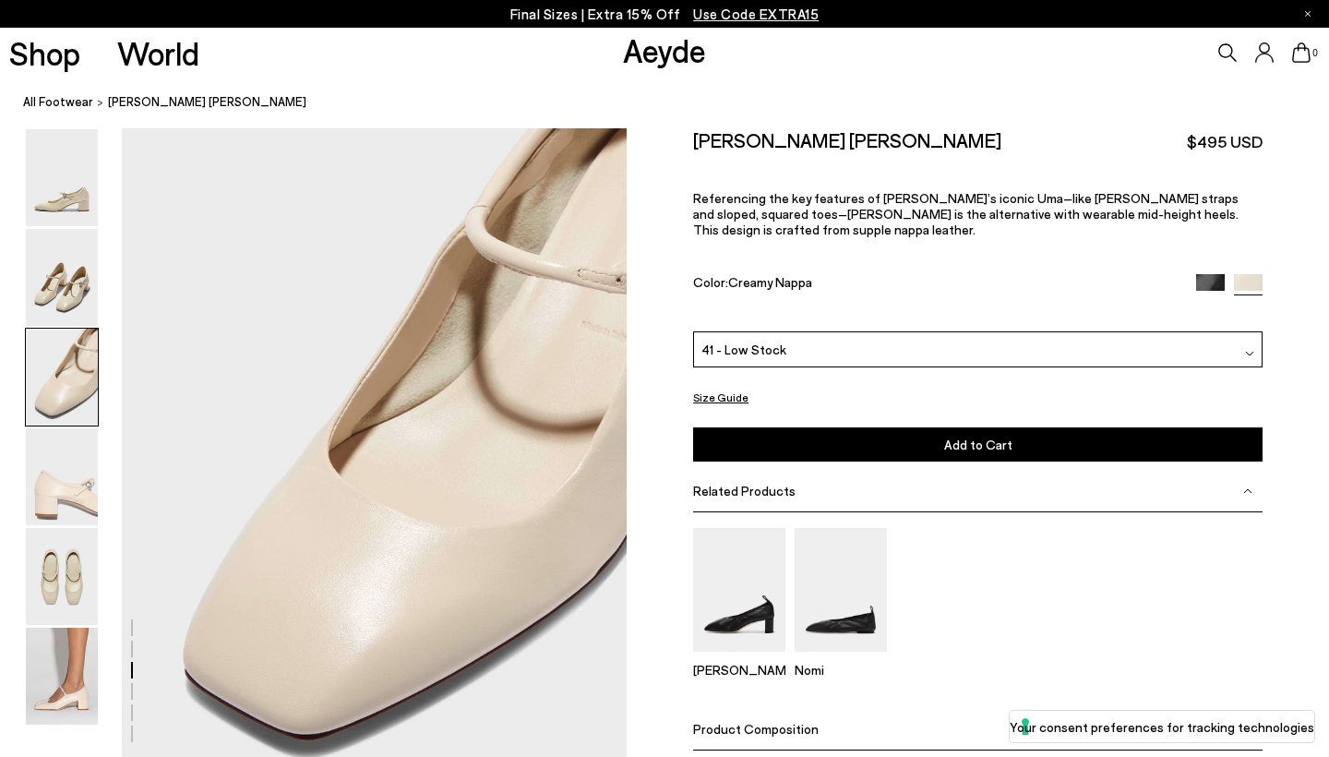
click at [1027, 528] on div "Narissa Nomi" at bounding box center [977, 610] width 569 height 164
click at [703, 386] on button "Size Guide" at bounding box center [720, 397] width 55 height 23
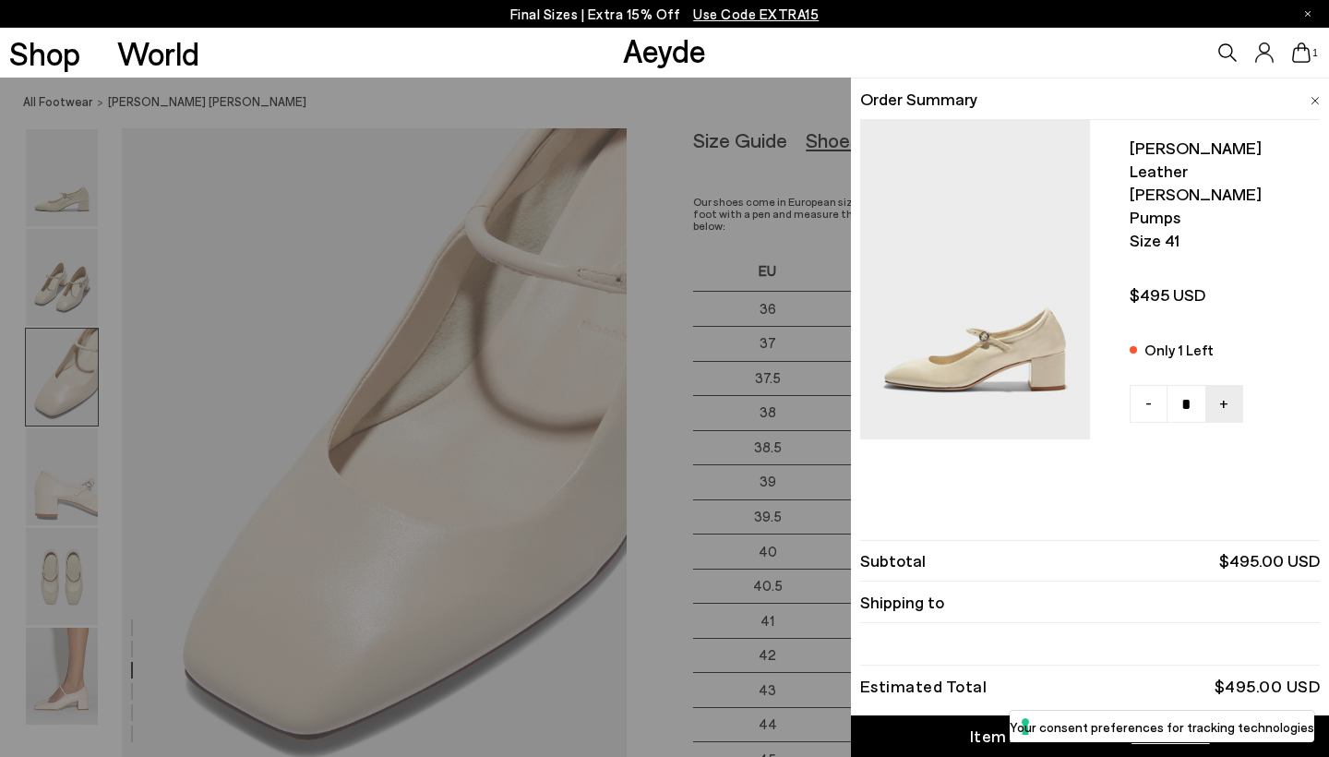
click at [1312, 99] on img at bounding box center [1314, 101] width 9 height 8
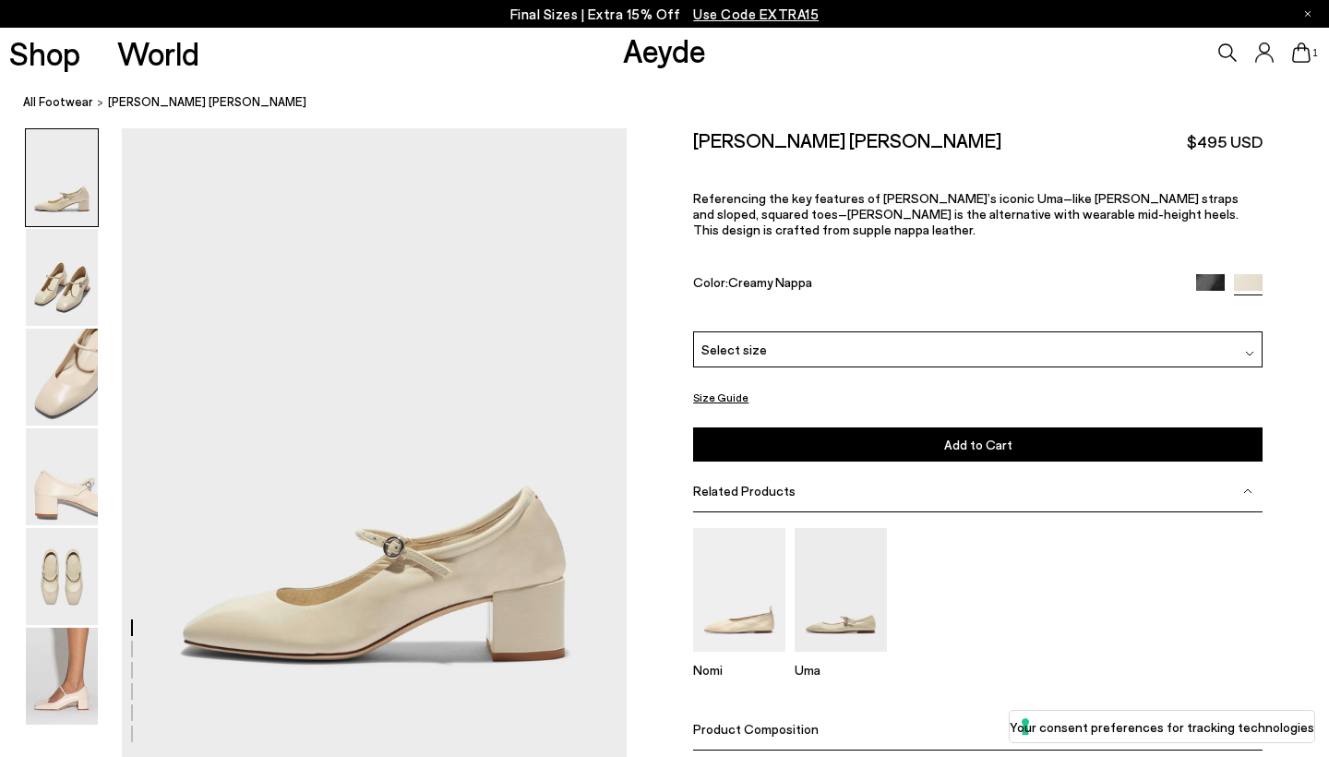
click at [830, 331] on div "Select size" at bounding box center [977, 349] width 569 height 36
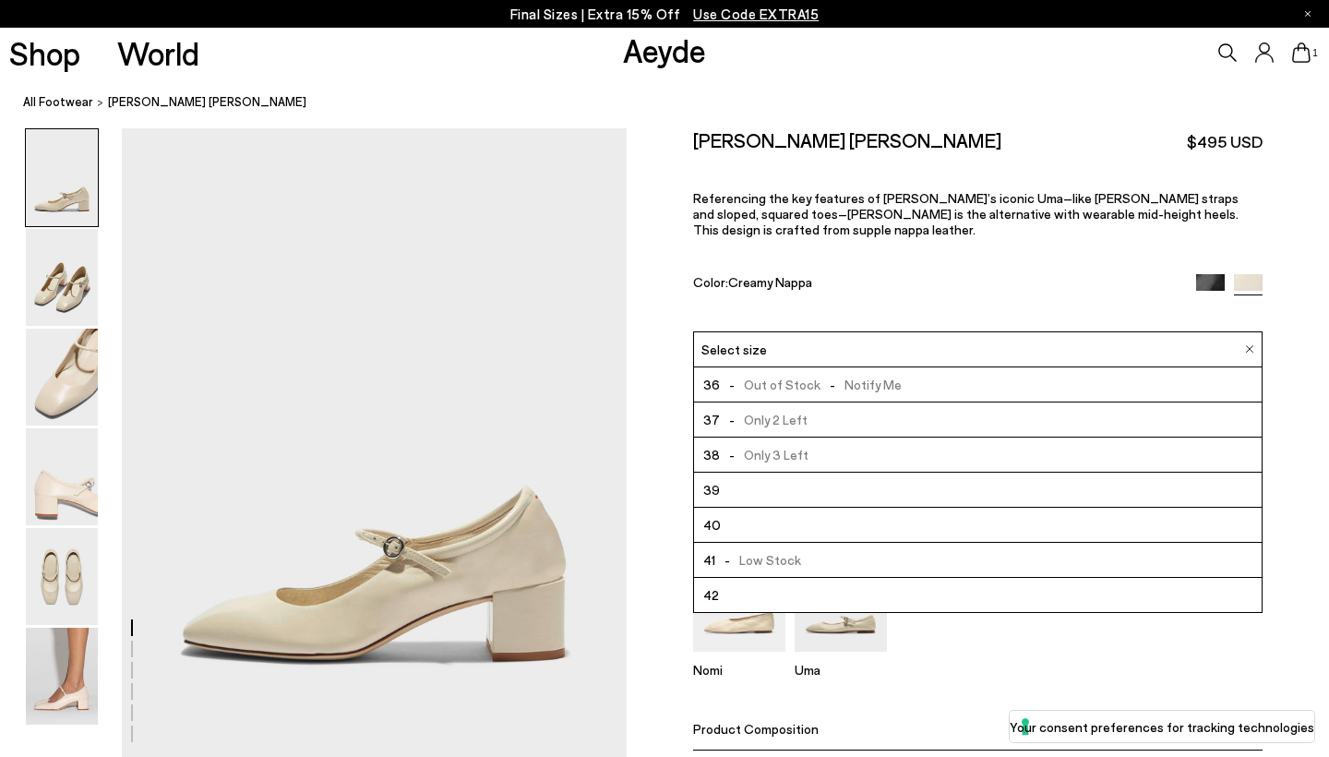
click at [754, 578] on li "42" at bounding box center [977, 595] width 567 height 35
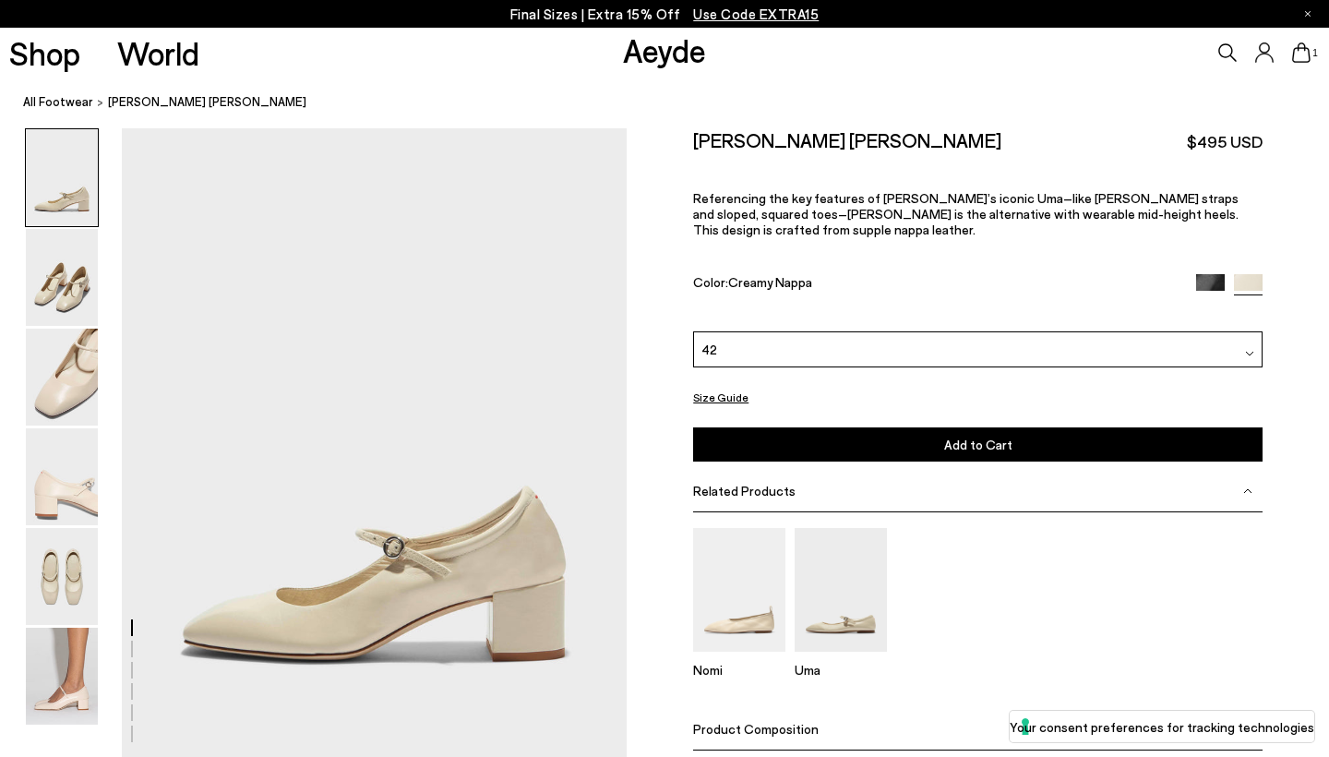
click at [925, 427] on button "Add to Cart Select a Size First" at bounding box center [977, 444] width 569 height 34
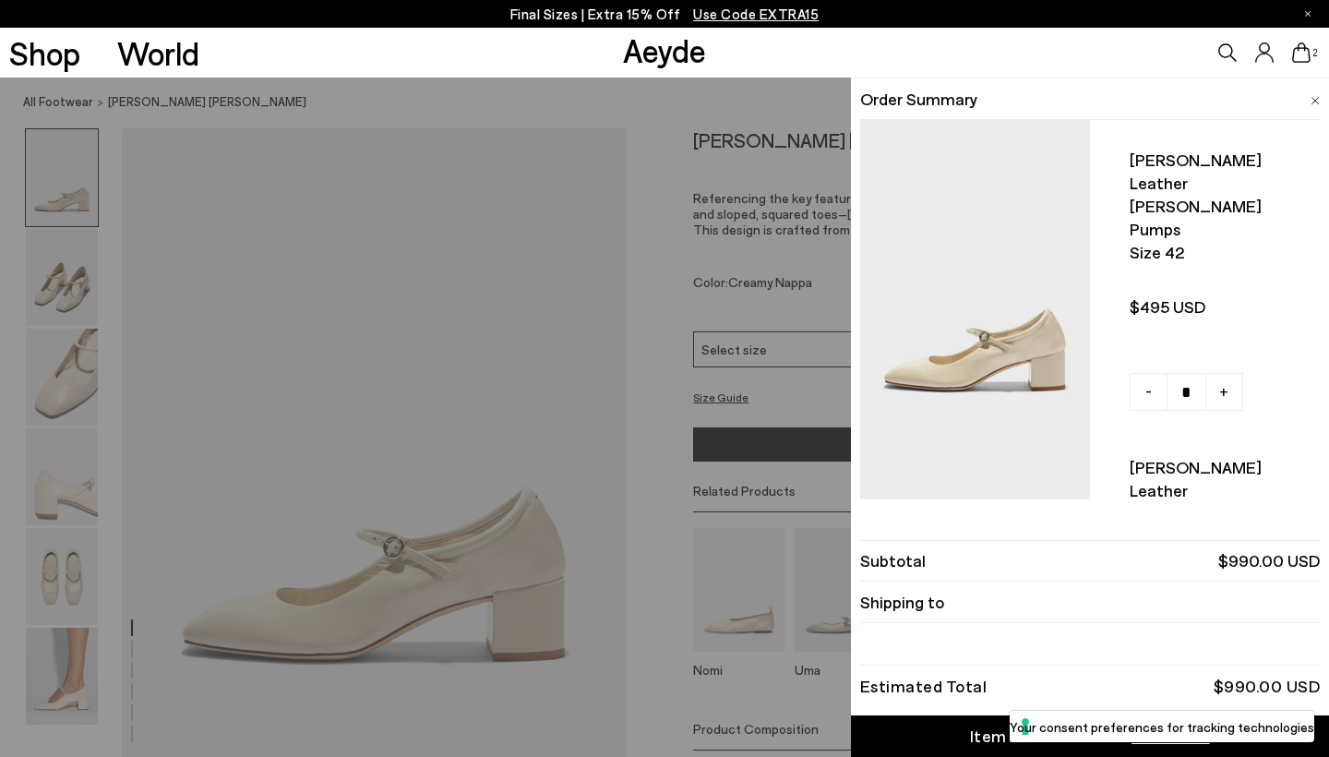
click at [538, 304] on div "Quick Add Color Size View Details Order Summary Aline leather mary-jane pumps S…" at bounding box center [664, 416] width 1329 height 679
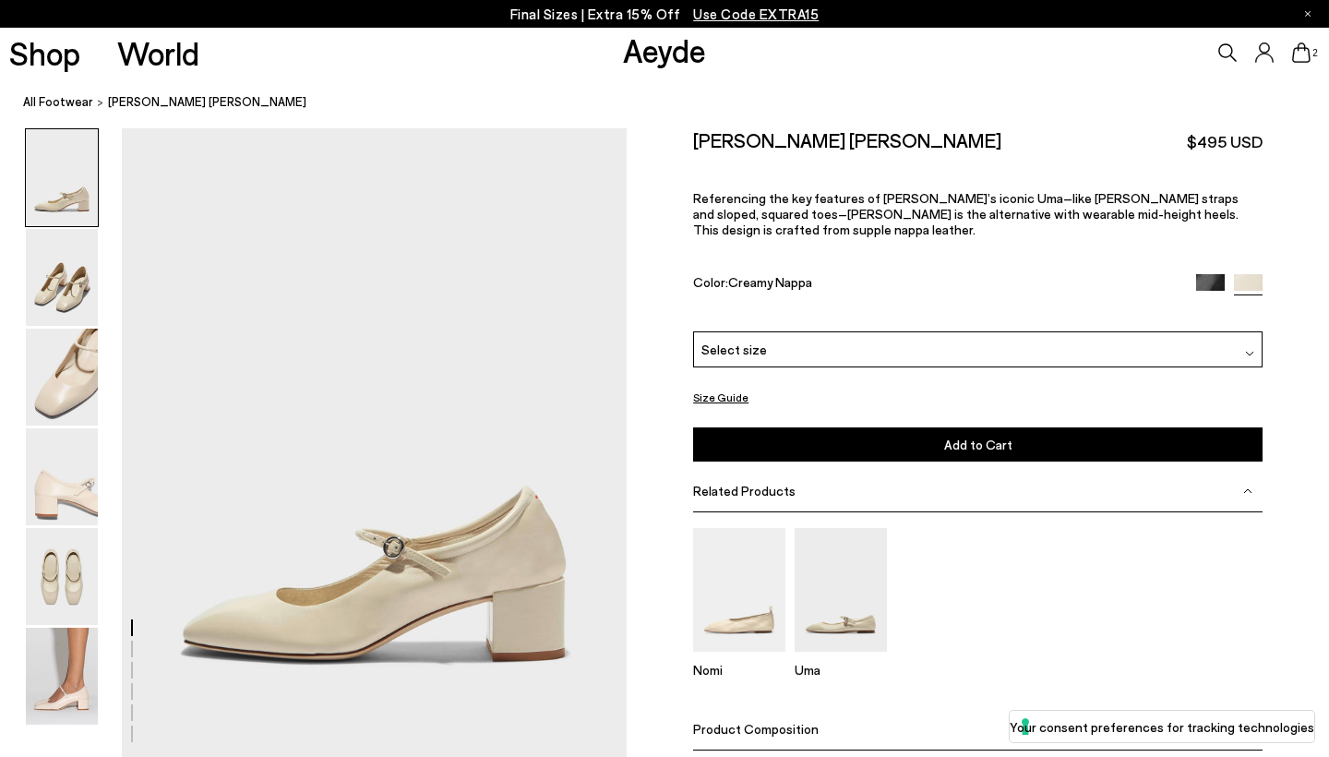
click at [1208, 274] on img at bounding box center [1210, 288] width 29 height 29
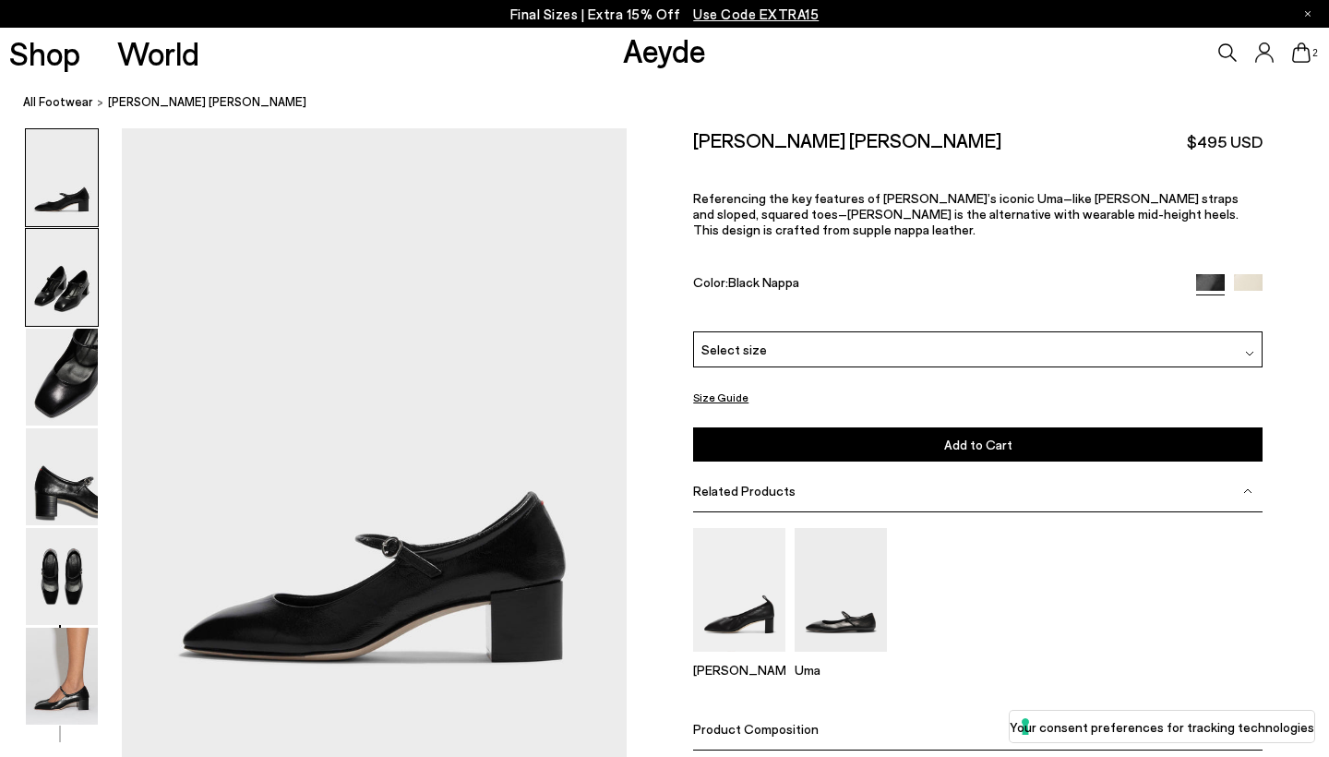
click at [63, 275] on img at bounding box center [62, 277] width 72 height 97
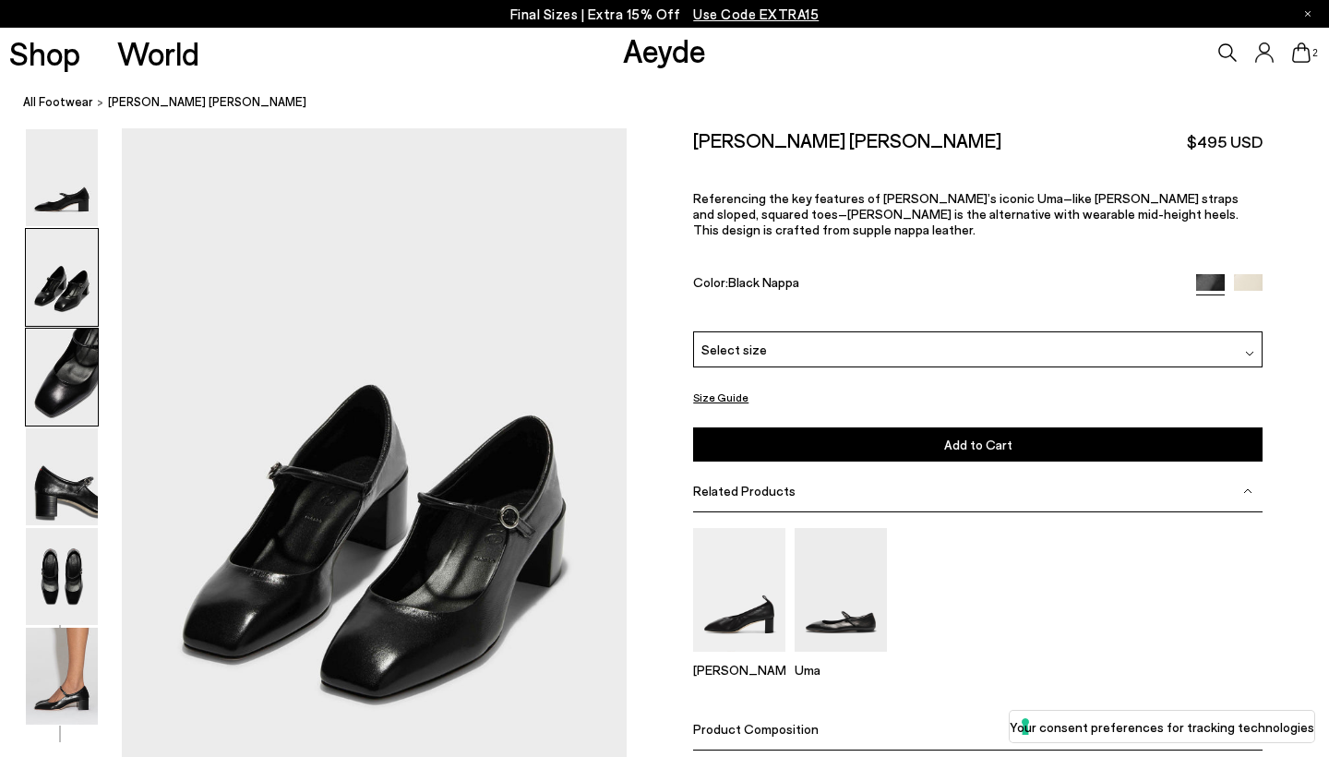
click at [76, 391] on img at bounding box center [62, 376] width 72 height 97
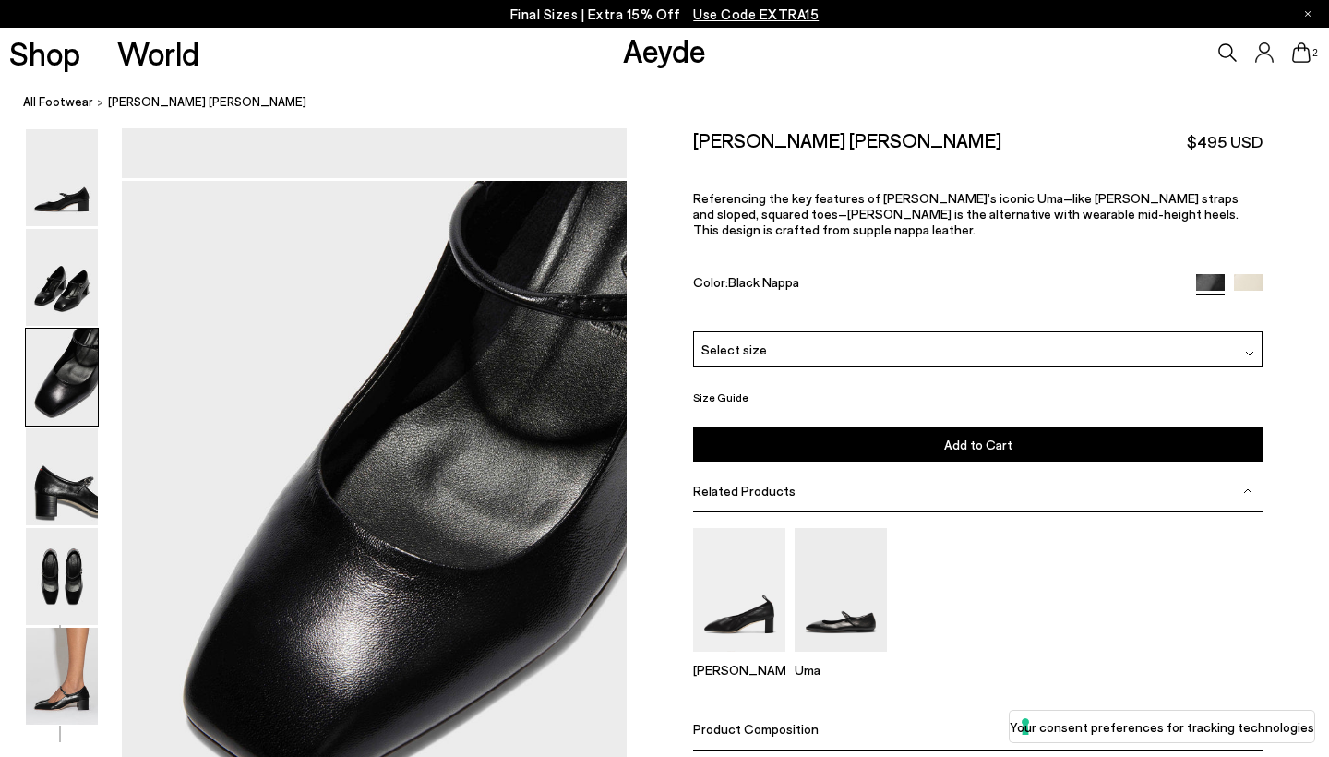
scroll to position [1307, 0]
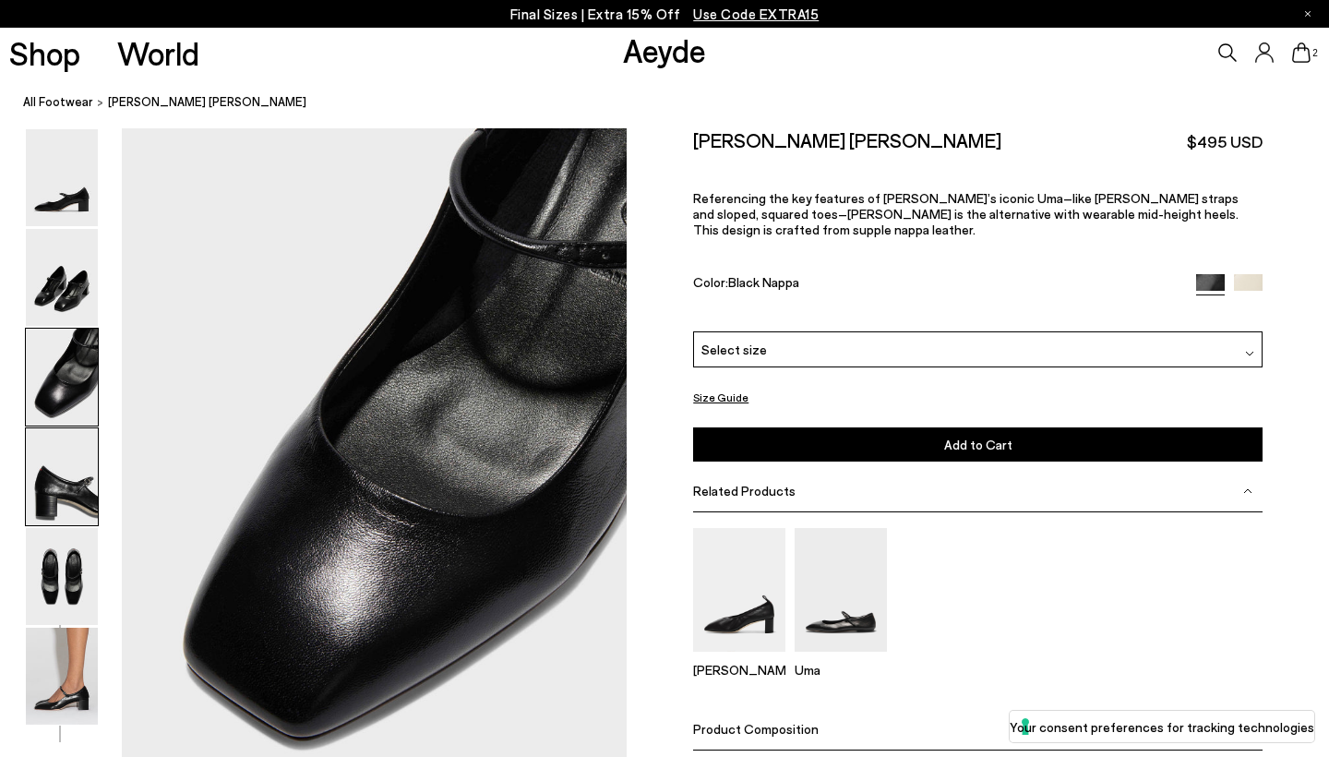
click at [71, 481] on img at bounding box center [62, 476] width 72 height 97
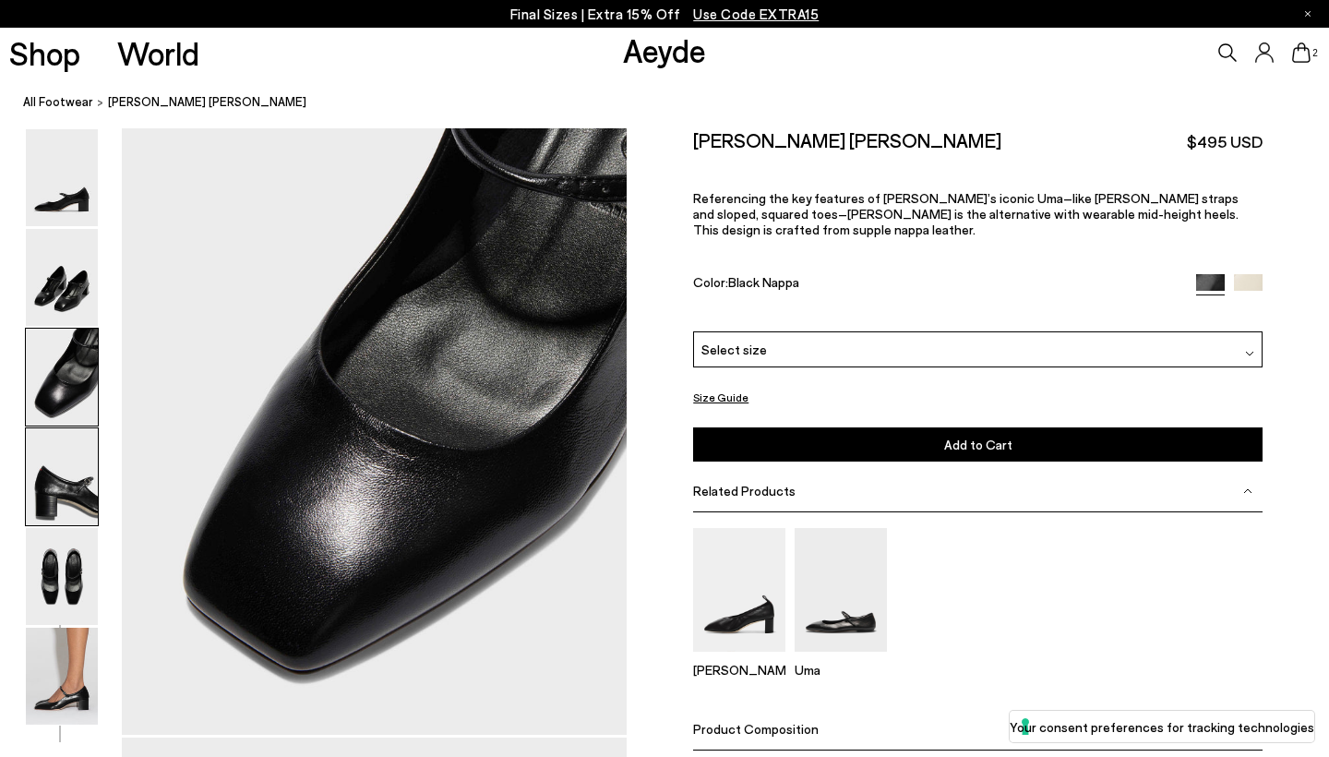
scroll to position [1984, 0]
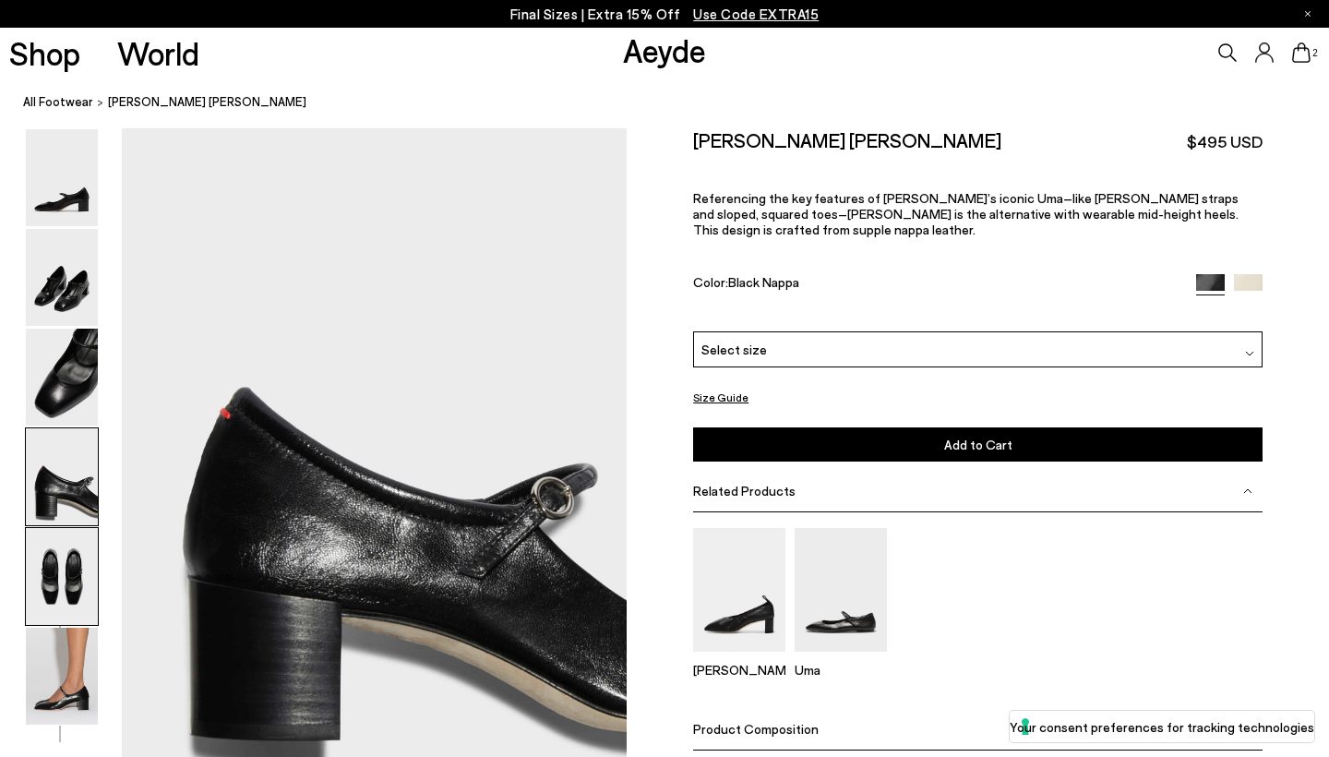
click at [62, 576] on img at bounding box center [62, 576] width 72 height 97
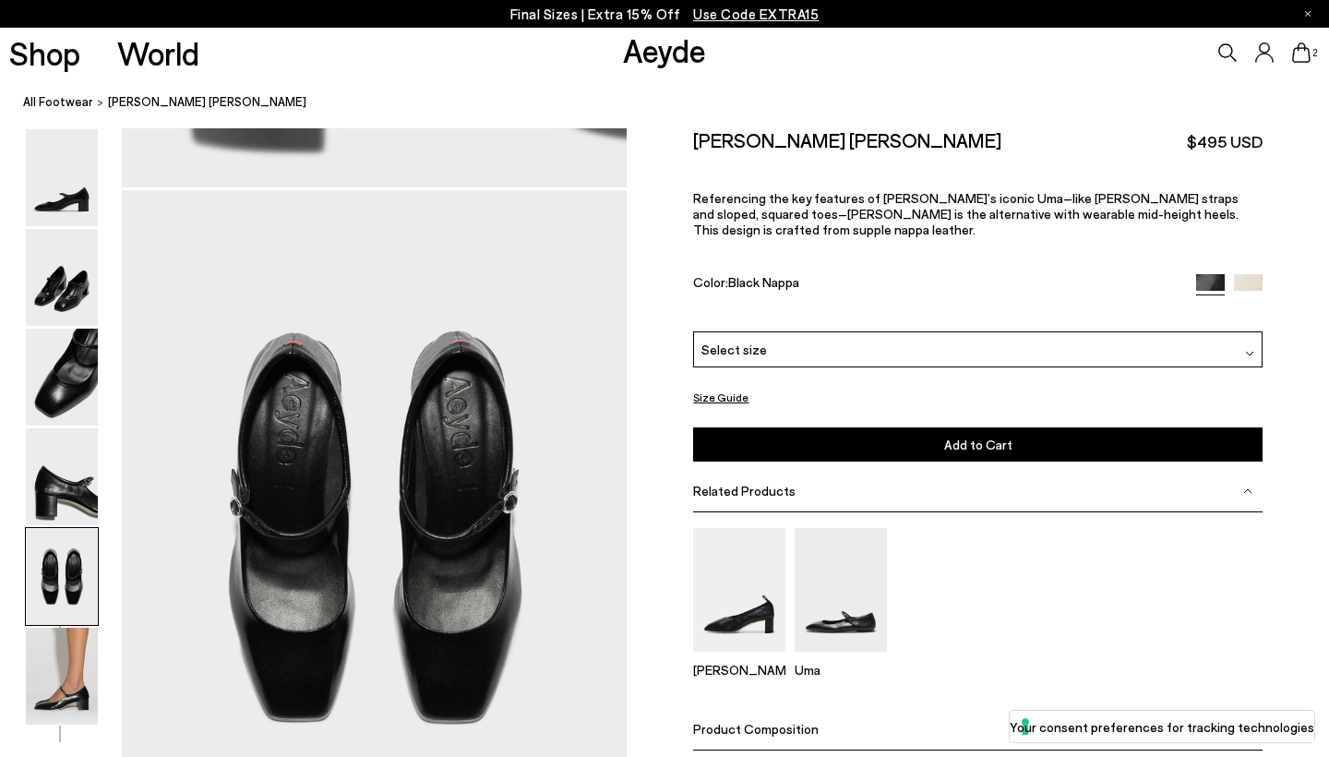
scroll to position [2660, 0]
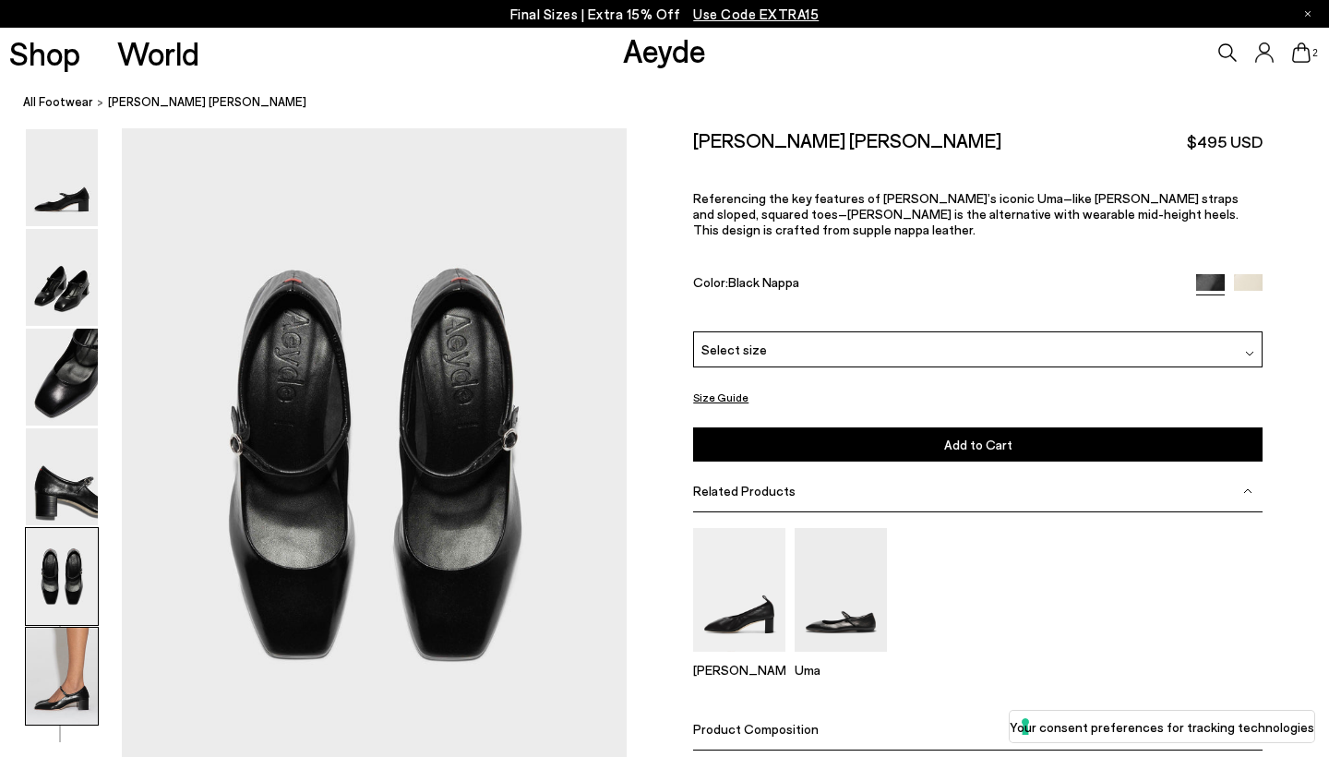
click at [59, 670] on img at bounding box center [62, 675] width 72 height 97
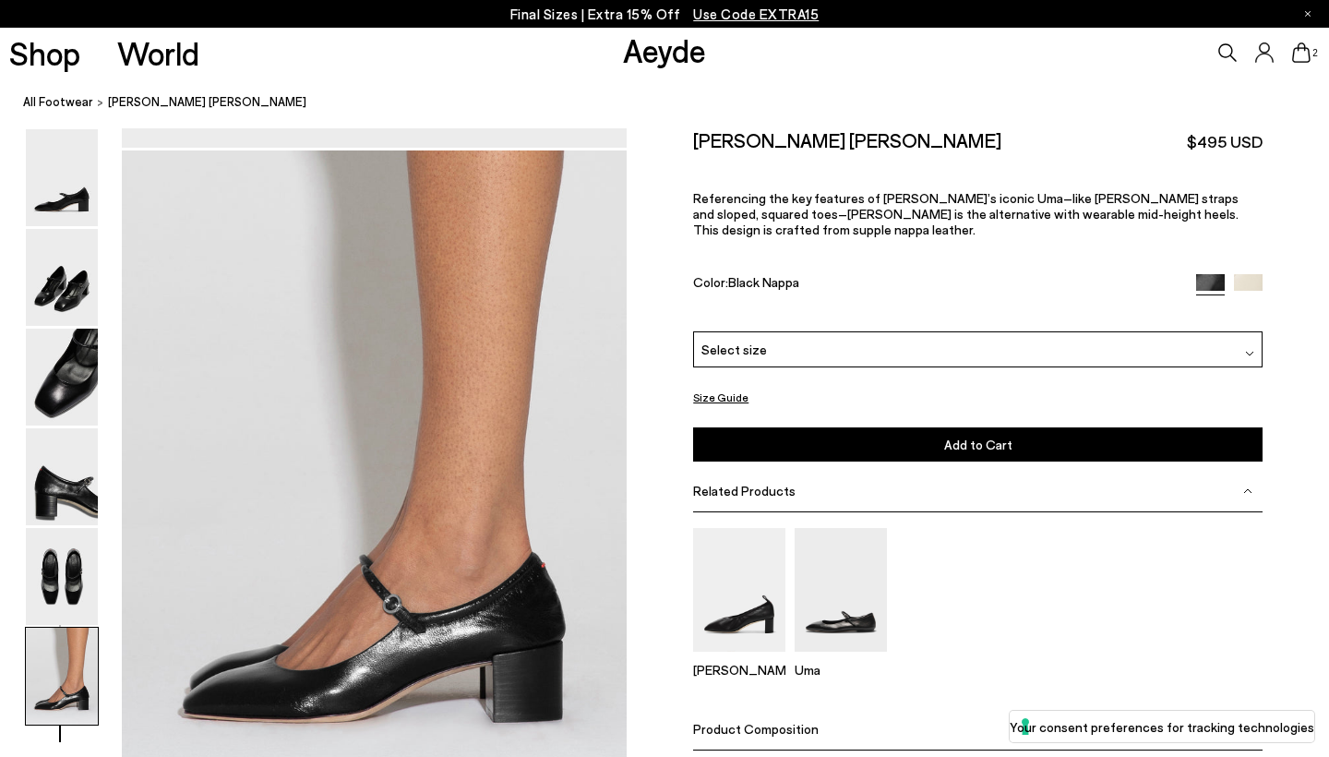
scroll to position [3462, 0]
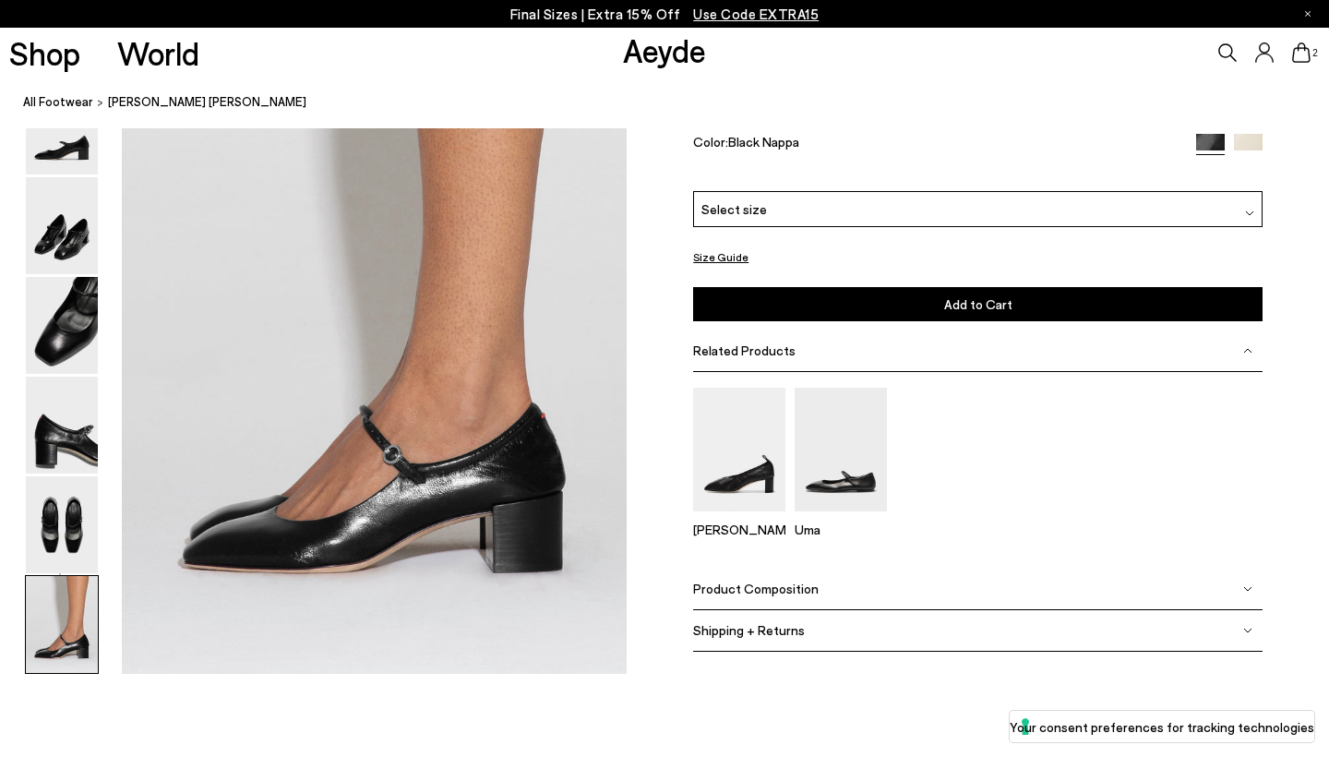
click at [794, 223] on div "Select size" at bounding box center [977, 209] width 569 height 36
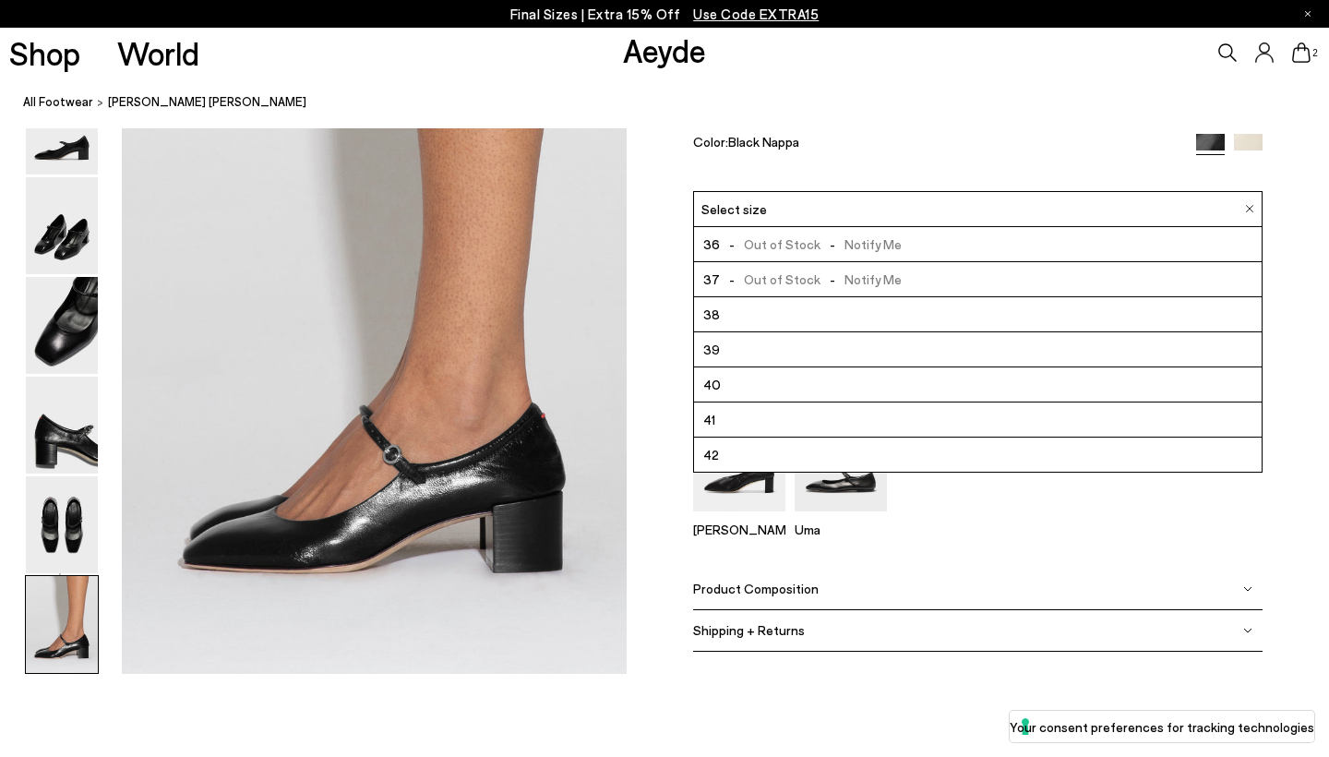
click at [726, 472] on li "42" at bounding box center [977, 454] width 567 height 35
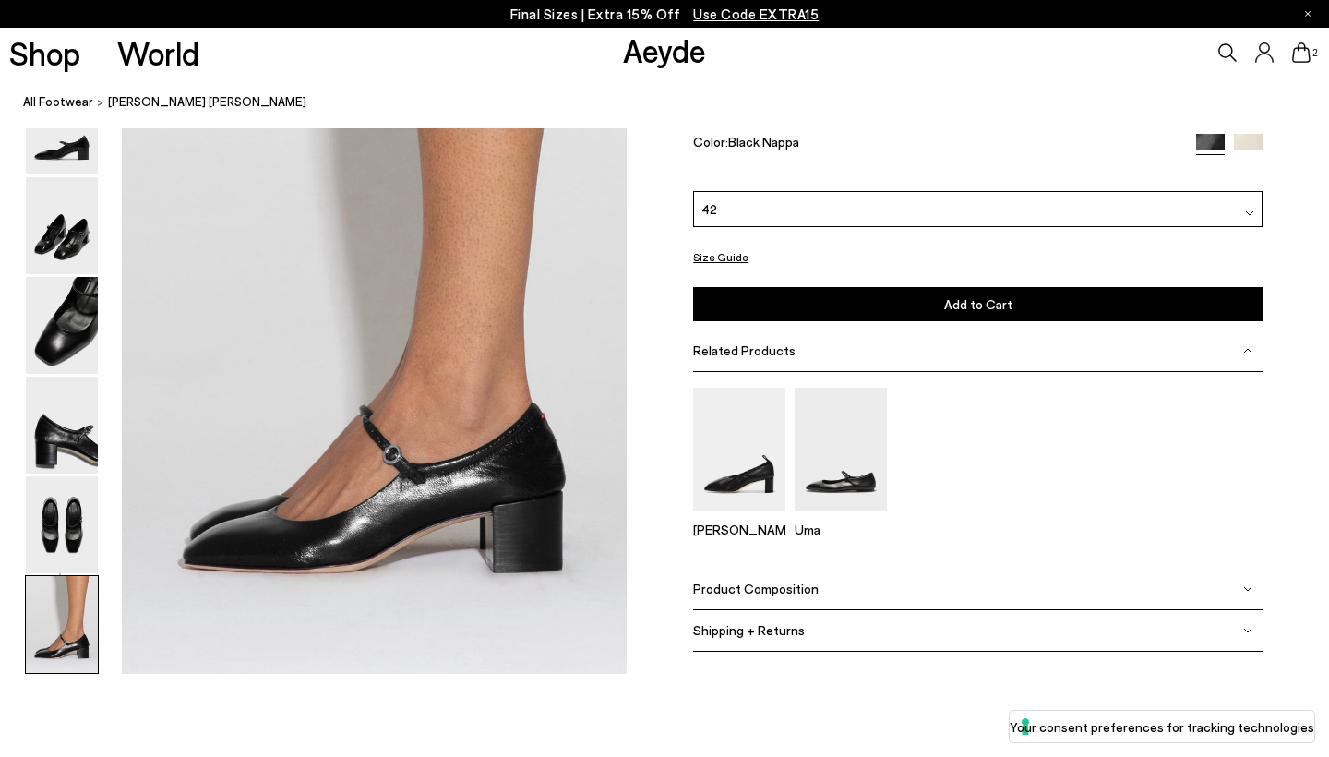
click at [789, 301] on button "Add to Cart Select a Size First" at bounding box center [977, 304] width 569 height 34
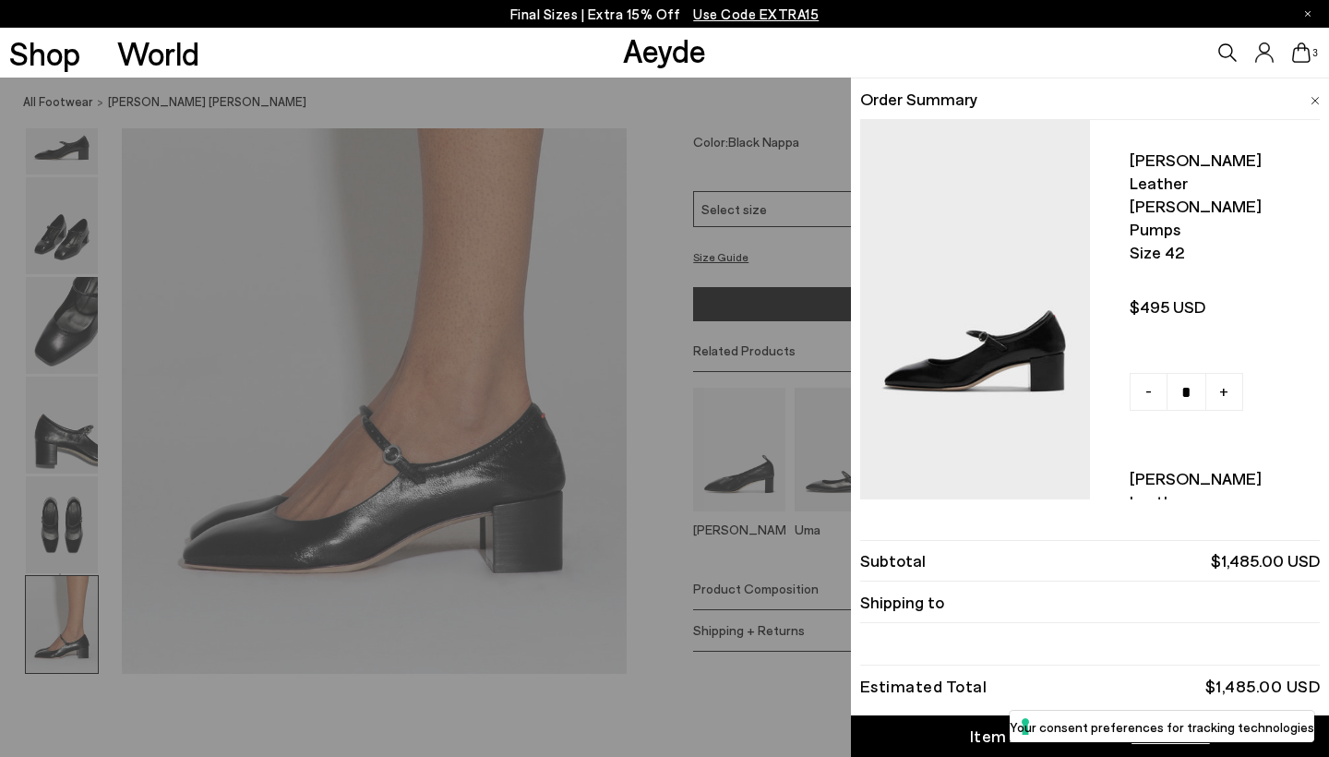
click at [592, 232] on div "Quick Add Color Size View Details Order Summary [PERSON_NAME] leather [PERSON_N…" at bounding box center [664, 416] width 1329 height 679
